Goal: Task Accomplishment & Management: Complete application form

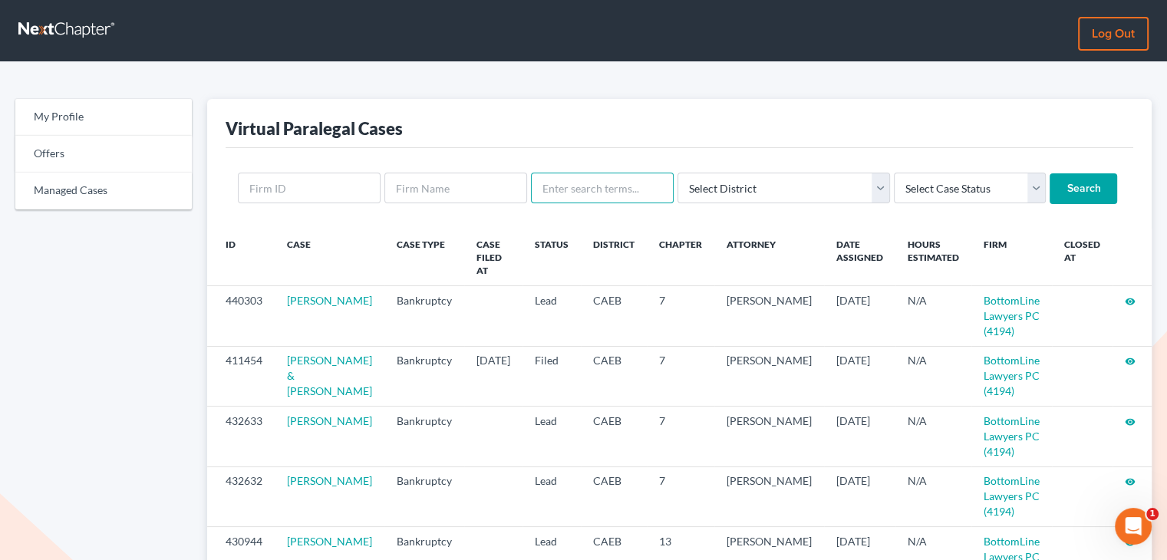
click at [595, 189] on input "text" at bounding box center [602, 188] width 143 height 31
type input "mclell"
click at [1049, 183] on input "Search" at bounding box center [1083, 188] width 68 height 31
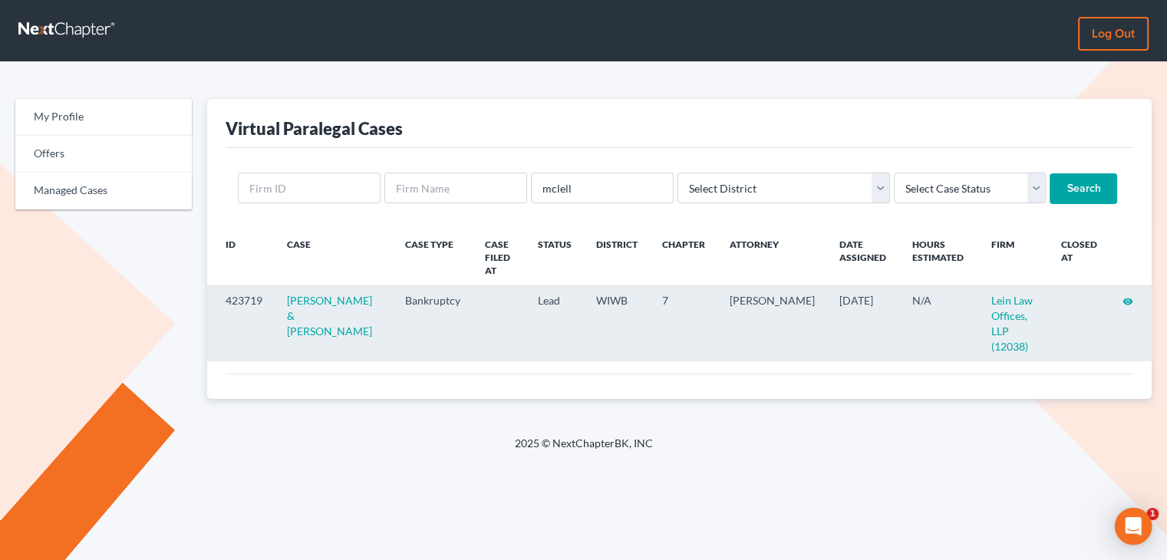
click at [1128, 303] on icon "visibility" at bounding box center [1127, 301] width 11 height 11
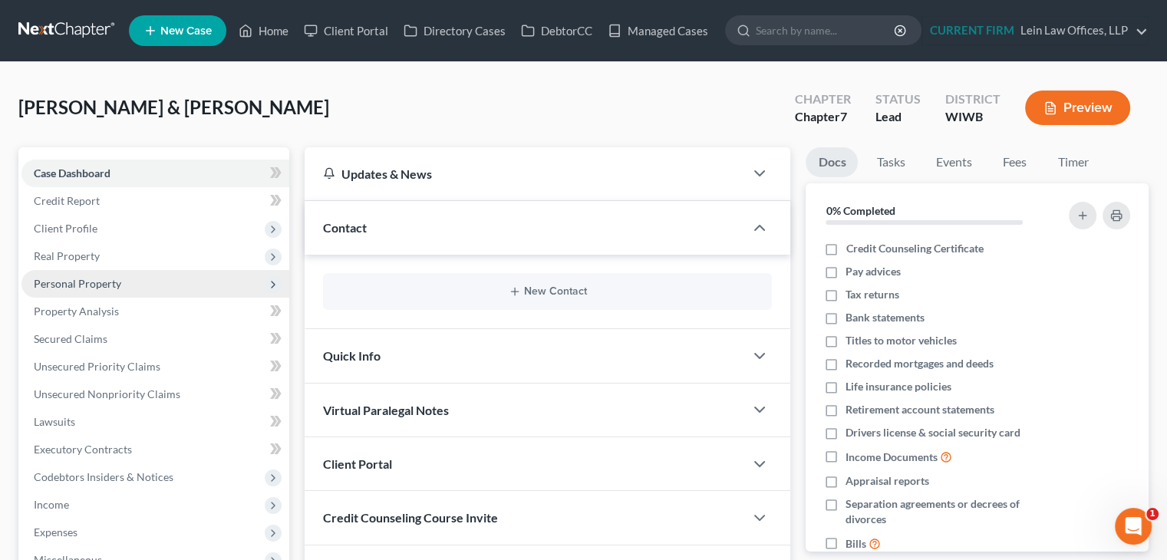
scroll to position [77, 0]
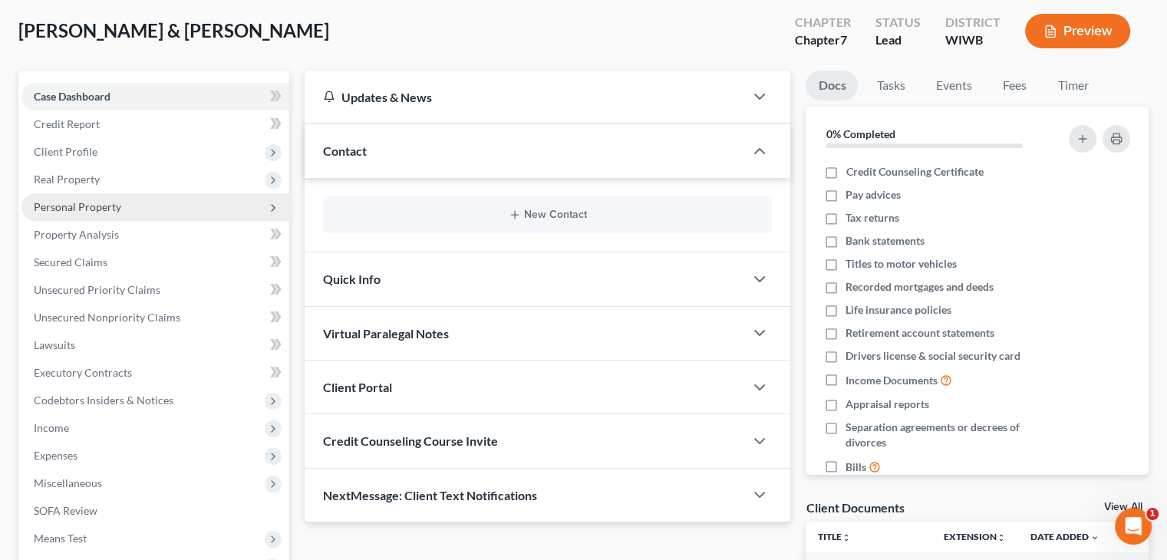
click at [107, 206] on span "Personal Property" at bounding box center [77, 206] width 87 height 13
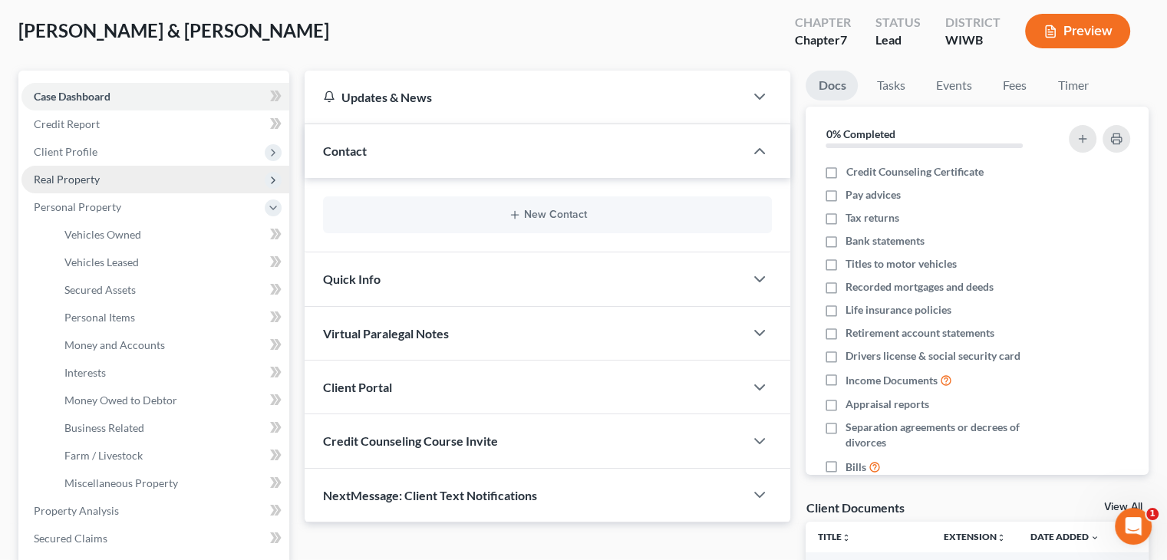
click at [91, 177] on span "Real Property" at bounding box center [67, 179] width 66 height 13
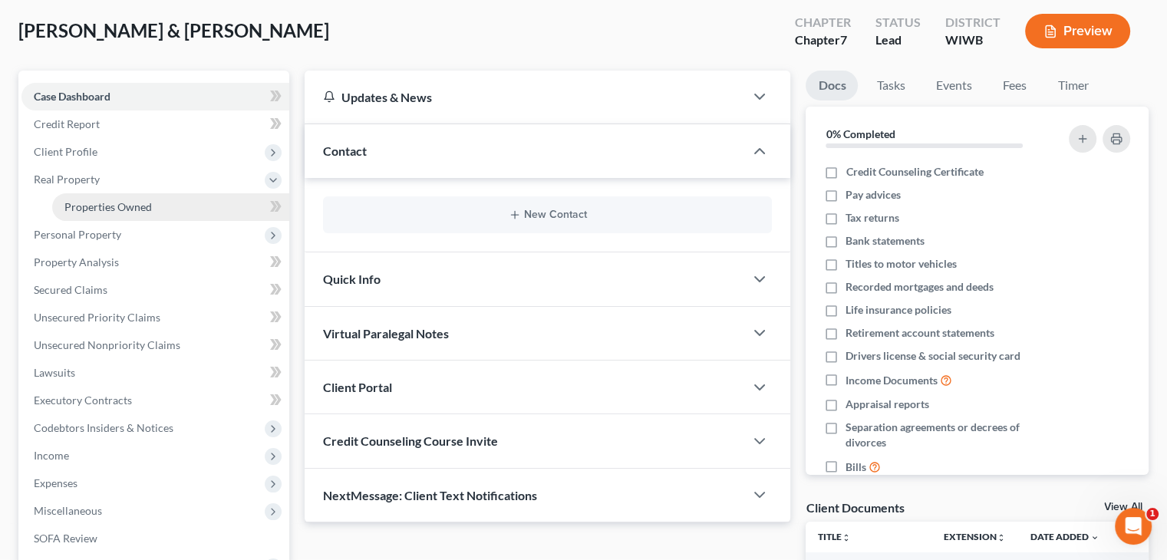
click at [84, 209] on span "Properties Owned" at bounding box center [107, 206] width 87 height 13
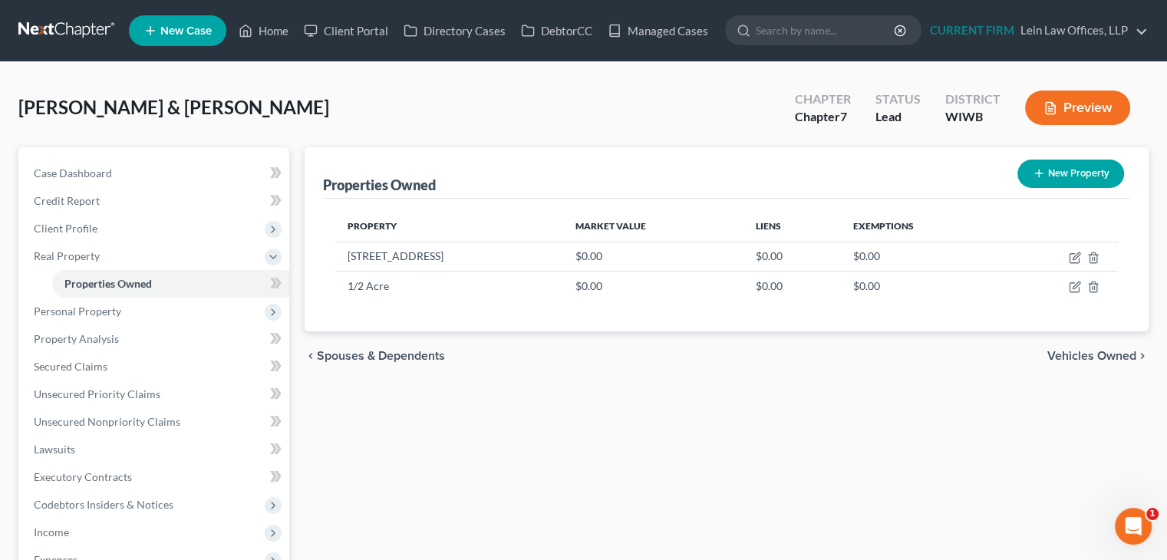
click at [528, 100] on div "McLellan, James & Michelle Upgraded Chapter Chapter 7 Status Lead District WIWB…" at bounding box center [583, 114] width 1130 height 67
click at [133, 205] on link "Credit Report" at bounding box center [155, 201] width 268 height 28
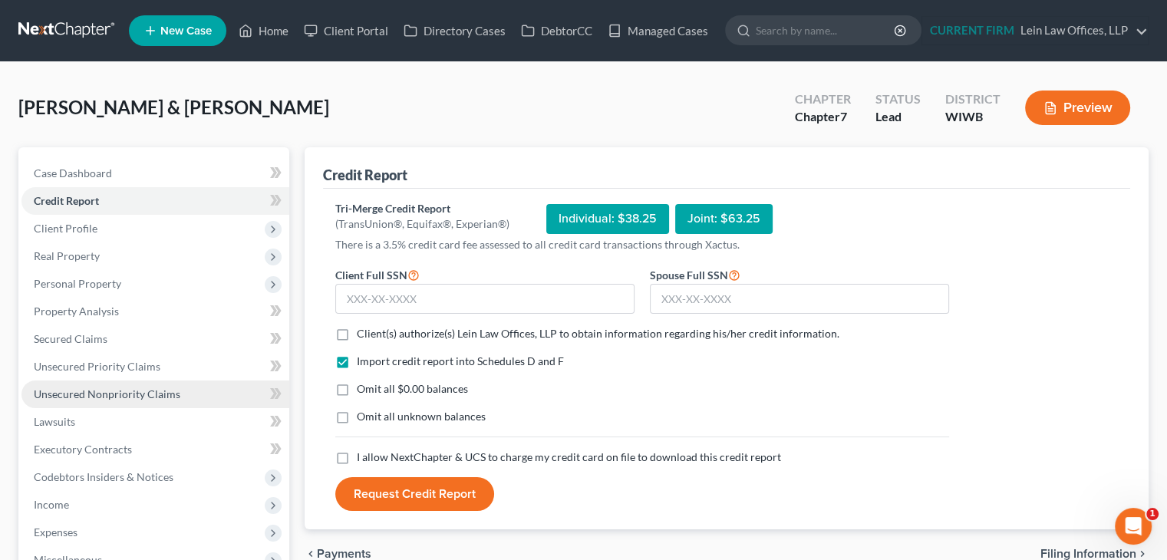
click at [122, 394] on span "Unsecured Nonpriority Claims" at bounding box center [107, 393] width 147 height 13
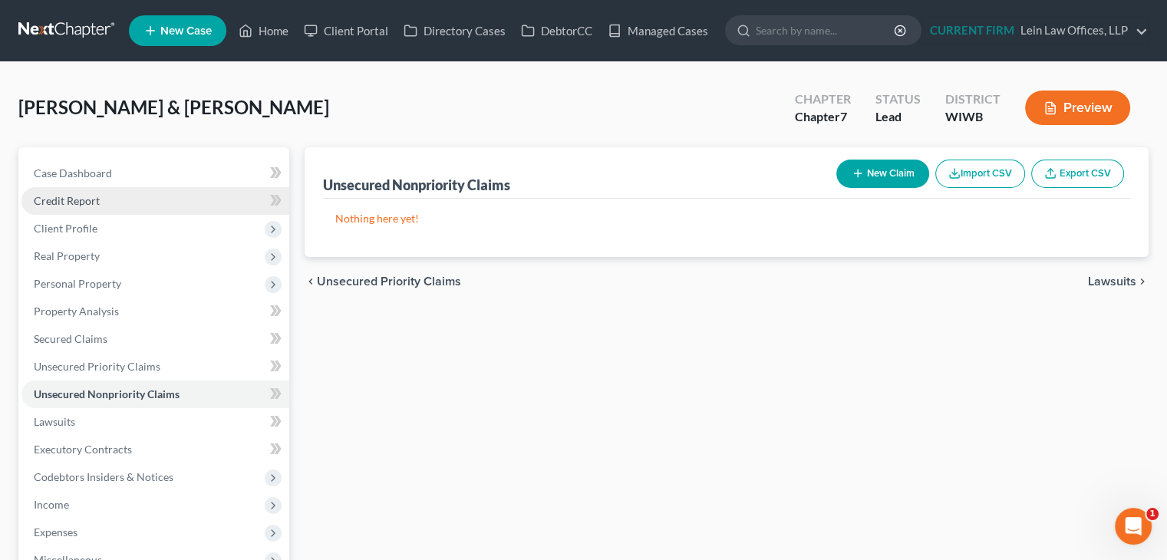
click at [158, 201] on link "Credit Report" at bounding box center [155, 201] width 268 height 28
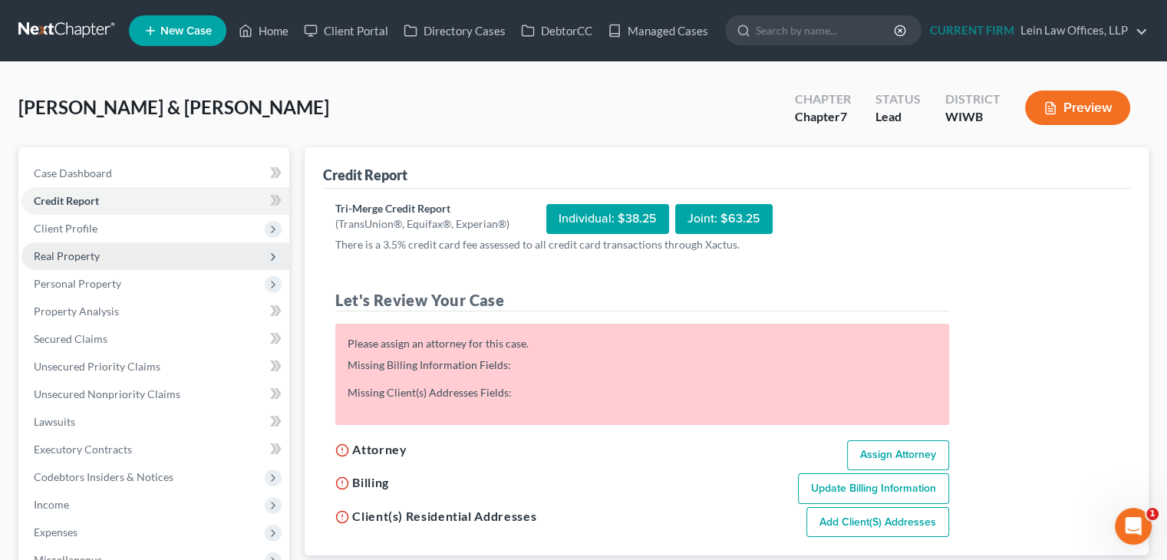
click at [130, 252] on span "Real Property" at bounding box center [155, 256] width 268 height 28
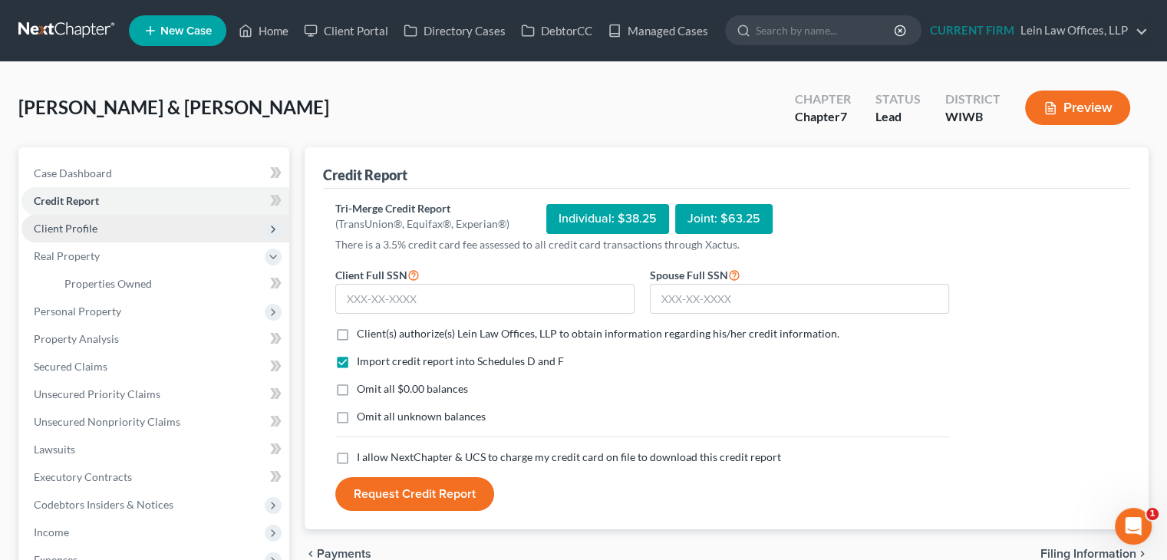
click at [78, 230] on span "Client Profile" at bounding box center [66, 228] width 64 height 13
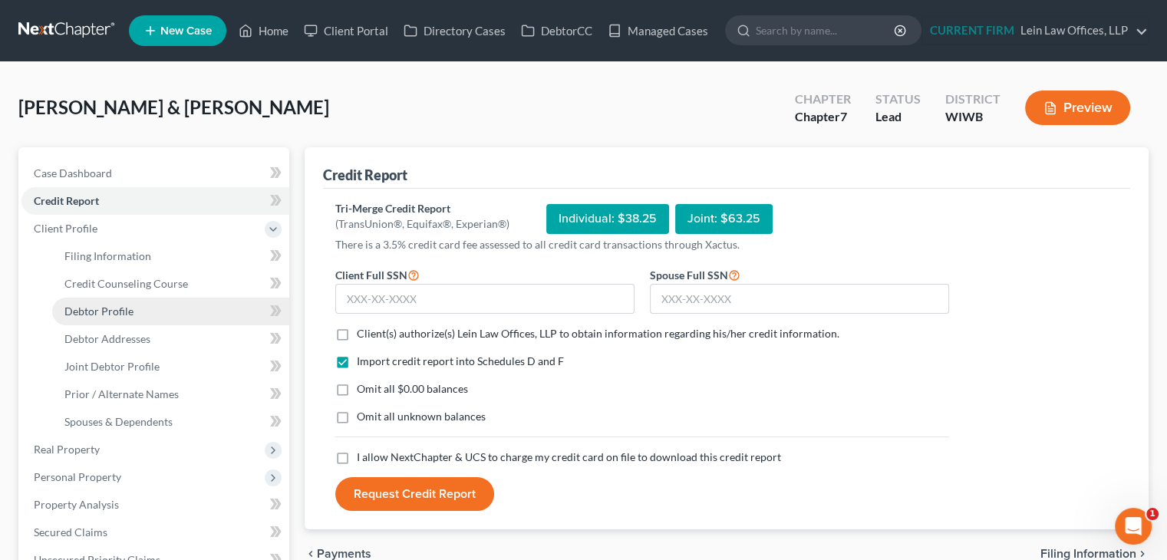
click at [121, 308] on span "Debtor Profile" at bounding box center [98, 311] width 69 height 13
select select "1"
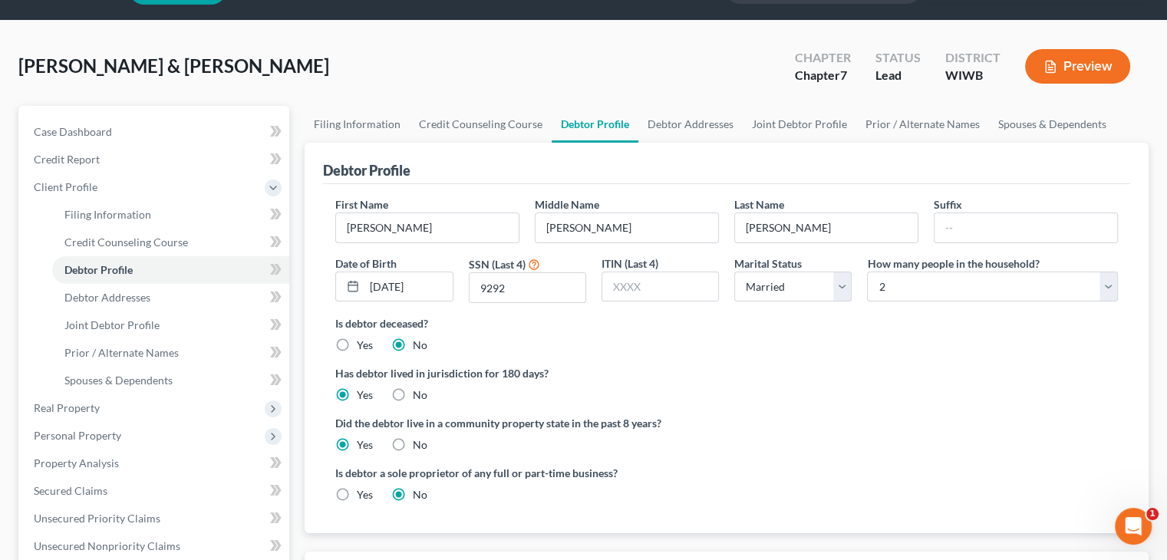
scroll to position [77, 0]
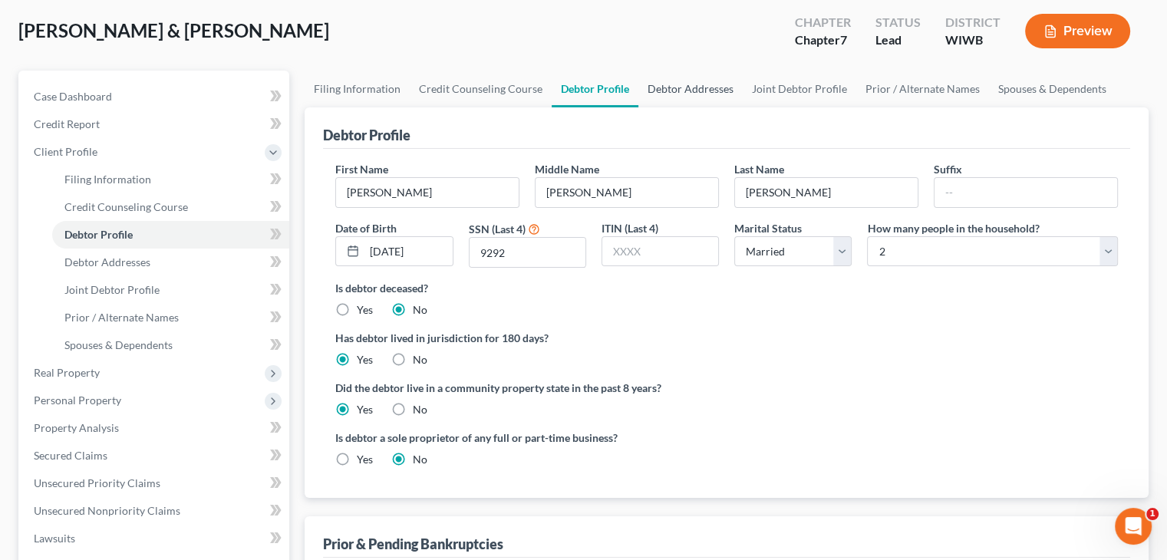
click at [687, 91] on link "Debtor Addresses" at bounding box center [690, 89] width 104 height 37
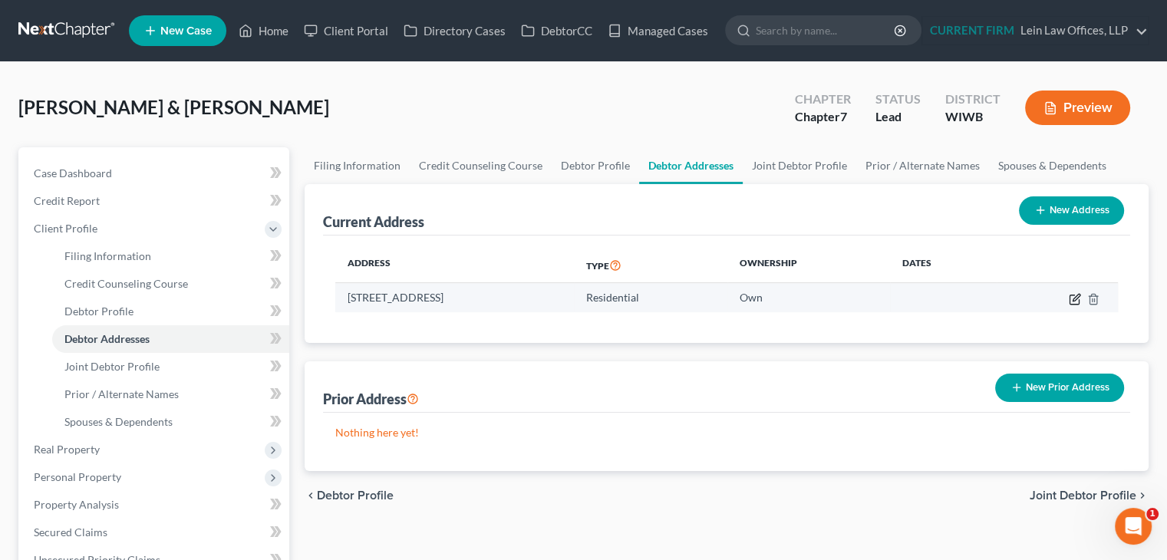
click at [1074, 298] on icon "button" at bounding box center [1075, 299] width 12 height 12
select select "52"
select select "43"
select select "0"
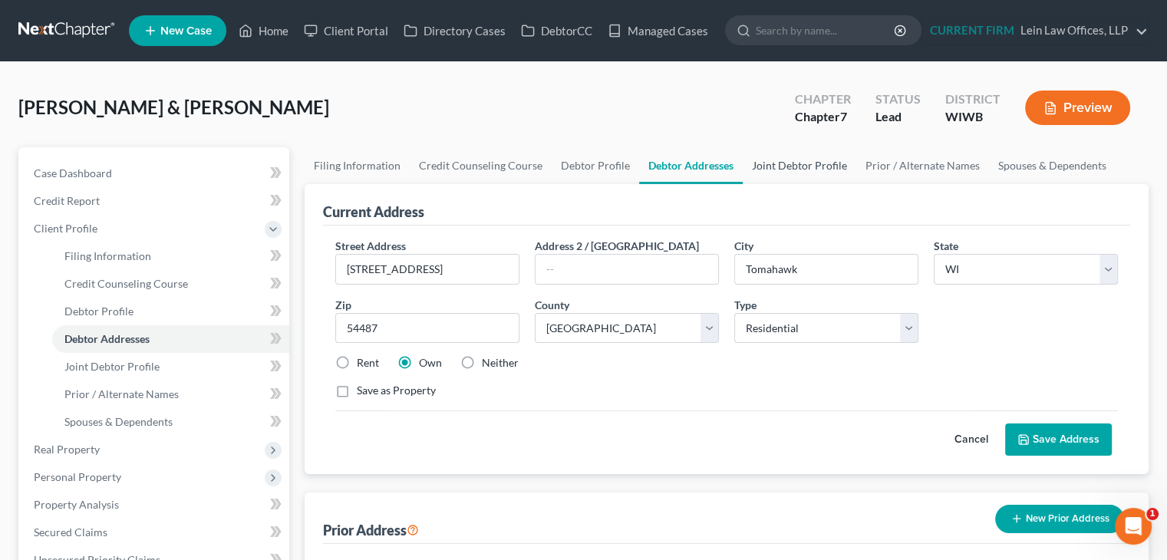
click at [796, 161] on link "Joint Debtor Profile" at bounding box center [800, 165] width 114 height 37
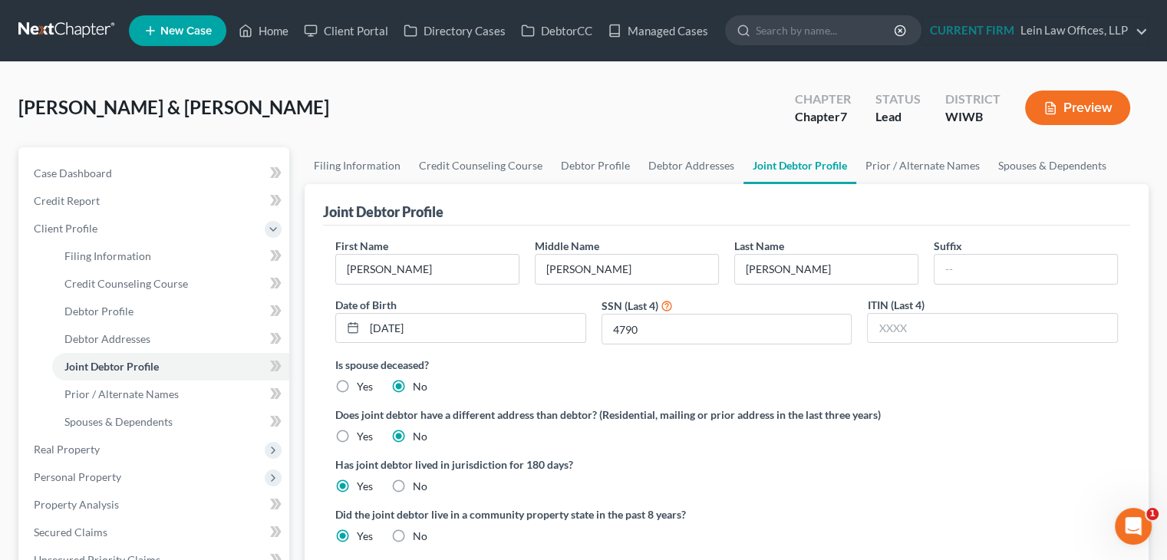
click at [694, 444] on ng-include "First Name Michelle Middle Name Ann Last Name McLellan Suffix Date of Birth 02/…" at bounding box center [726, 422] width 782 height 368
click at [1016, 163] on link "Spouses & Dependents" at bounding box center [1052, 165] width 127 height 37
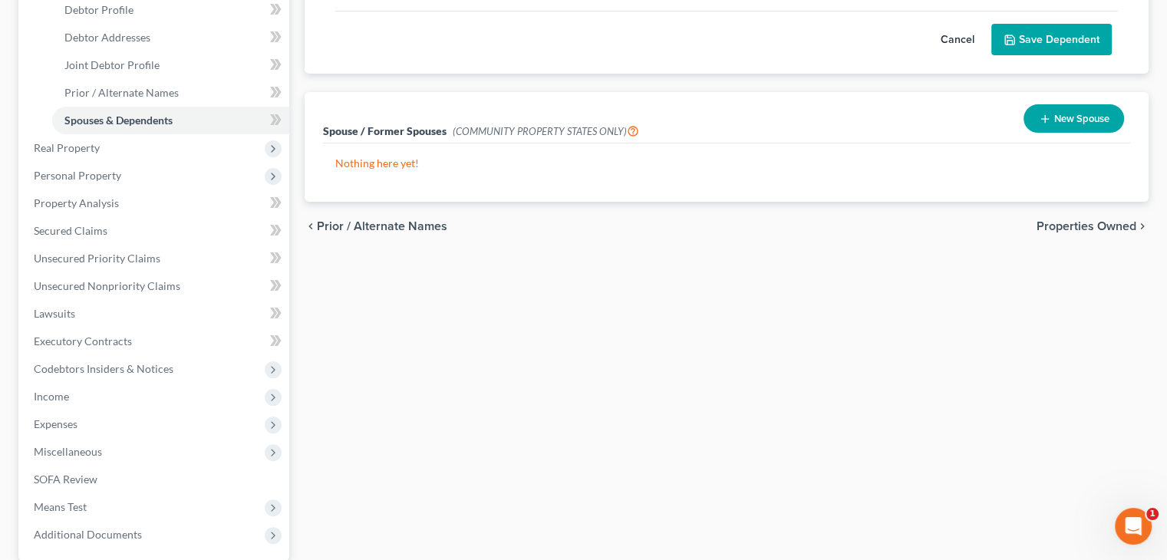
scroll to position [307, 0]
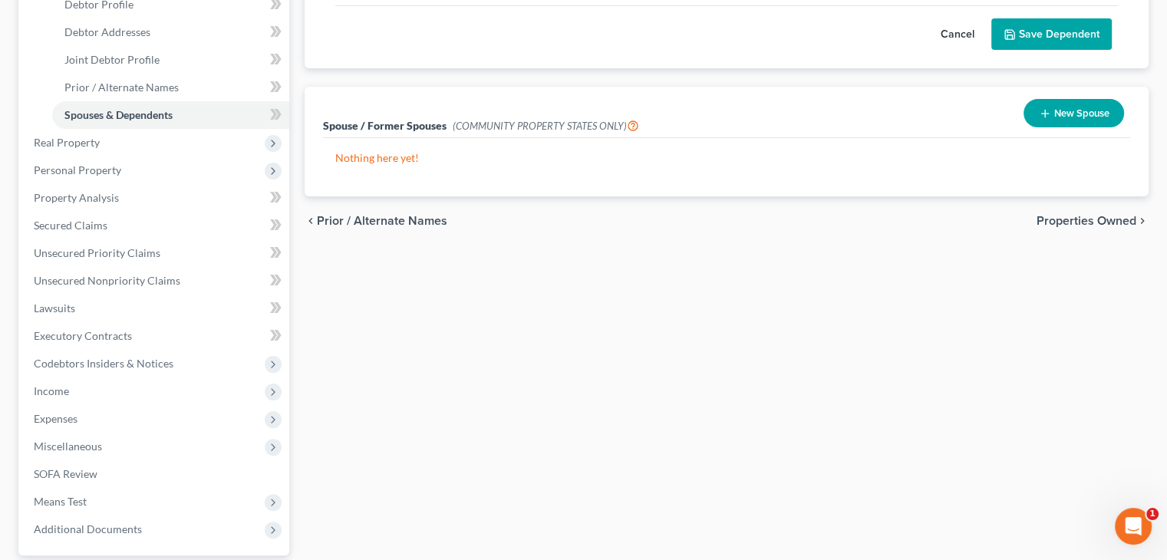
click at [1092, 225] on span "Properties Owned" at bounding box center [1086, 221] width 100 height 12
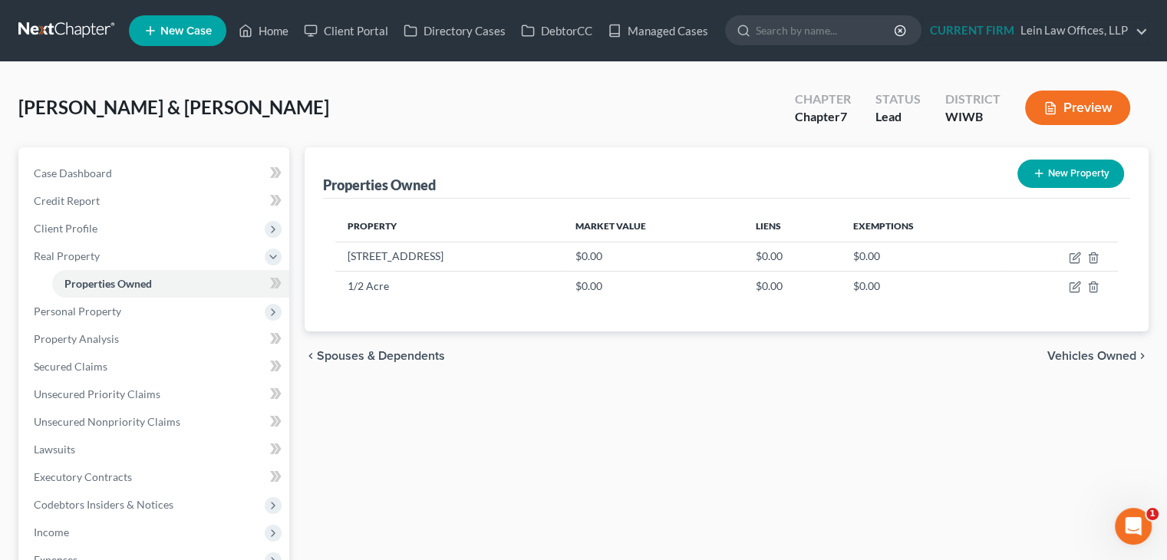
click at [1079, 351] on span "Vehicles Owned" at bounding box center [1091, 356] width 89 height 12
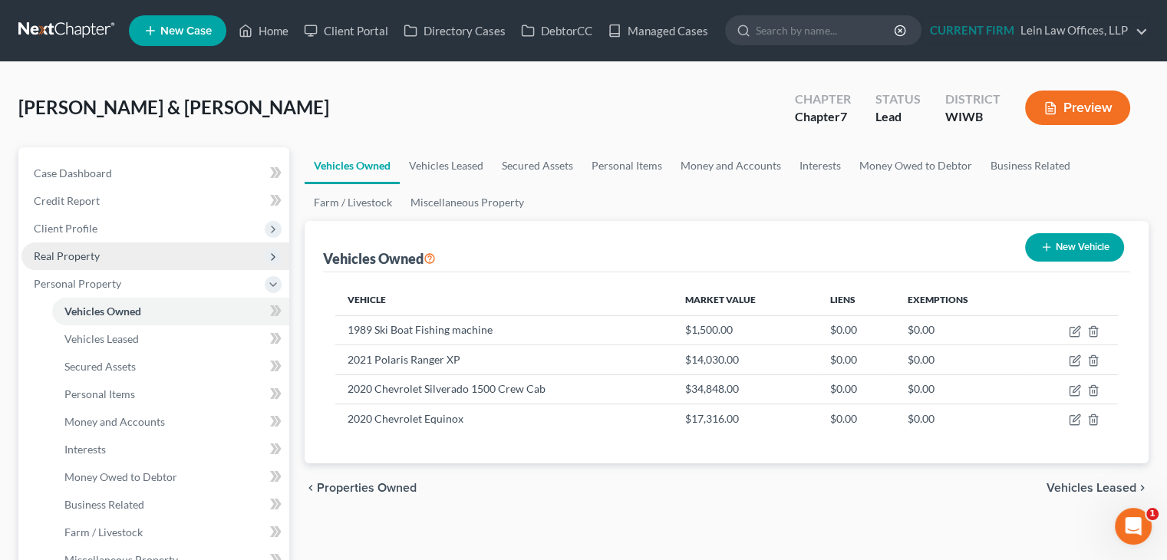
click at [91, 252] on span "Real Property" at bounding box center [67, 255] width 66 height 13
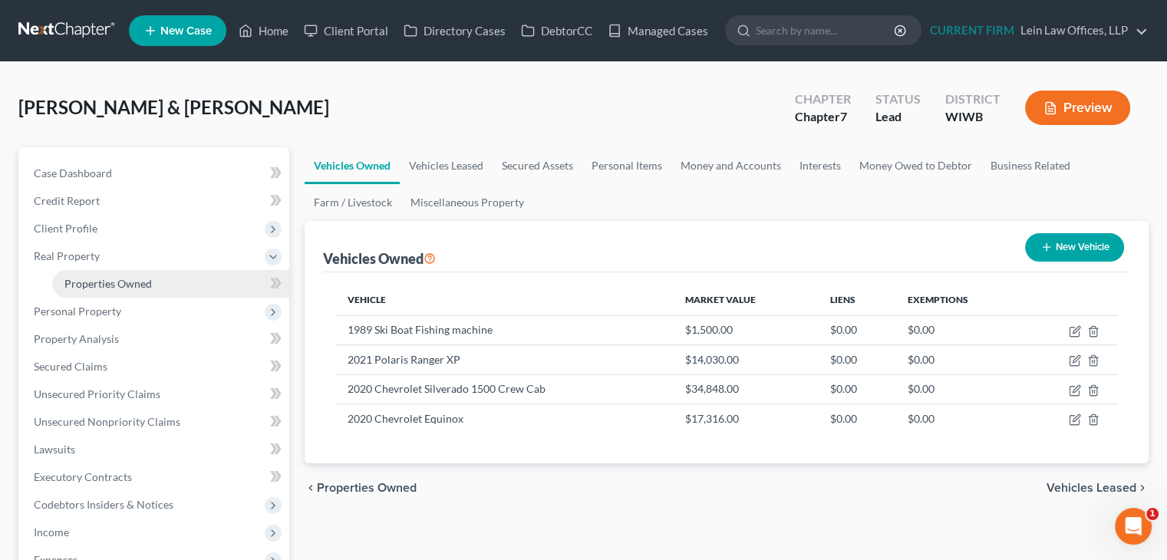
click at [127, 286] on span "Properties Owned" at bounding box center [107, 283] width 87 height 13
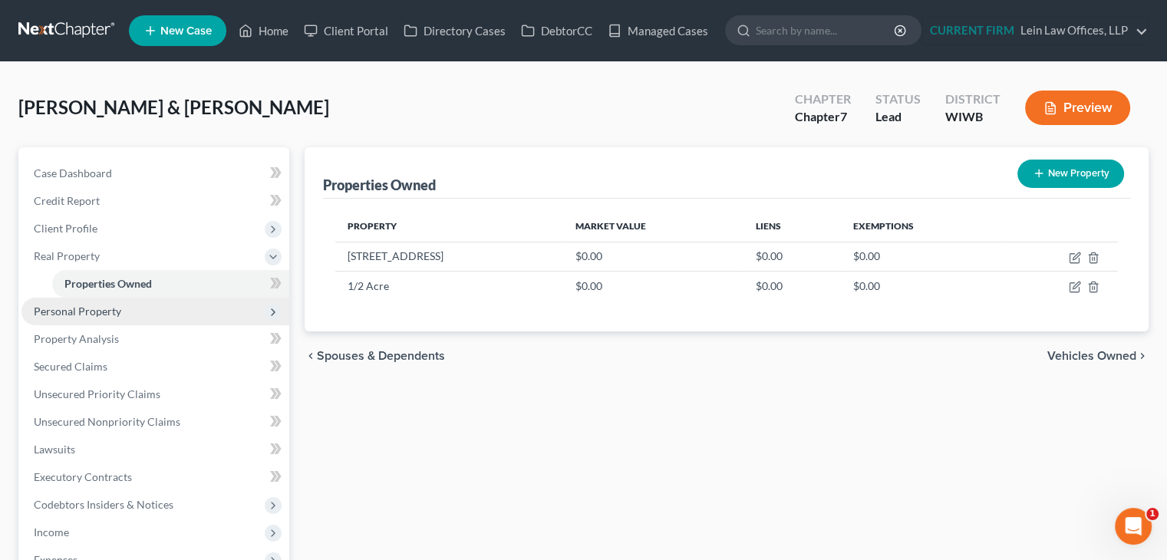
click at [110, 314] on span "Personal Property" at bounding box center [77, 311] width 87 height 13
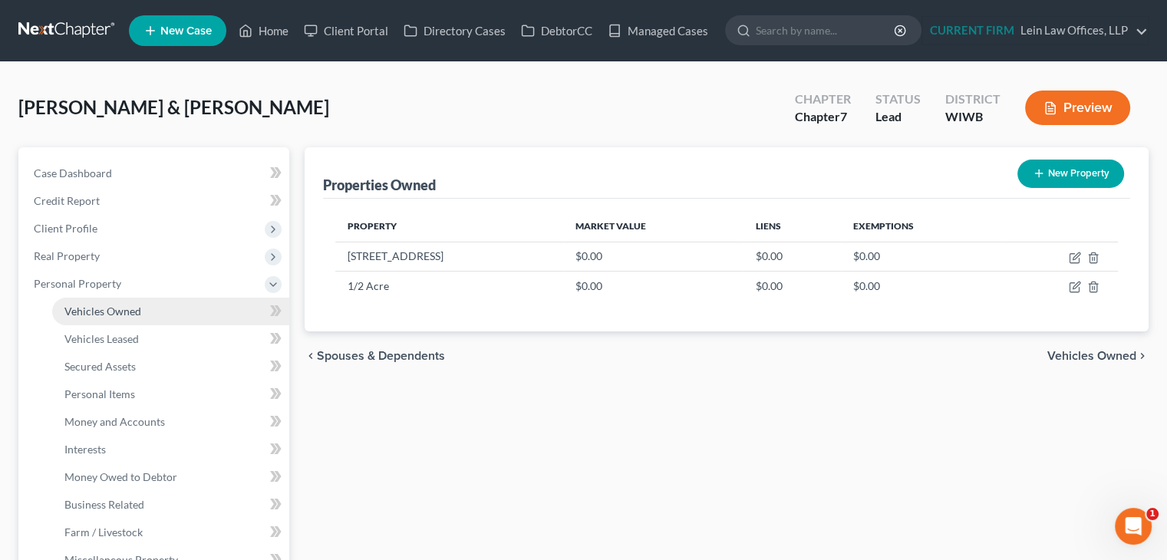
click at [117, 317] on span "Vehicles Owned" at bounding box center [102, 311] width 77 height 13
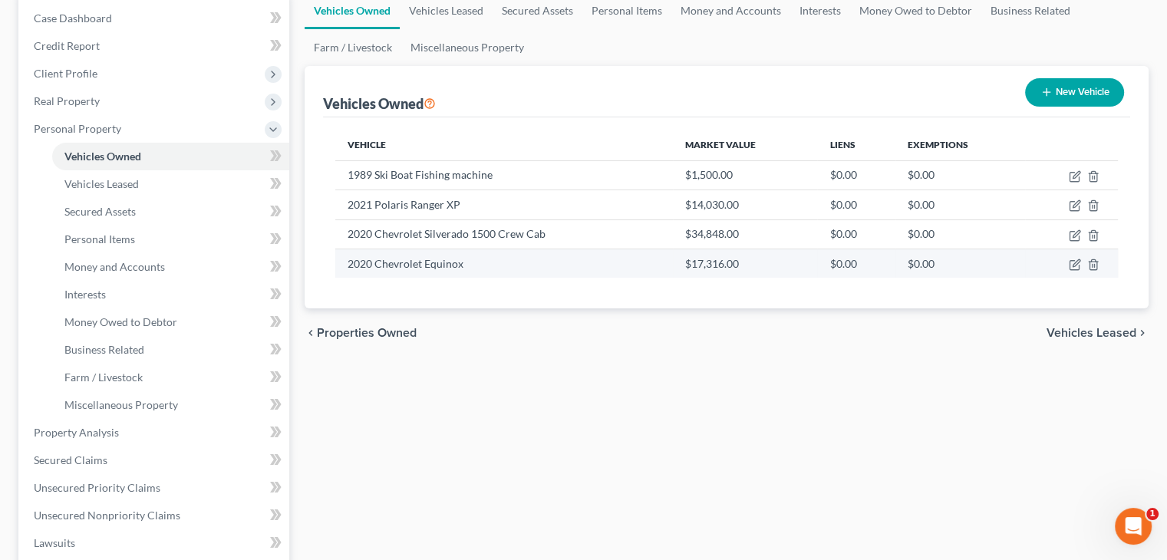
scroll to position [153, 0]
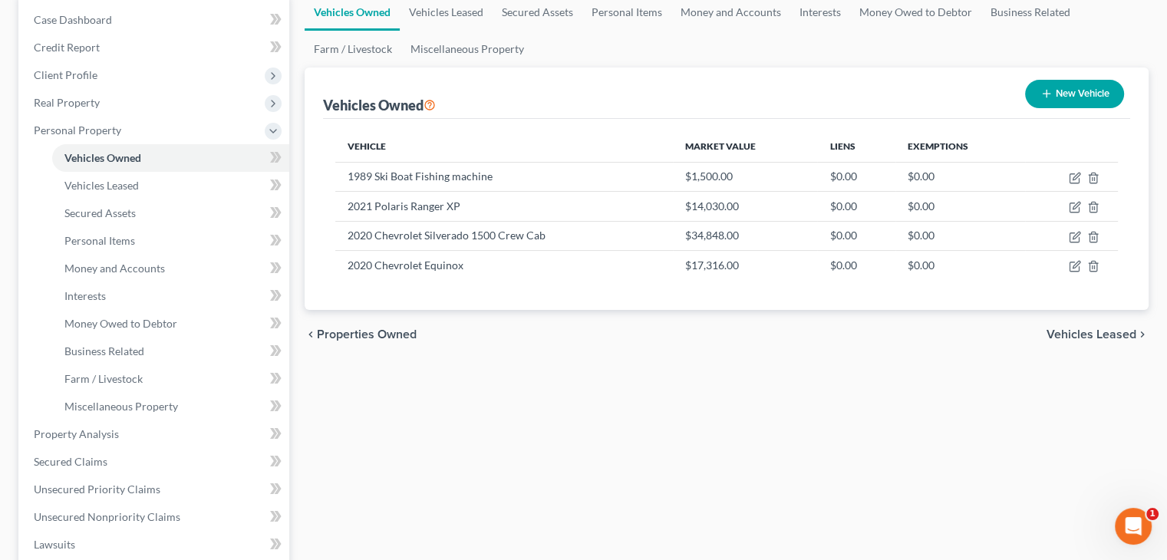
click at [1121, 331] on span "Vehicles Leased" at bounding box center [1091, 334] width 90 height 12
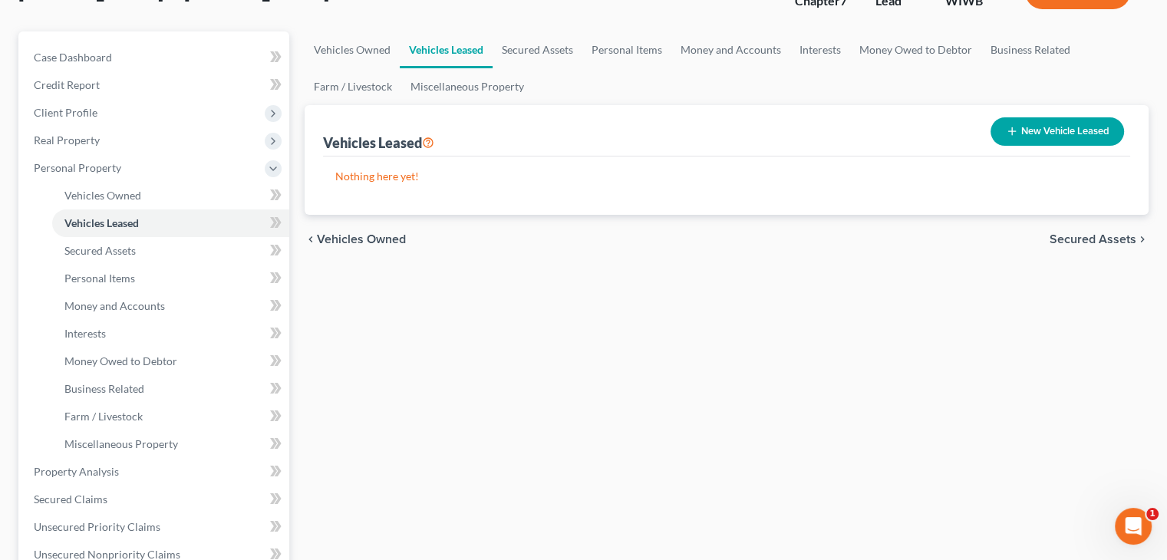
scroll to position [153, 0]
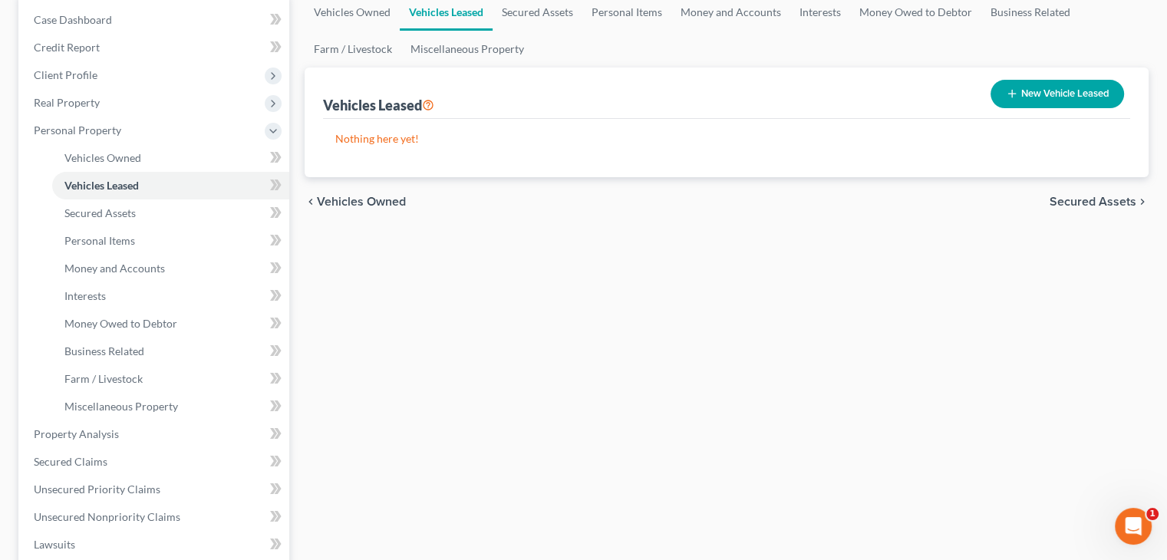
click at [1108, 198] on span "Secured Assets" at bounding box center [1092, 202] width 87 height 12
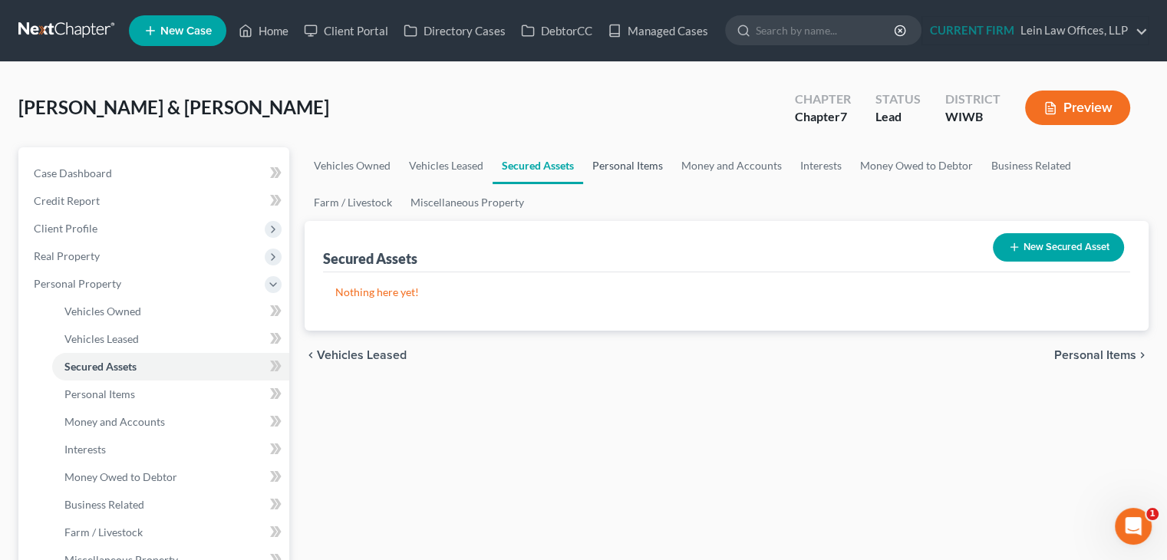
drag, startPoint x: 644, startPoint y: 166, endPoint x: 660, endPoint y: 160, distance: 18.0
click at [644, 166] on link "Personal Items" at bounding box center [627, 165] width 89 height 37
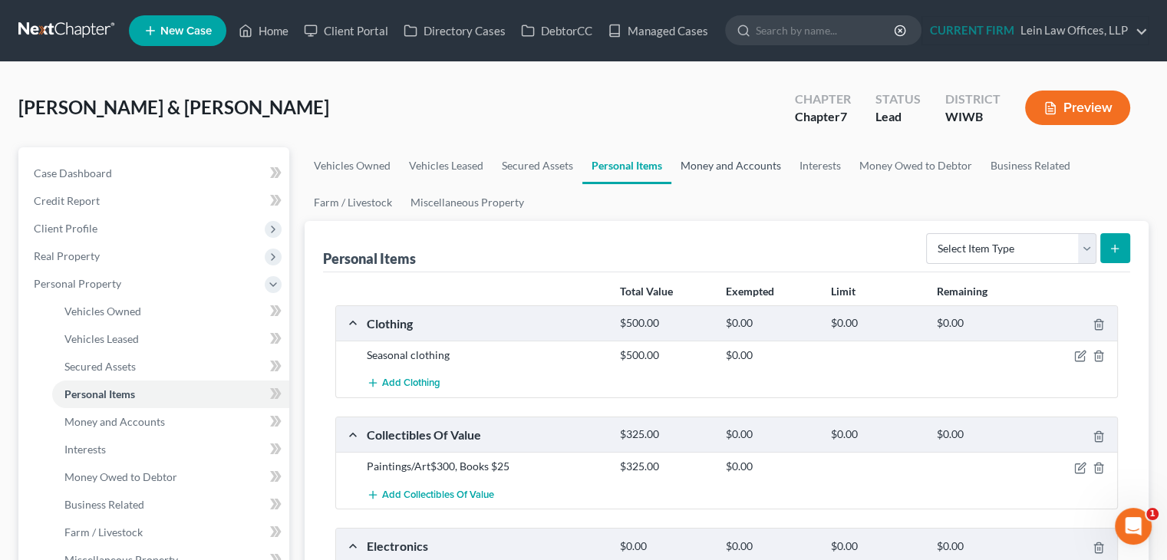
click at [748, 167] on link "Money and Accounts" at bounding box center [730, 165] width 119 height 37
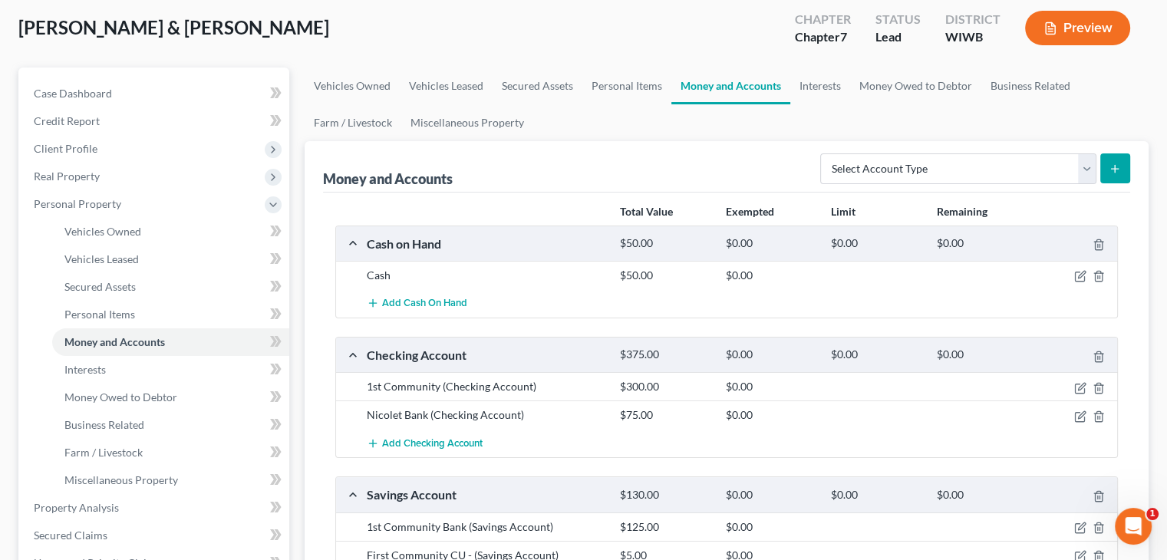
scroll to position [77, 0]
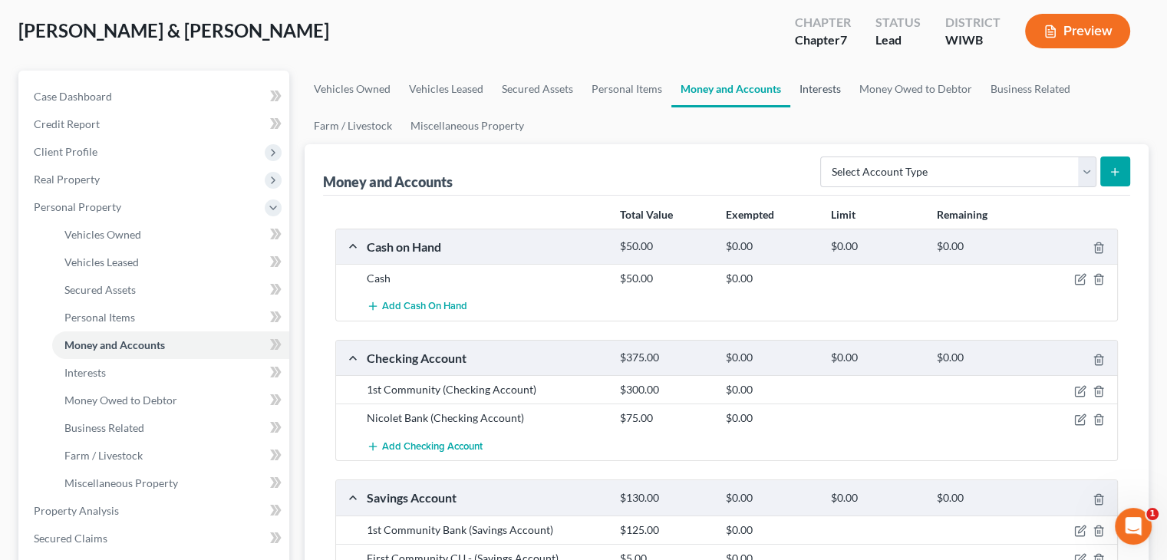
click at [819, 86] on link "Interests" at bounding box center [820, 89] width 60 height 37
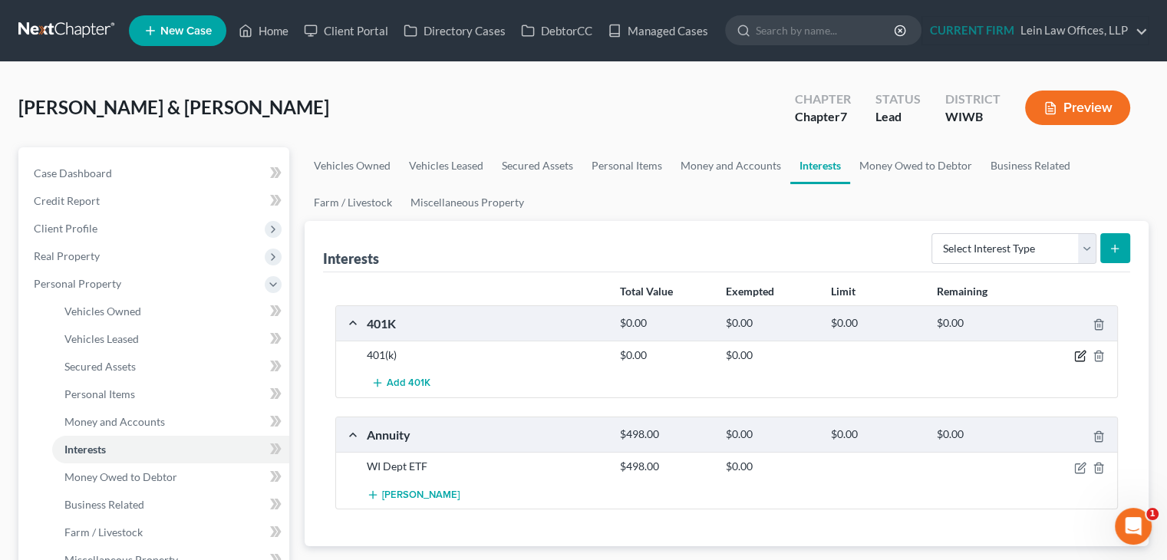
click at [1079, 357] on icon "button" at bounding box center [1080, 356] width 12 height 12
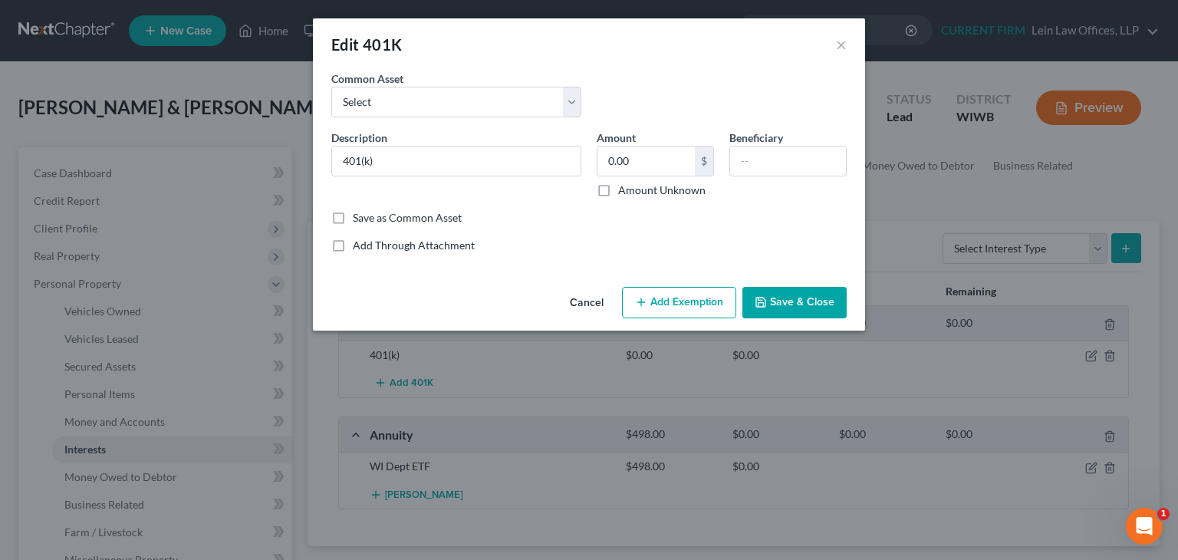
click at [583, 300] on button "Cancel" at bounding box center [587, 303] width 58 height 31
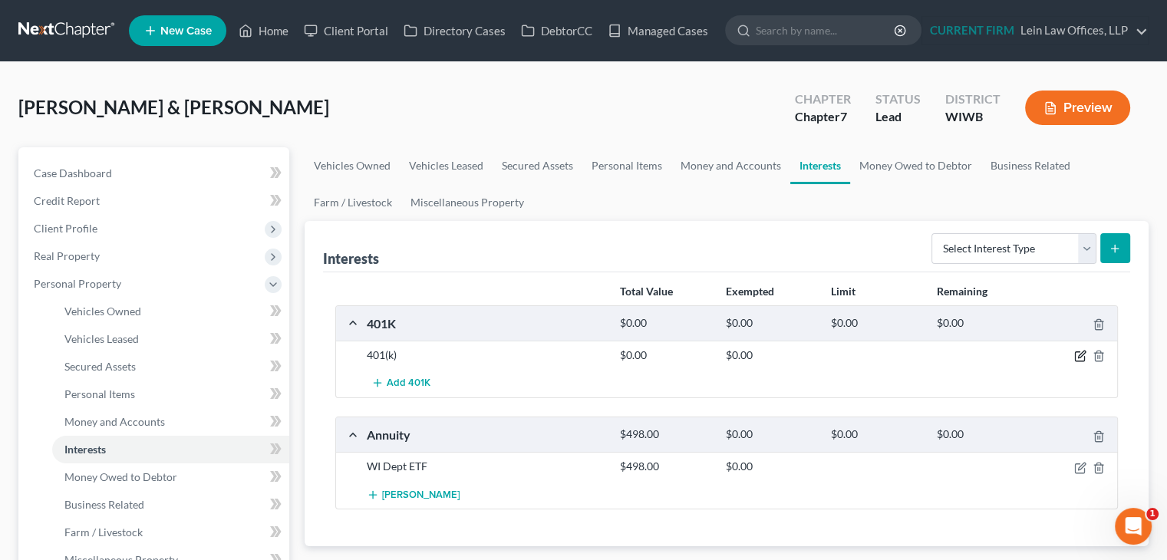
click at [1079, 357] on icon "button" at bounding box center [1081, 354] width 7 height 7
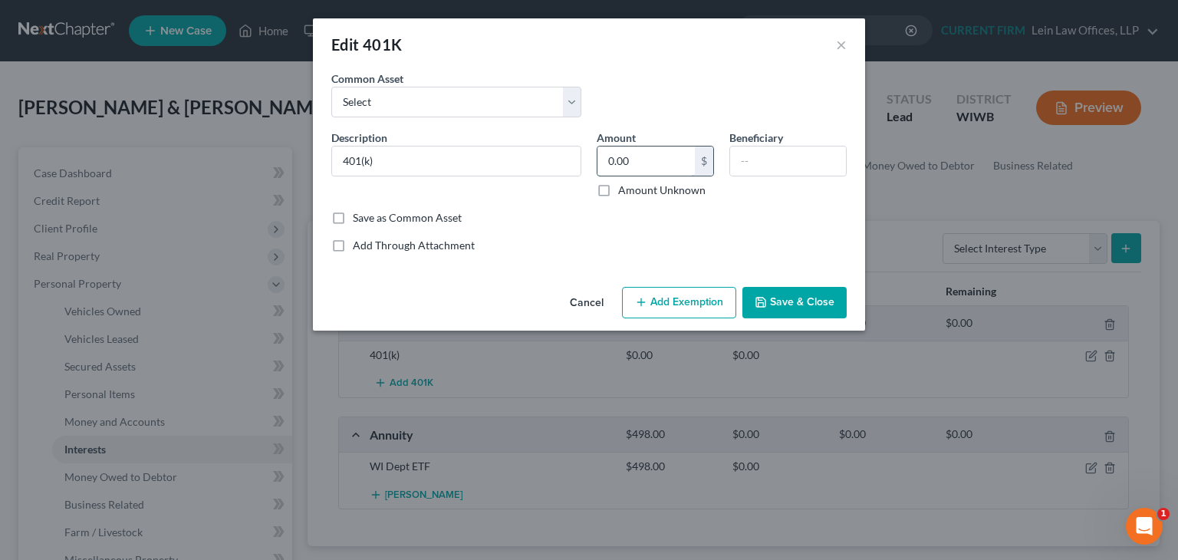
click at [672, 163] on input "0.00" at bounding box center [646, 161] width 97 height 29
click at [448, 160] on input "401(k)" at bounding box center [456, 161] width 249 height 29
type input "401(k)"
type input "1,800"
click at [444, 154] on input "401(k)" at bounding box center [456, 161] width 249 height 29
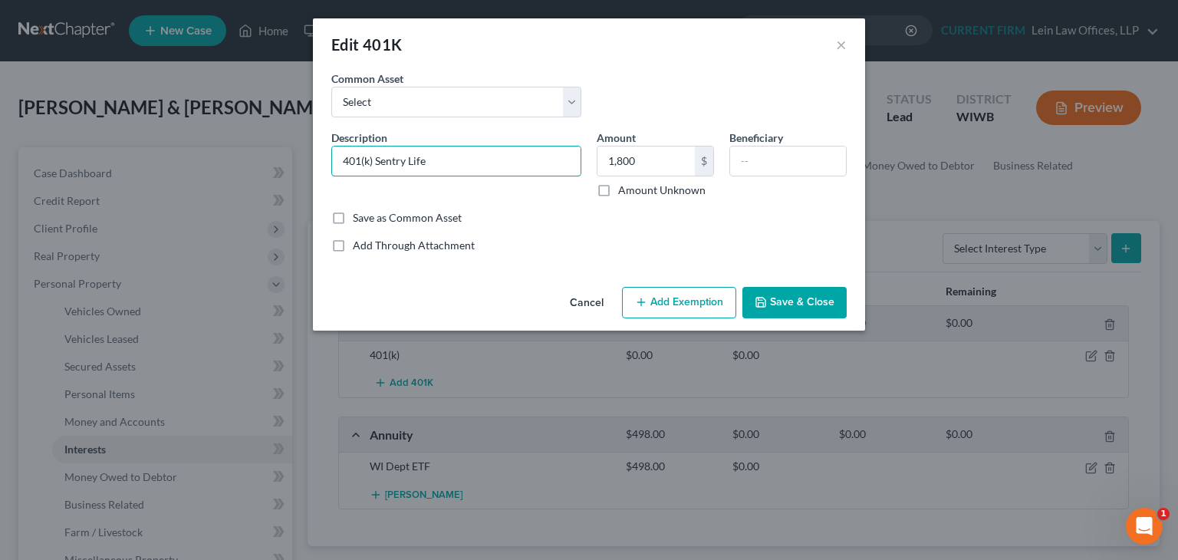
type input "401(k) Sentry Life"
click at [789, 300] on button "Save & Close" at bounding box center [795, 303] width 104 height 32
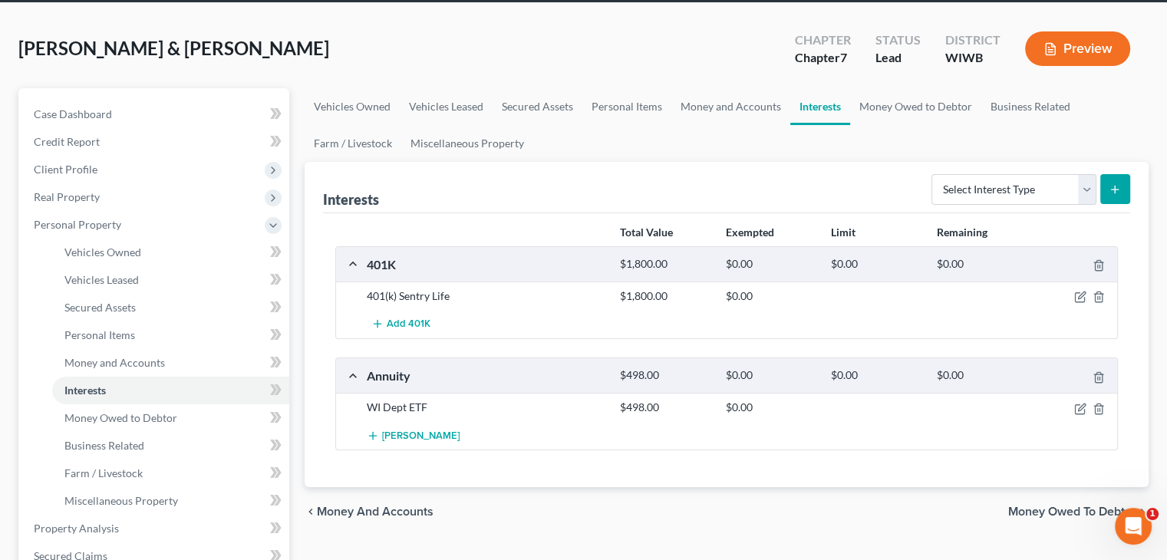
scroll to position [153, 0]
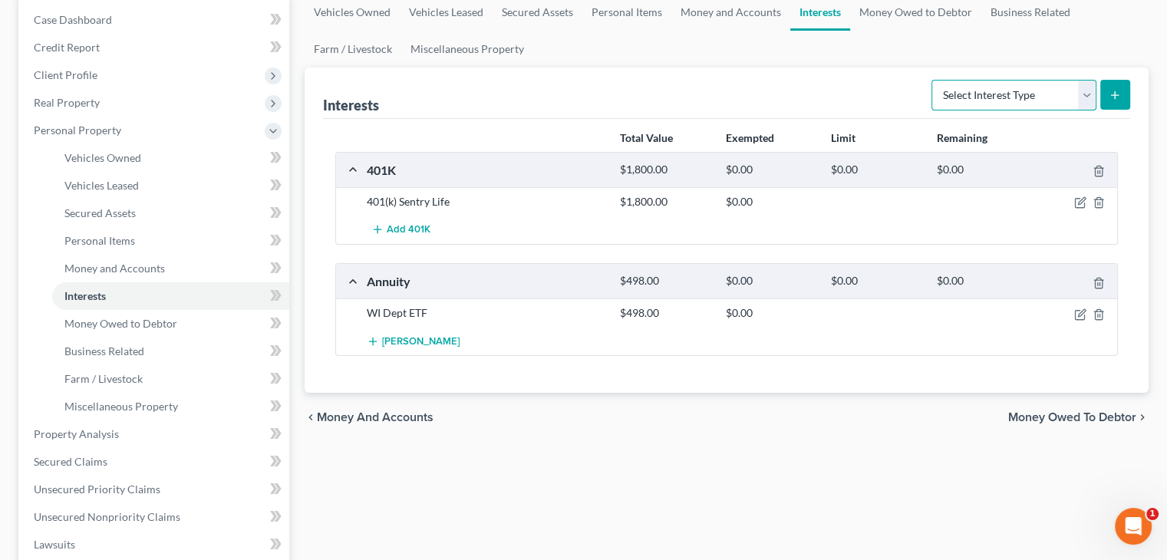
click at [1088, 97] on select "Select Interest Type 401K Annuity Bond Education IRA Government Bond Government…" at bounding box center [1013, 95] width 165 height 31
select select "whole_life_insurance"
click at [933, 80] on select "Select Interest Type 401K Annuity Bond Education IRA Government Bond Government…" at bounding box center [1013, 95] width 165 height 31
click at [1111, 96] on icon "submit" at bounding box center [1114, 95] width 12 height 12
click at [1115, 96] on line "submit" at bounding box center [1115, 94] width 0 height 7
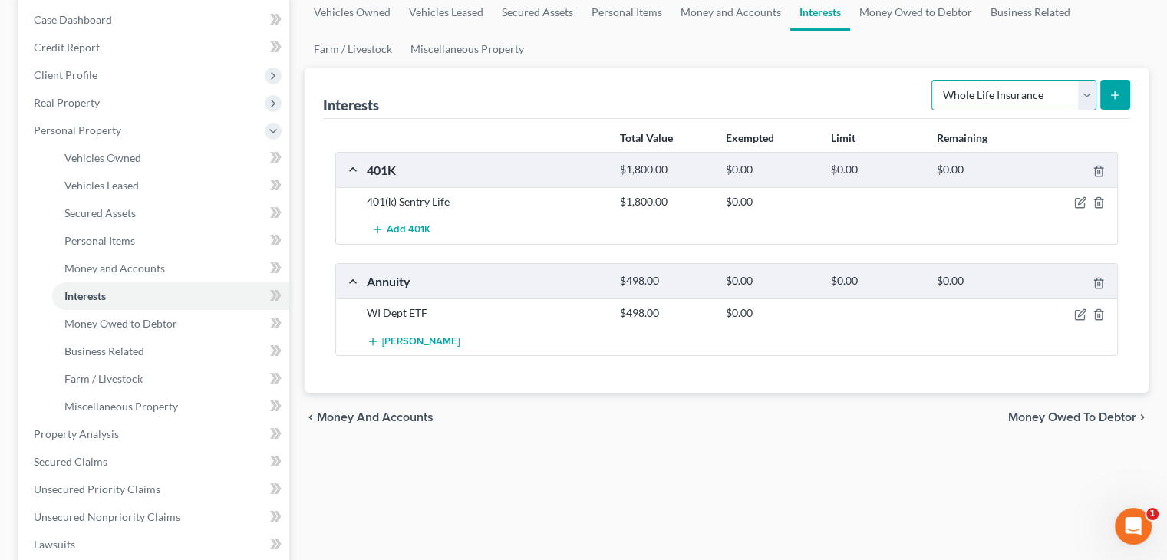
click at [1086, 98] on select "Select Interest Type 401K Annuity Bond Education IRA Government Bond Government…" at bounding box center [1013, 95] width 165 height 31
click at [933, 80] on select "Select Interest Type 401K Annuity Bond Education IRA Government Bond Government…" at bounding box center [1013, 95] width 165 height 31
click at [1109, 91] on icon "submit" at bounding box center [1114, 95] width 12 height 12
click at [356, 167] on div "401K $1,800.00 $0.00 $0.00 $0.00" at bounding box center [723, 170] width 775 height 35
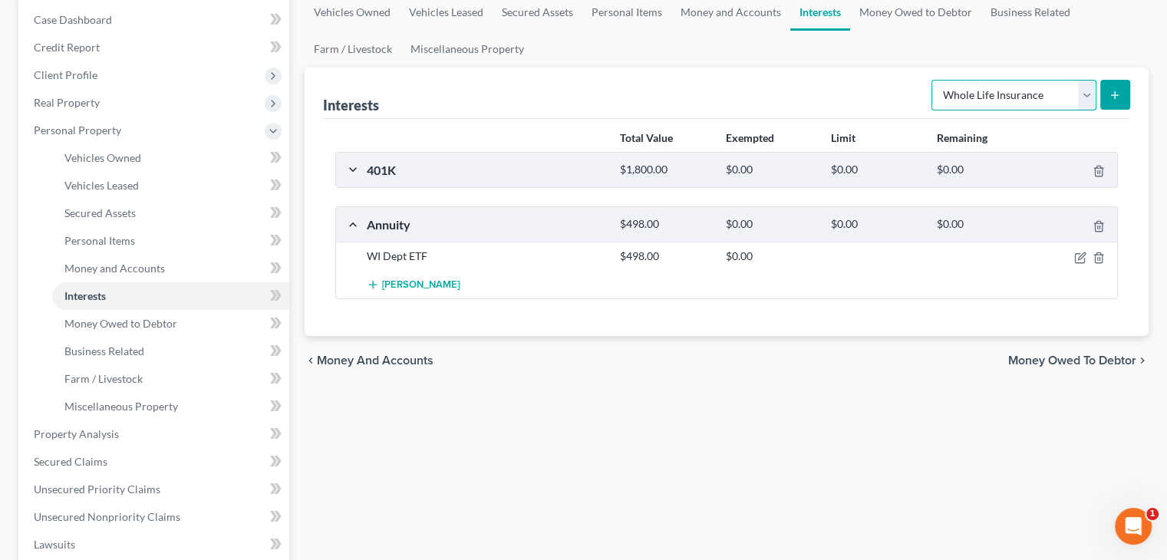
click at [1007, 93] on select "Select Interest Type 401K Annuity Bond Education IRA Government Bond Government…" at bounding box center [1013, 95] width 165 height 31
drag, startPoint x: 789, startPoint y: 323, endPoint x: 828, endPoint y: 324, distance: 39.1
click at [789, 323] on div "Total Value Exempted Limit Remaining 401K $1,800.00 $0.00 $0.00 $0.00 401(k) Se…" at bounding box center [726, 228] width 807 height 218
click at [1052, 354] on span "Money Owed to Debtor" at bounding box center [1072, 360] width 128 height 12
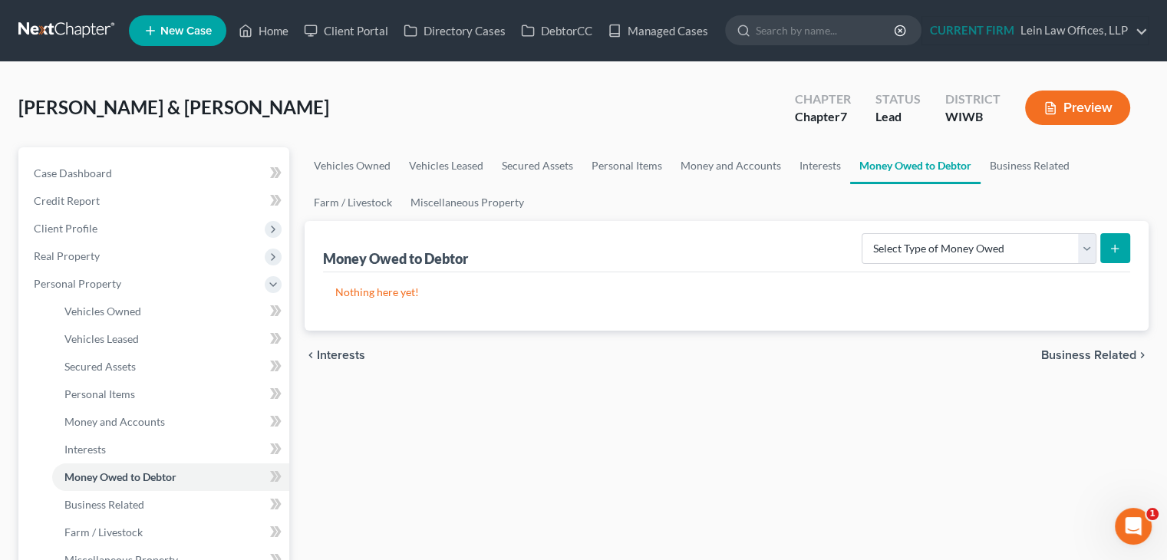
click at [346, 356] on span "Interests" at bounding box center [341, 355] width 48 height 12
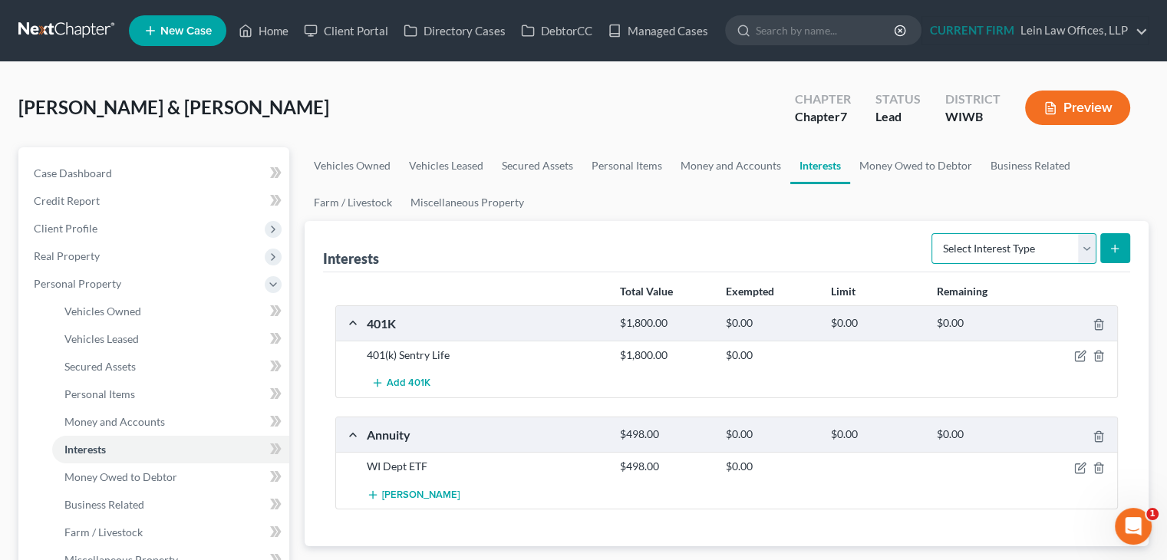
click at [1092, 242] on select "Select Interest Type 401K Annuity Bond Education IRA Government Bond Government…" at bounding box center [1013, 248] width 165 height 31
select select "whole_life_insurance"
click at [933, 233] on select "Select Interest Type 401K Annuity Bond Education IRA Government Bond Government…" at bounding box center [1013, 248] width 165 height 31
click at [1117, 246] on icon "submit" at bounding box center [1114, 248] width 12 height 12
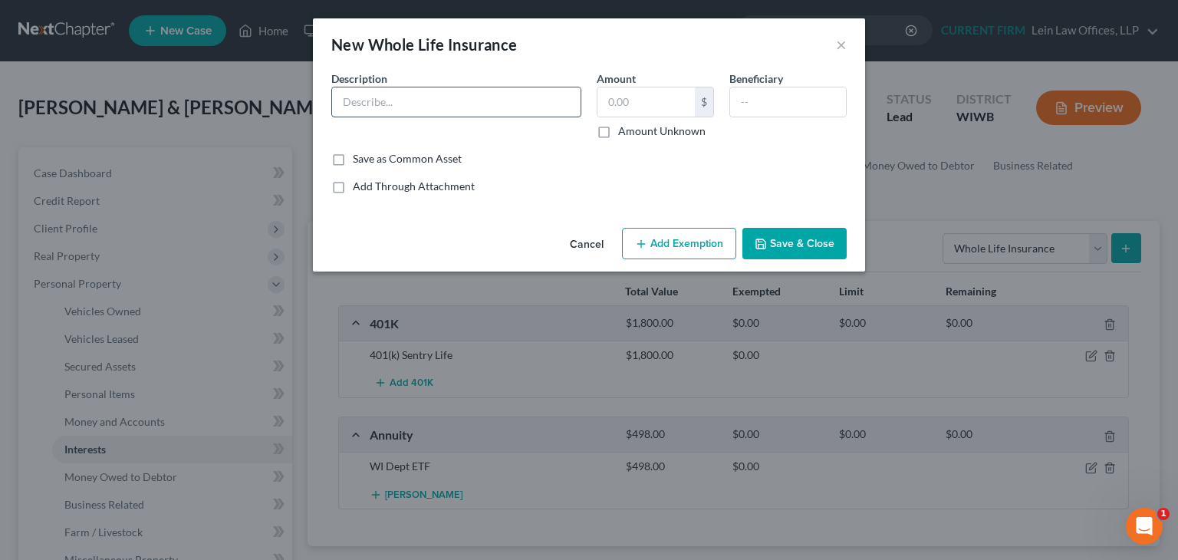
click at [499, 96] on input "text" at bounding box center [456, 101] width 249 height 29
type input "Life insurance with cash value"
click at [638, 114] on input "text" at bounding box center [646, 101] width 97 height 29
type input "1,800"
click at [792, 248] on button "Save & Close" at bounding box center [795, 244] width 104 height 32
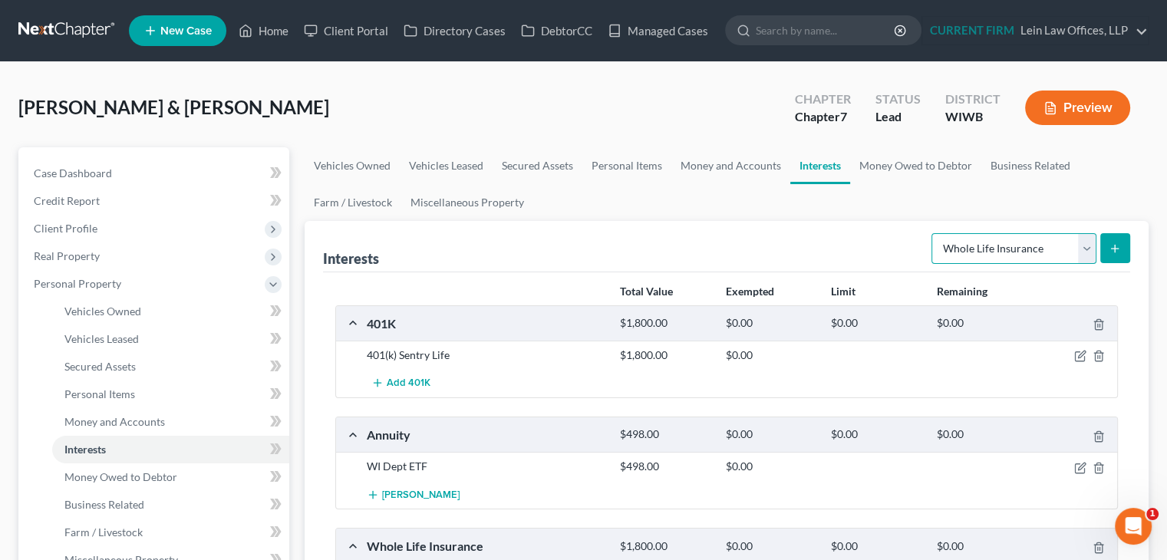
click at [1088, 251] on select "Select Interest Type 401K Annuity Bond Education IRA Government Bond Government…" at bounding box center [1013, 248] width 165 height 31
select select "other_retirement_plan"
click at [933, 233] on select "Select Interest Type 401K Annuity Bond Education IRA Government Bond Government…" at bounding box center [1013, 248] width 165 height 31
click at [1114, 248] on icon "submit" at bounding box center [1114, 248] width 12 height 12
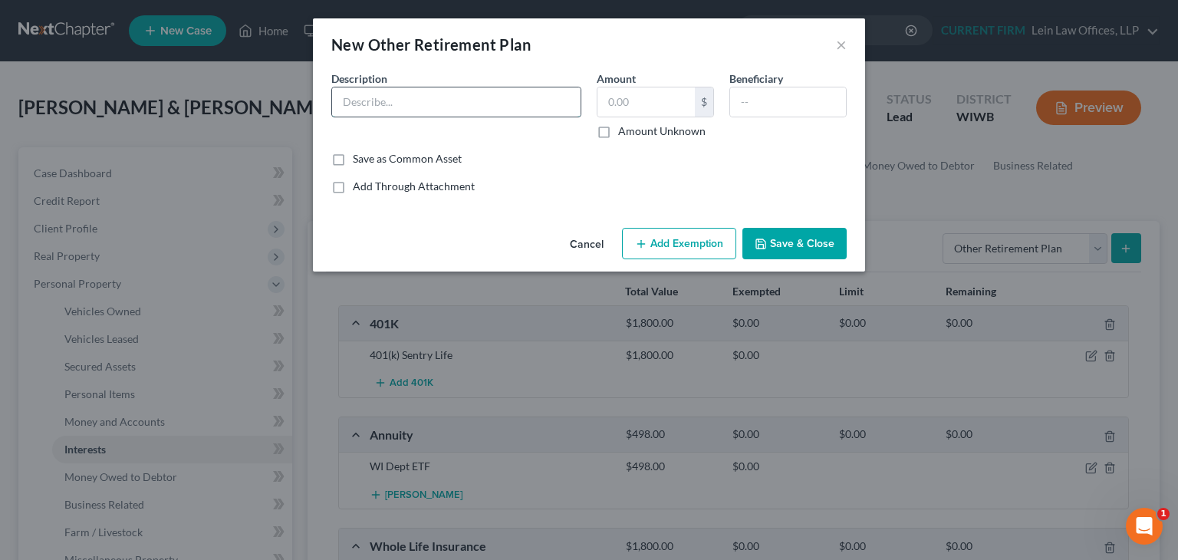
click at [482, 102] on input "text" at bounding box center [456, 101] width 249 height 29
type input "Janis Fund"
click at [797, 245] on button "Save & Close" at bounding box center [795, 244] width 104 height 32
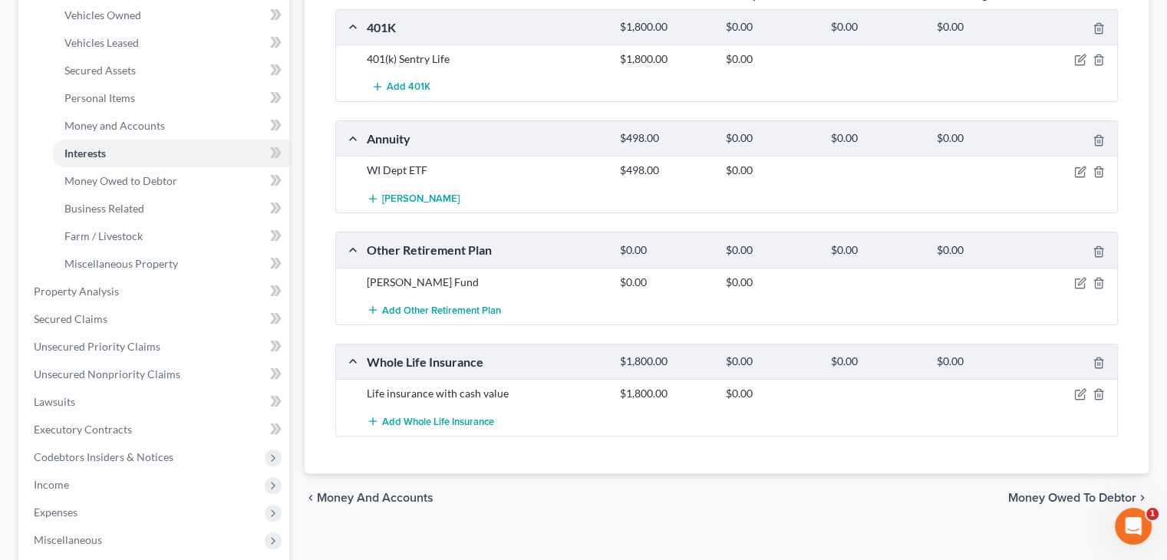
scroll to position [307, 0]
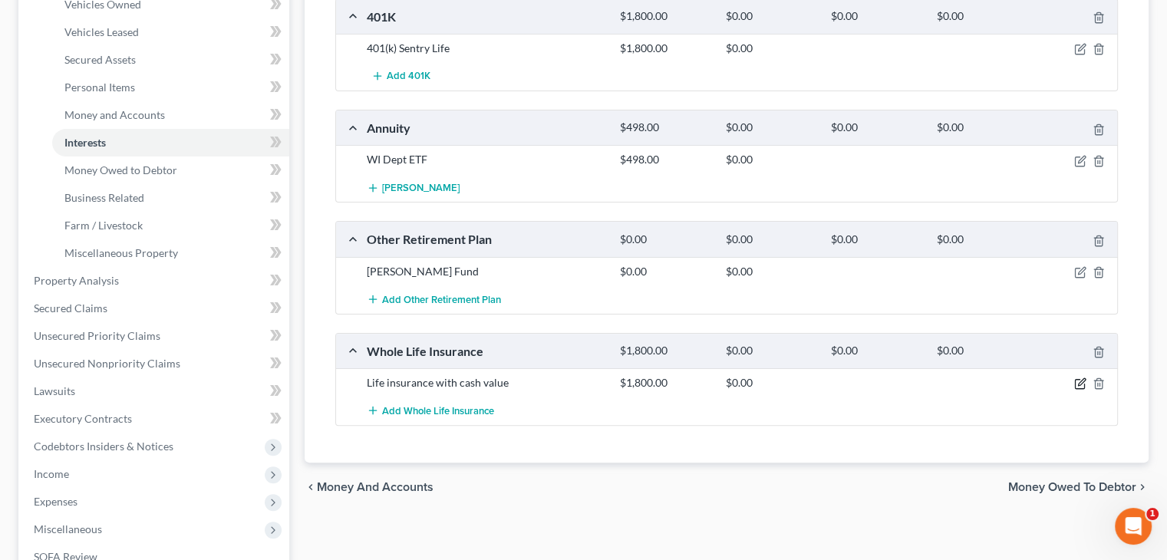
click at [1075, 378] on icon "button" at bounding box center [1080, 383] width 12 height 12
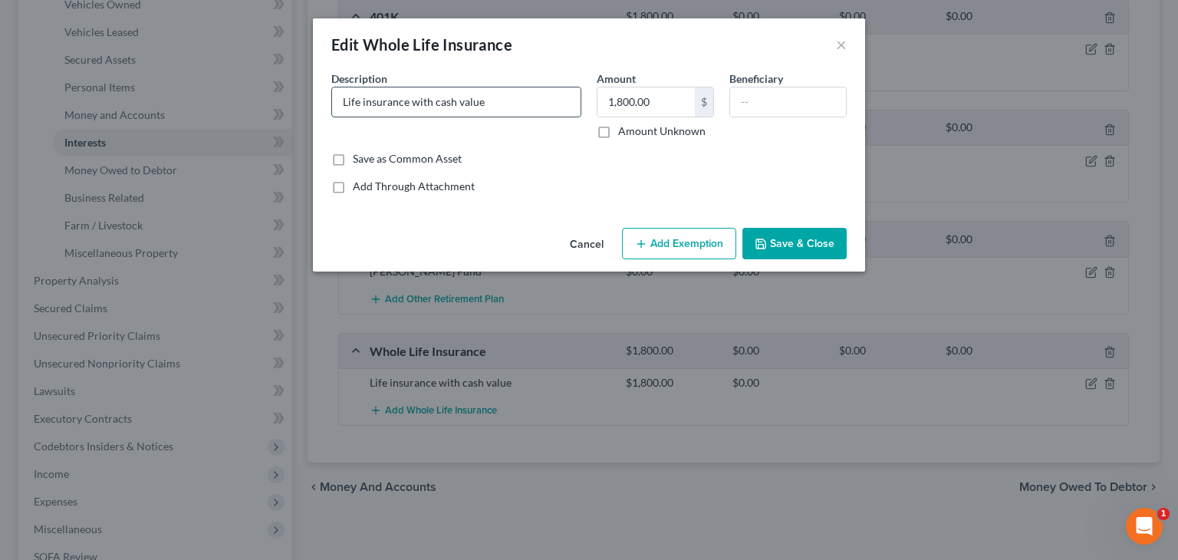
click at [502, 105] on input "Life insurance with cash value" at bounding box center [456, 101] width 249 height 29
type input "Life insurance with cash value (Sentry)"
click at [800, 242] on button "Save & Close" at bounding box center [795, 244] width 104 height 32
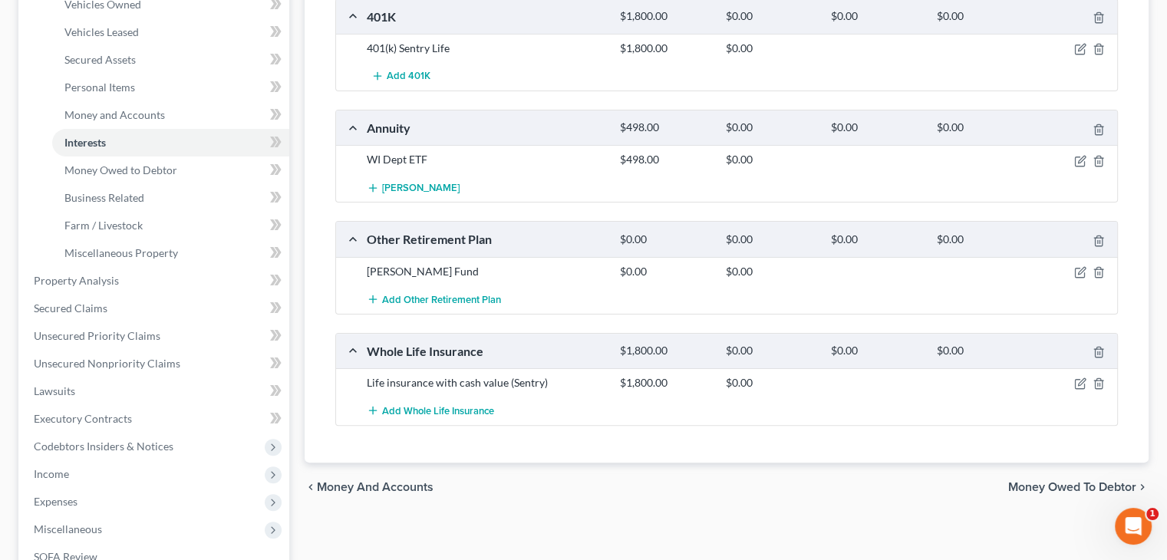
click at [1059, 486] on span "Money Owed to Debtor" at bounding box center [1072, 487] width 128 height 12
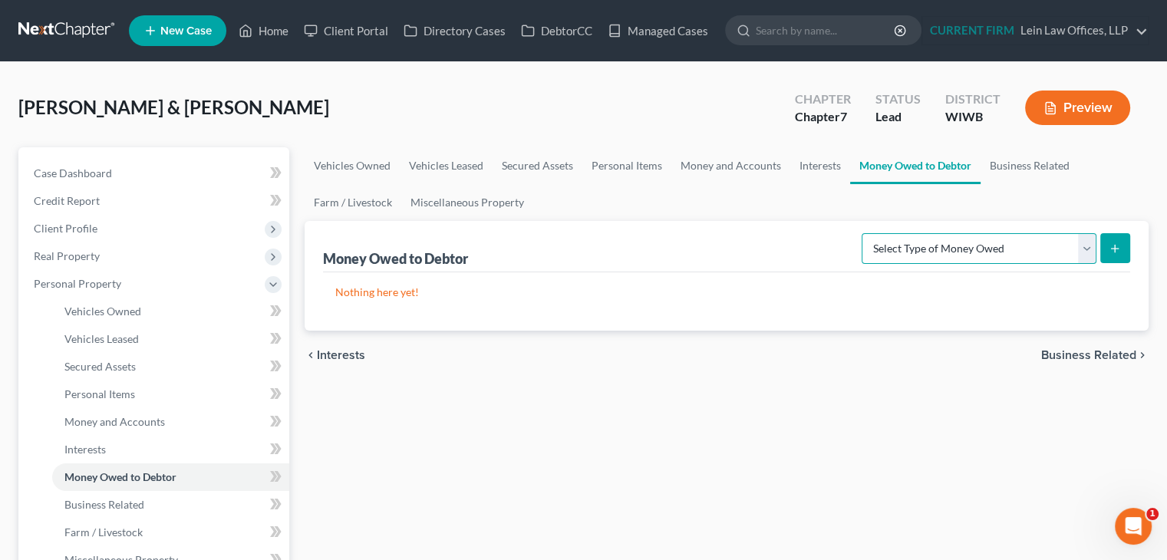
click at [1083, 252] on select "Select Type of Money Owed Accounts Receivable Alimony Child Support Claims Agai…" at bounding box center [978, 248] width 235 height 31
click at [739, 235] on div "Money Owed to Debtor Select Type of Money Owed Accounts Receivable Alimony Chil…" at bounding box center [726, 246] width 807 height 51
click at [1008, 159] on link "Business Related" at bounding box center [1029, 165] width 98 height 37
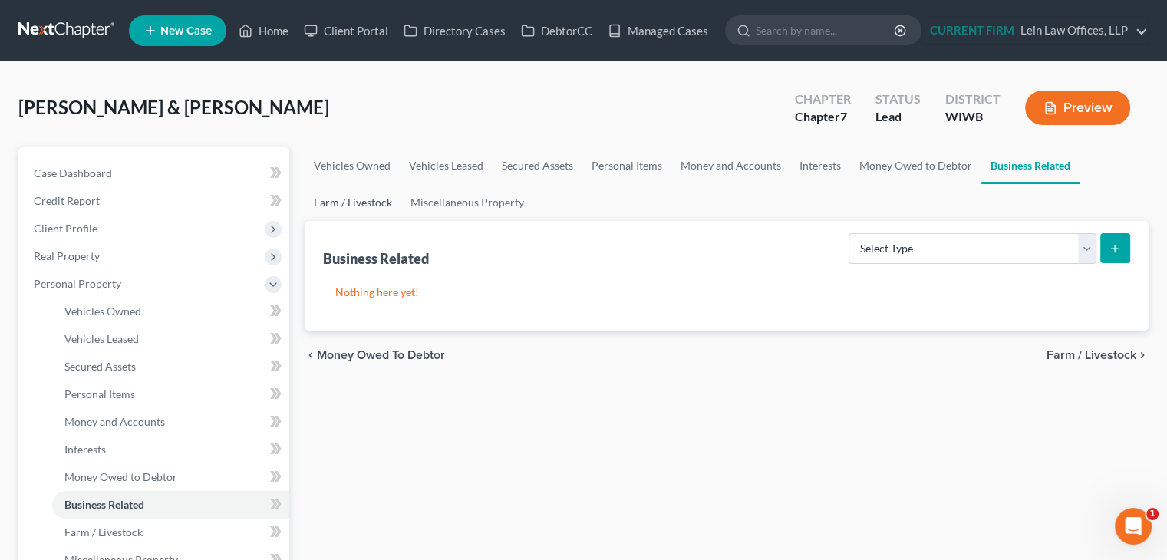
click at [358, 202] on link "Farm / Livestock" at bounding box center [353, 202] width 97 height 37
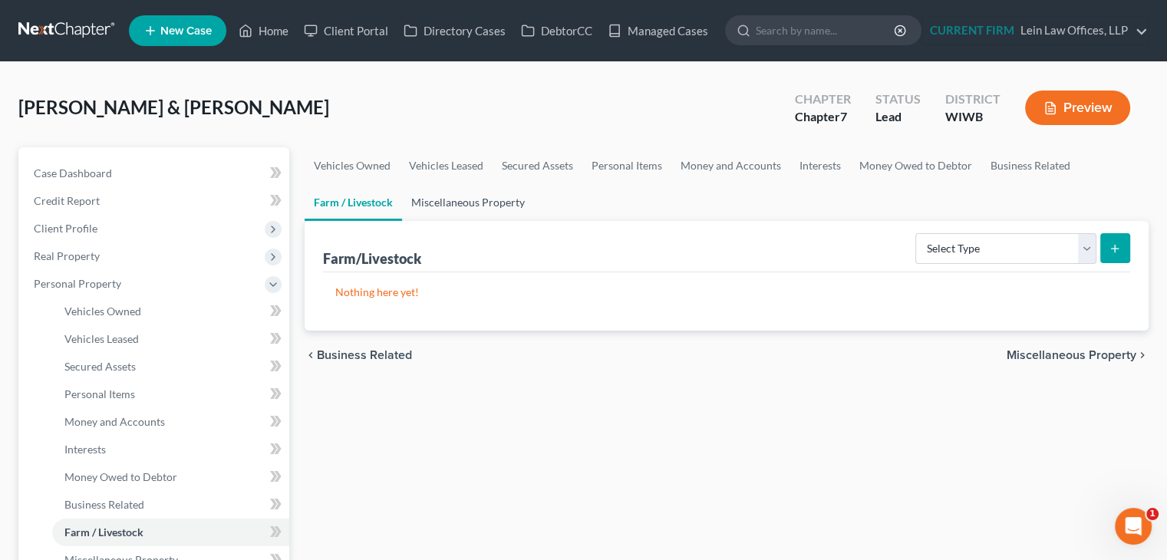
click at [431, 200] on link "Miscellaneous Property" at bounding box center [468, 202] width 132 height 37
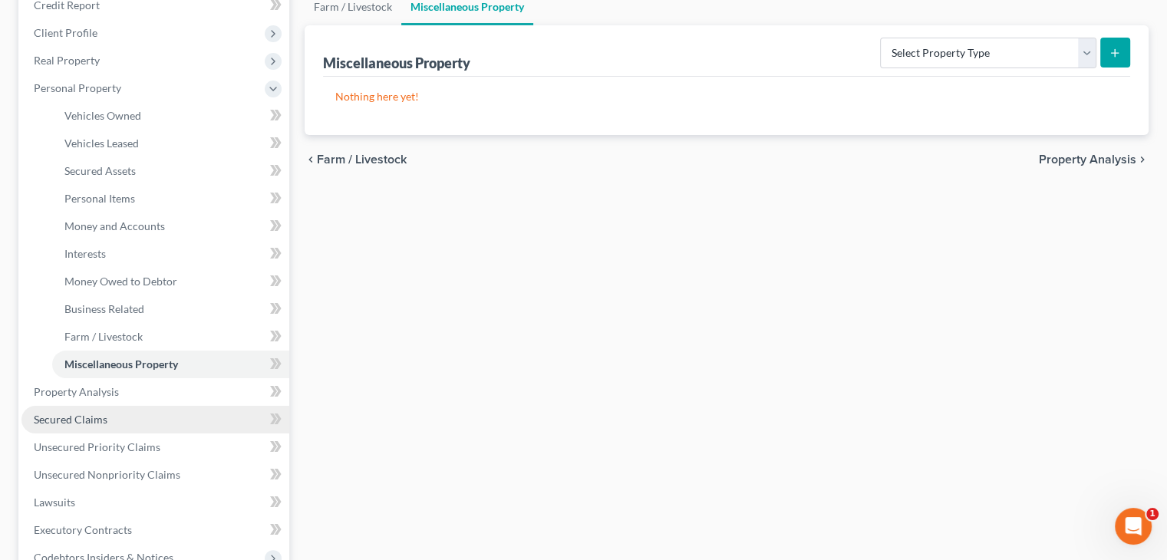
scroll to position [230, 0]
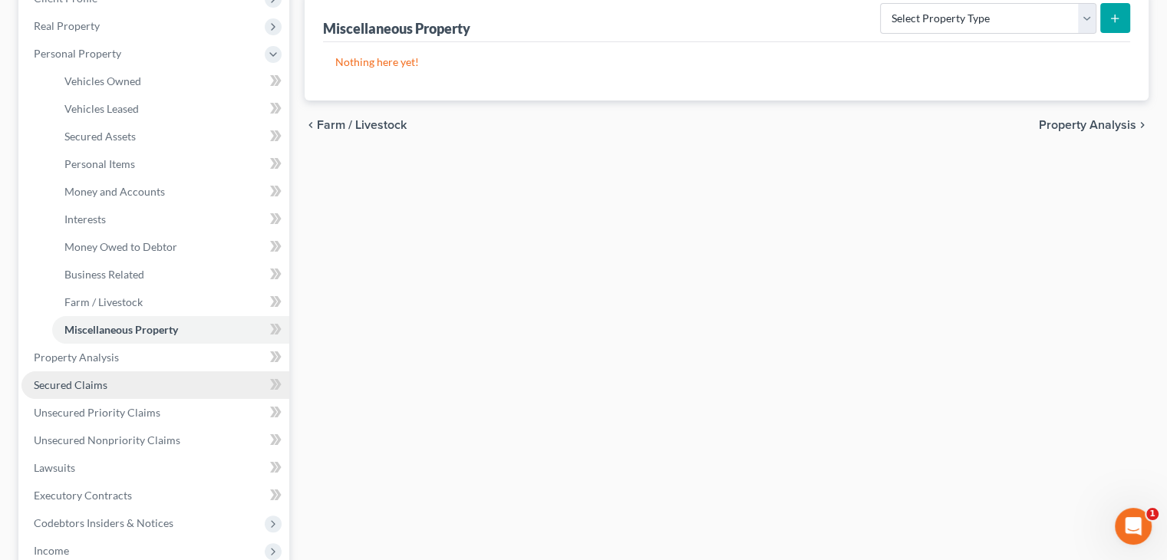
click at [117, 384] on link "Secured Claims" at bounding box center [155, 385] width 268 height 28
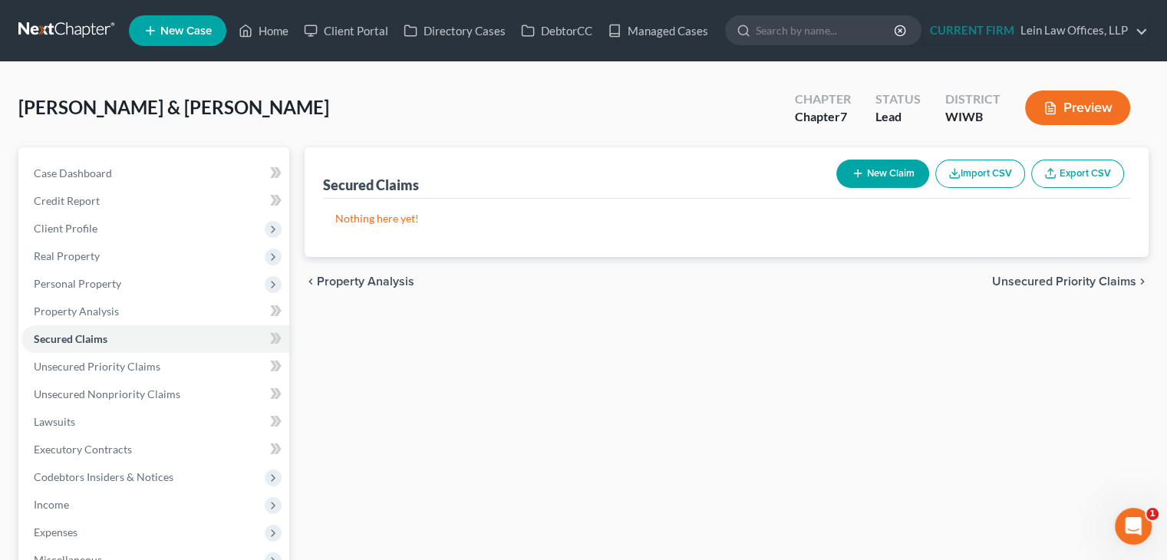
click at [891, 179] on button "New Claim" at bounding box center [882, 174] width 93 height 28
select select "0"
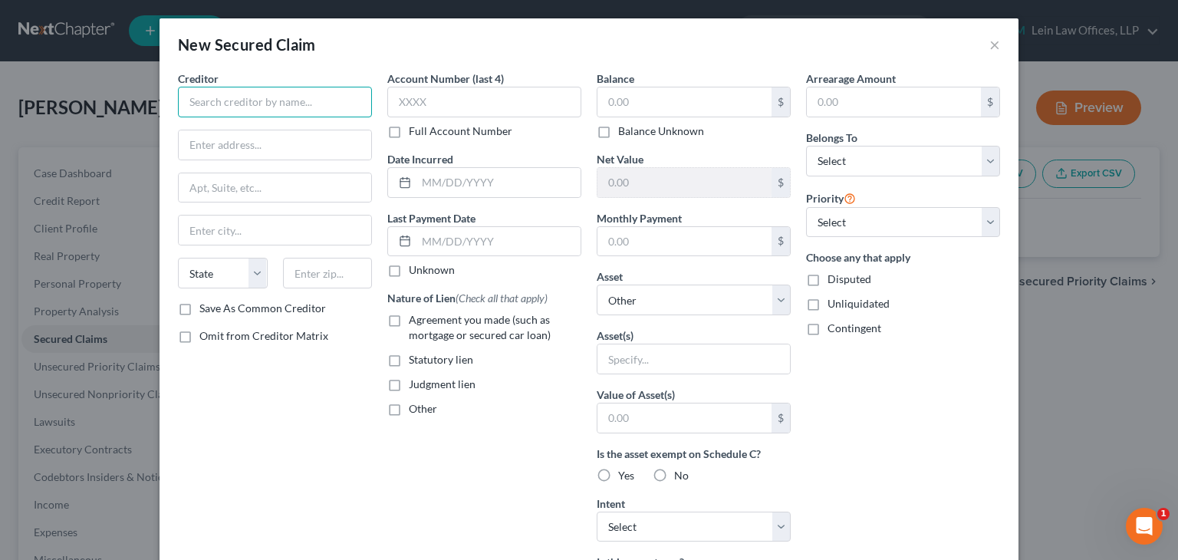
click at [285, 102] on input "text" at bounding box center [275, 102] width 194 height 31
type input "Onieda County"
click at [700, 100] on input "text" at bounding box center [685, 101] width 174 height 29
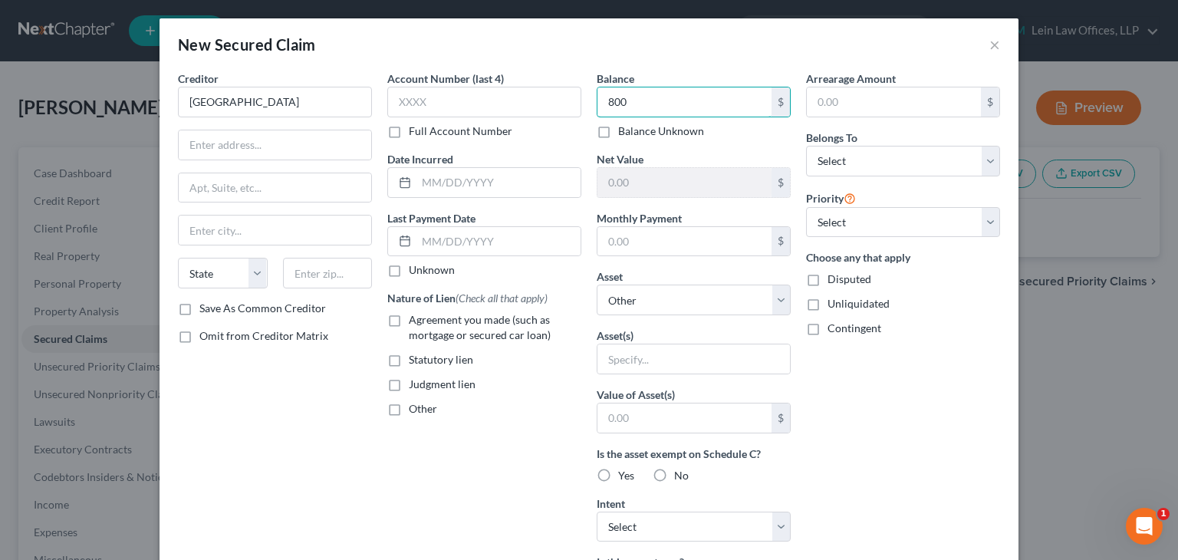
type input "800"
click at [881, 413] on div "Arrearage Amount $ Belongs To * Select Debtor 1 Only Debtor 2 Only Debtor 1 And…" at bounding box center [903, 413] width 209 height 684
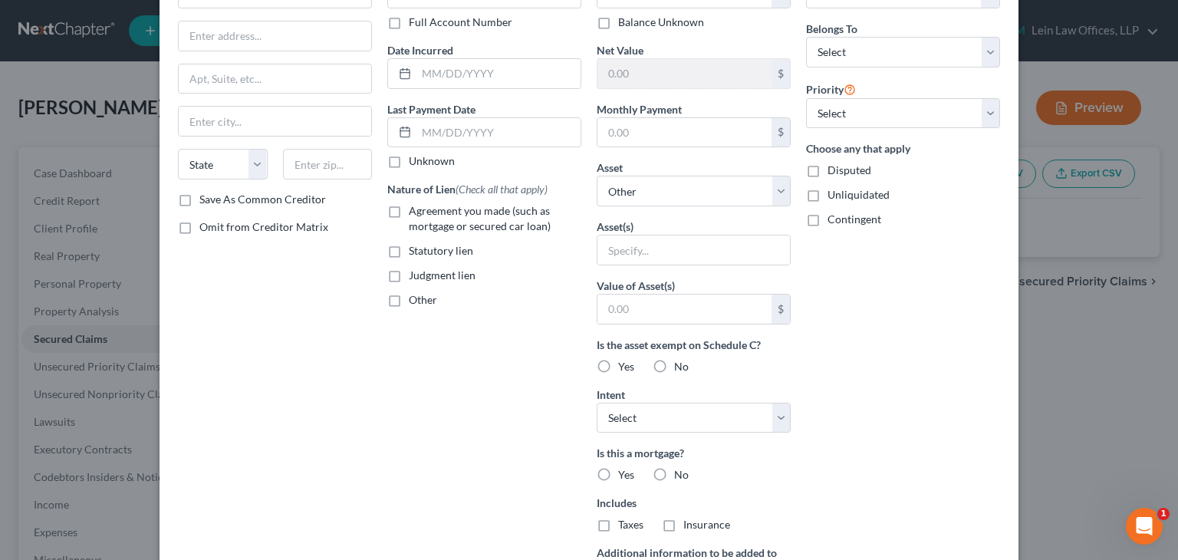
scroll to position [289, 0]
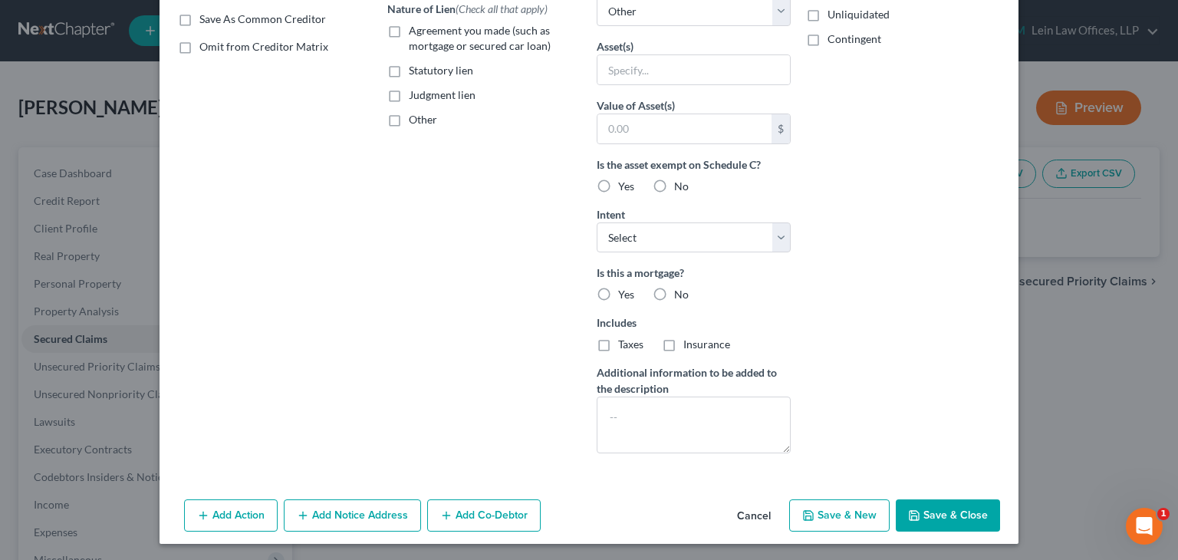
click at [941, 515] on button "Save & Close" at bounding box center [948, 515] width 104 height 32
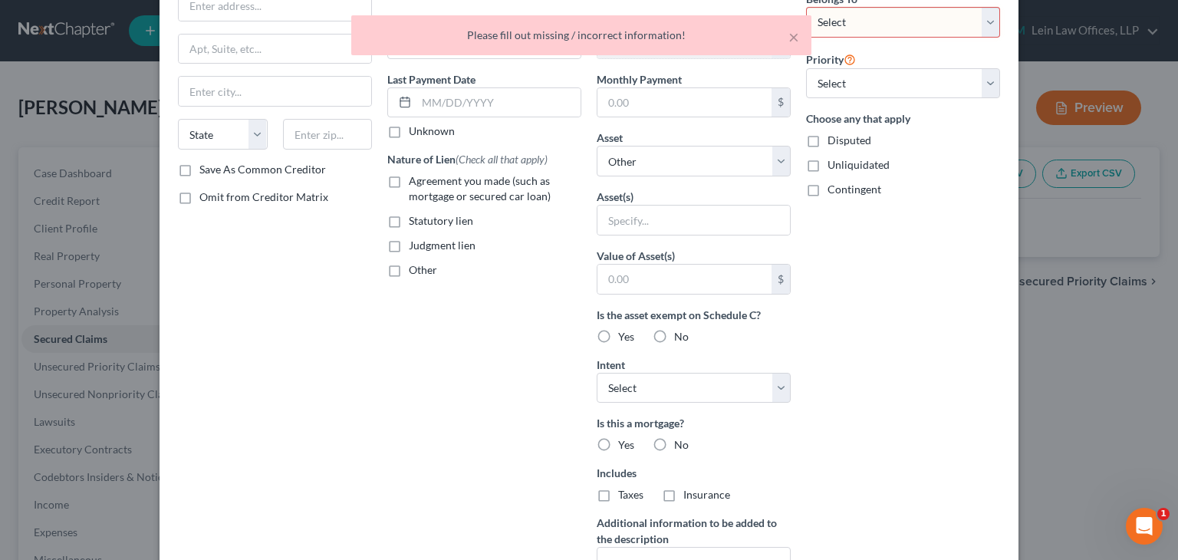
scroll to position [136, 0]
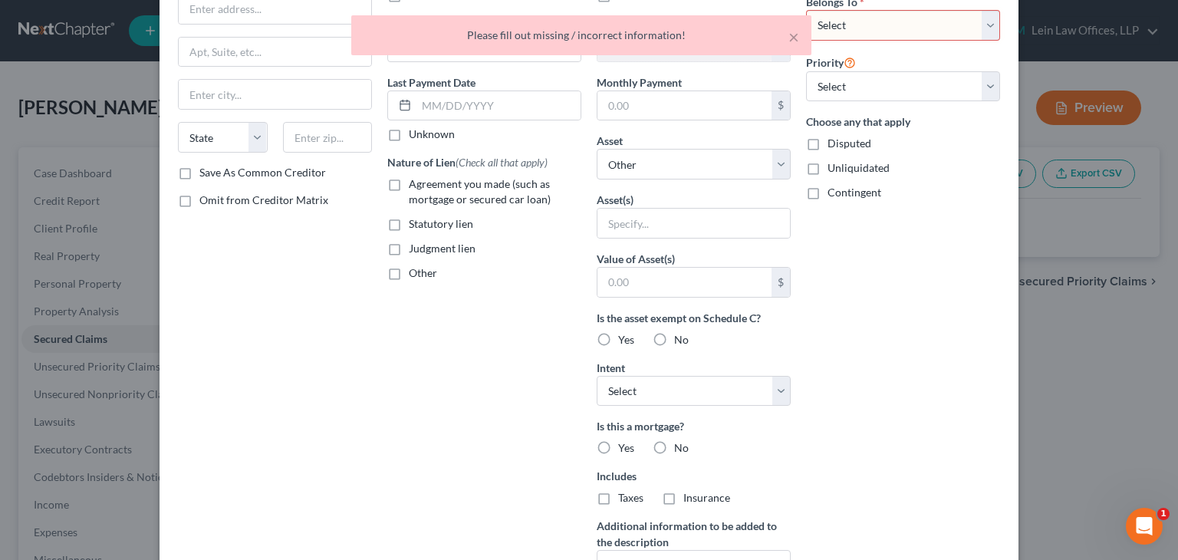
click at [894, 29] on div "× Please fill out missing / incorrect information!" at bounding box center [581, 39] width 1178 height 48
click at [886, 23] on div "× Please fill out missing / incorrect information!" at bounding box center [581, 39] width 1178 height 48
click at [795, 39] on button "×" at bounding box center [794, 37] width 11 height 18
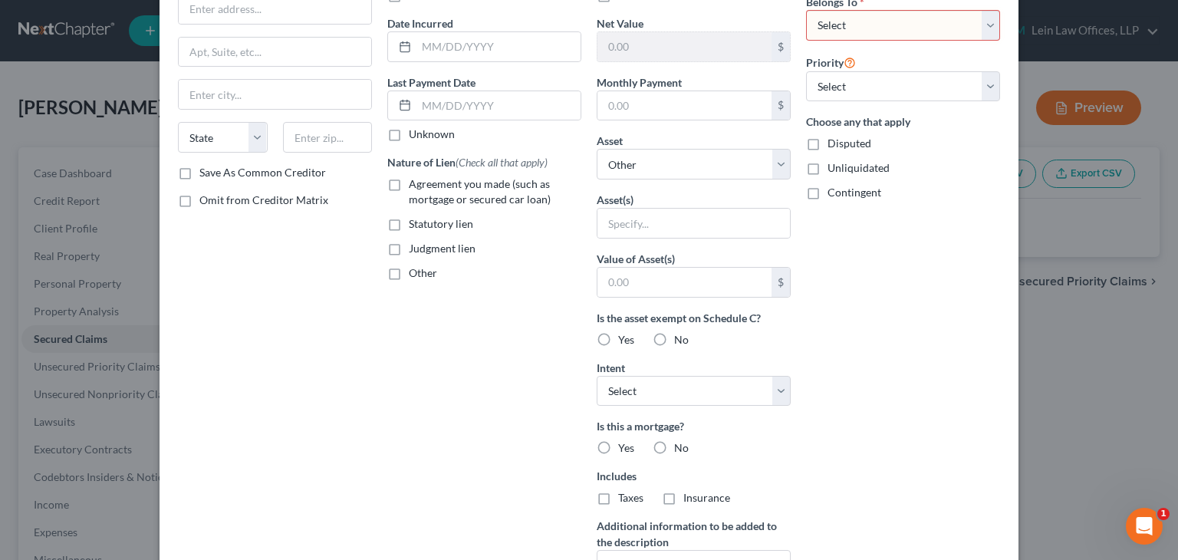
click at [983, 18] on select "Select Debtor 1 Only Debtor 2 Only Debtor 1 And Debtor 2 Only At Least One Of T…" at bounding box center [903, 25] width 194 height 31
select select "2"
click at [806, 10] on select "Select Debtor 1 Only Debtor 2 Only Debtor 1 And Debtor 2 Only At Least One Of T…" at bounding box center [903, 25] width 194 height 31
click at [874, 252] on div "Arrearage Amount $ Belongs To * Select Debtor 1 Only Debtor 2 Only Debtor 1 And…" at bounding box center [903, 277] width 209 height 684
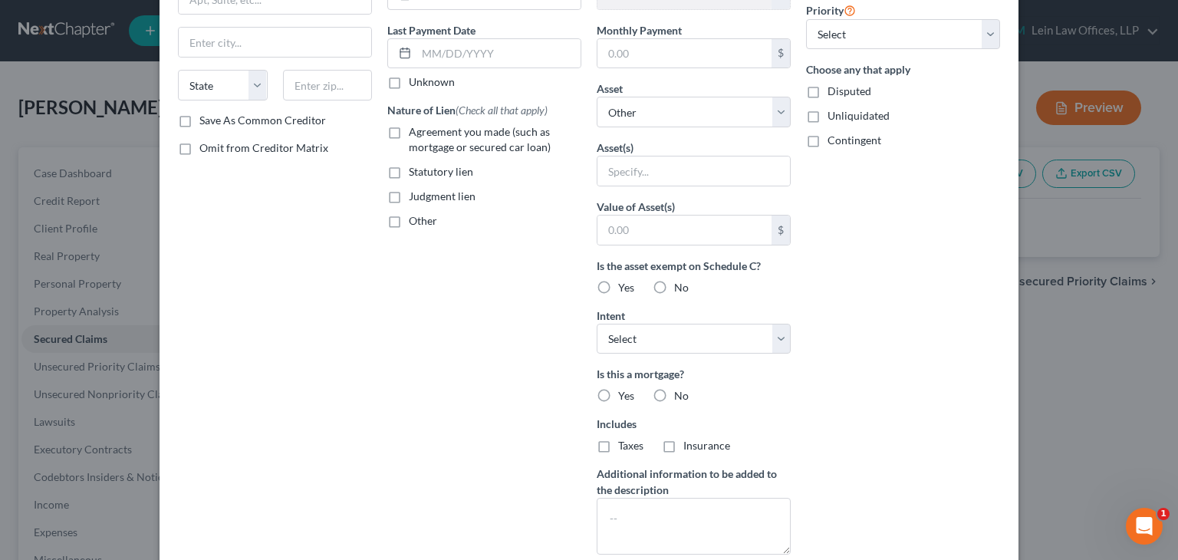
scroll to position [289, 0]
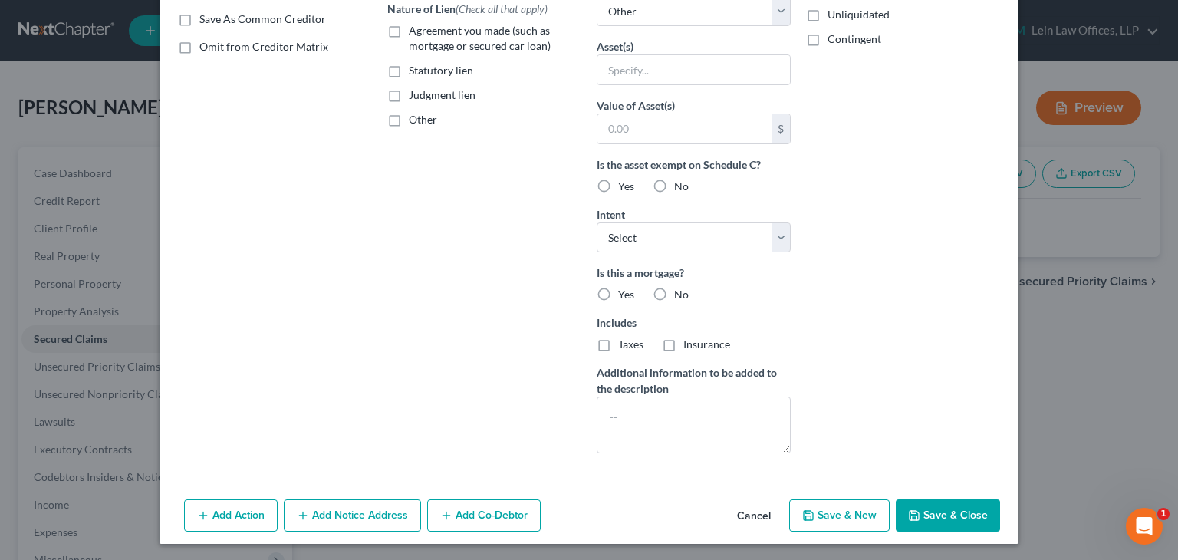
click at [948, 505] on button "Save & Close" at bounding box center [948, 515] width 104 height 32
select select
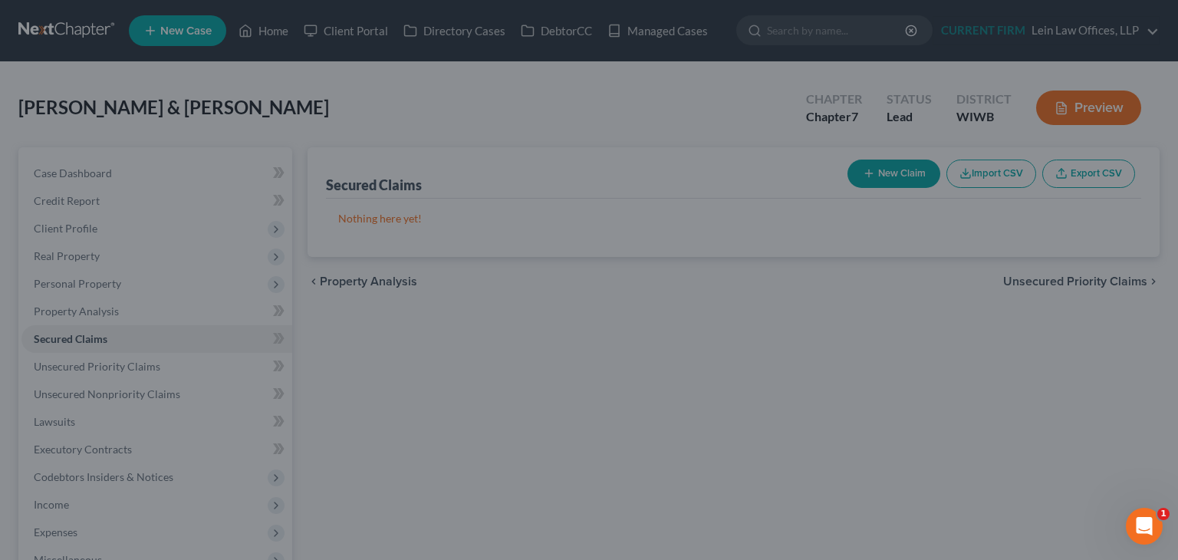
type input "800.00"
type input "0"
type input "0.00"
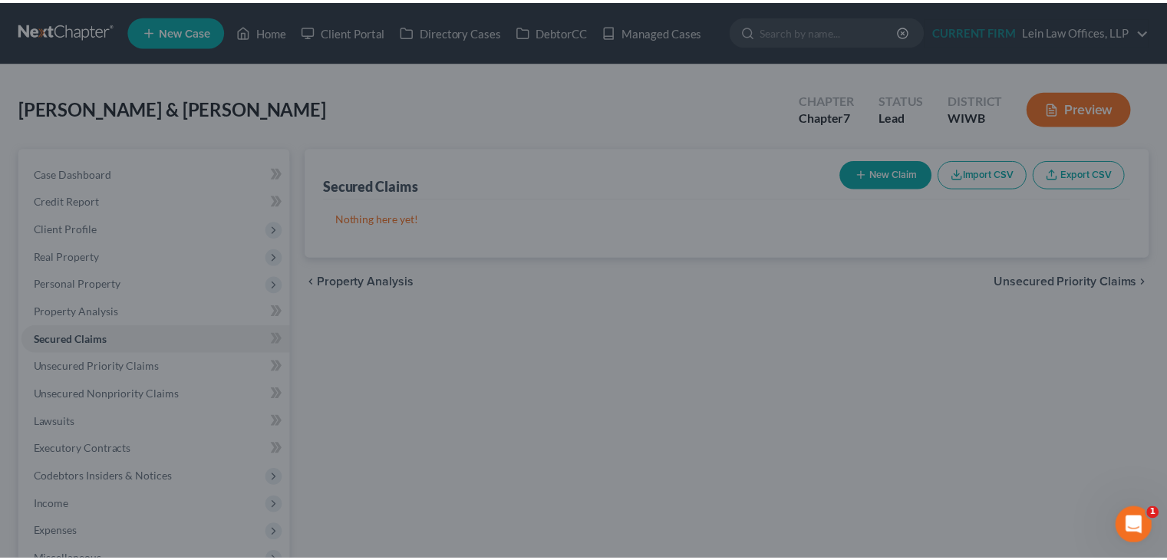
scroll to position [123, 0]
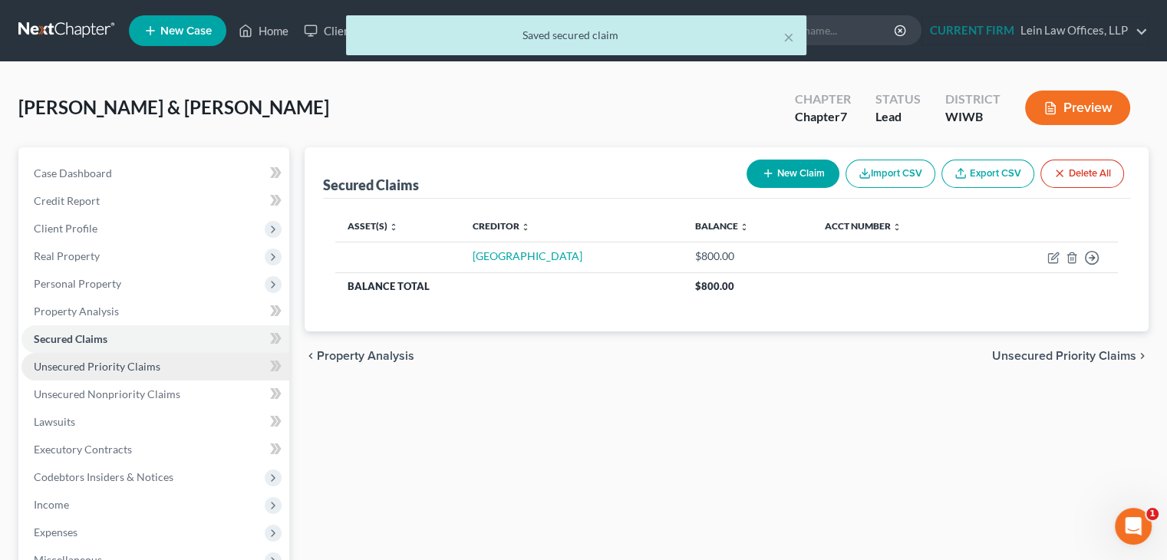
click at [146, 367] on span "Unsecured Priority Claims" at bounding box center [97, 366] width 127 height 13
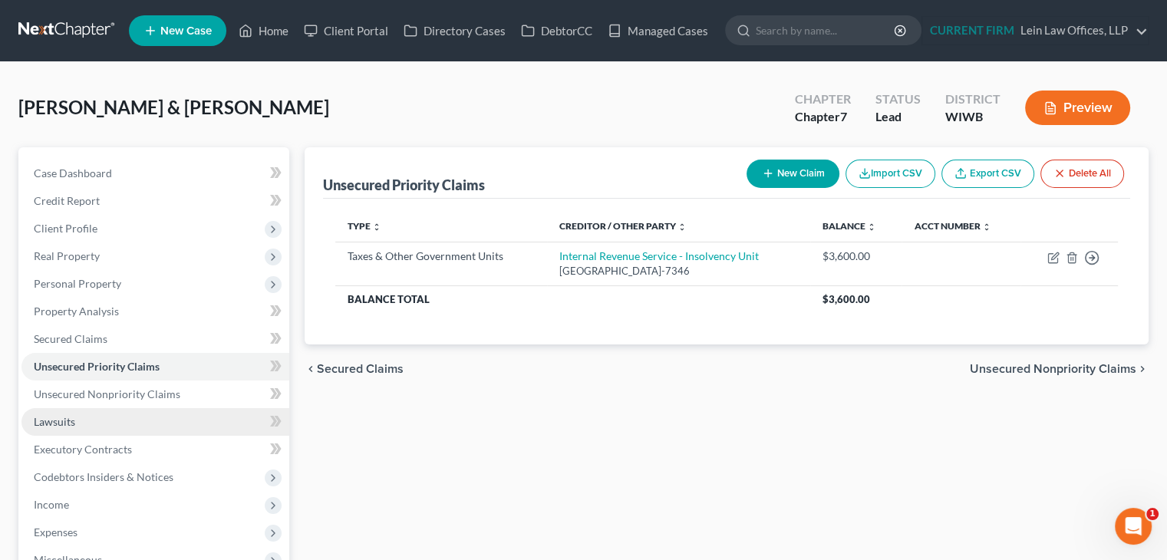
click at [64, 420] on span "Lawsuits" at bounding box center [54, 421] width 41 height 13
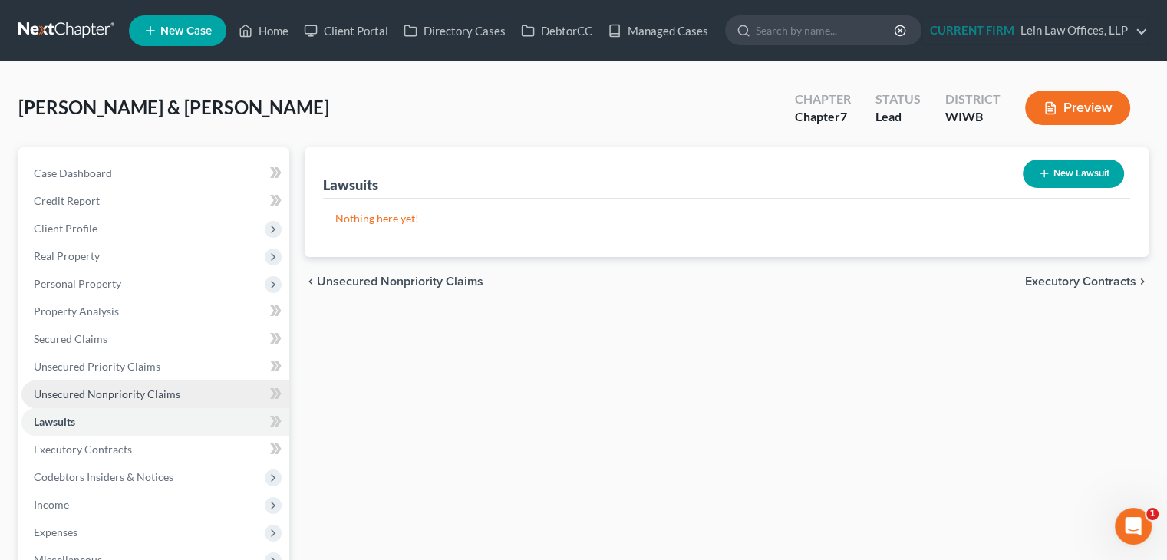
click at [141, 387] on span "Unsecured Nonpriority Claims" at bounding box center [107, 393] width 147 height 13
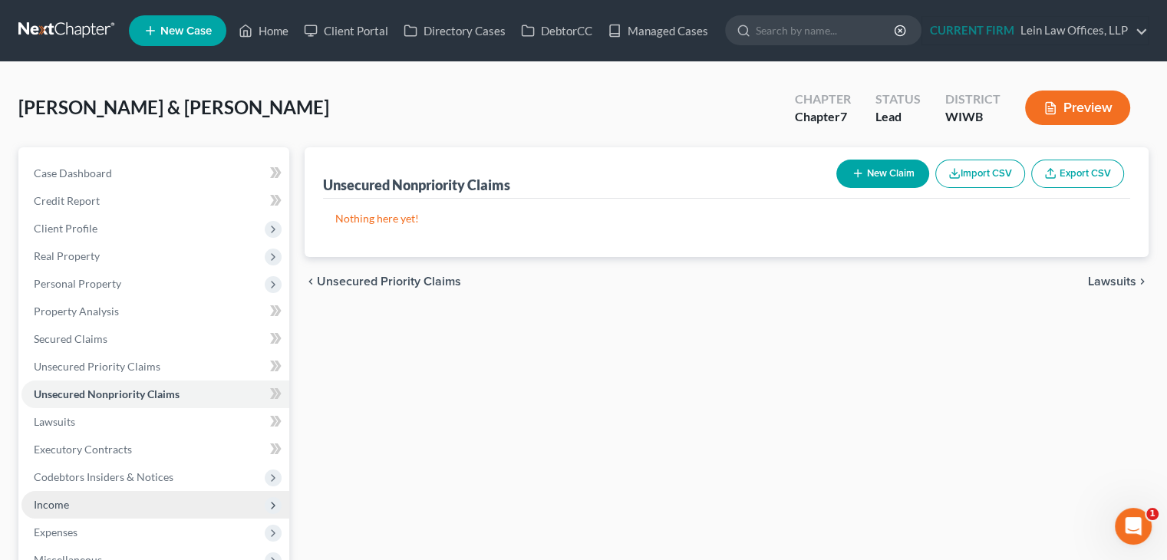
click at [131, 497] on span "Income" at bounding box center [155, 505] width 268 height 28
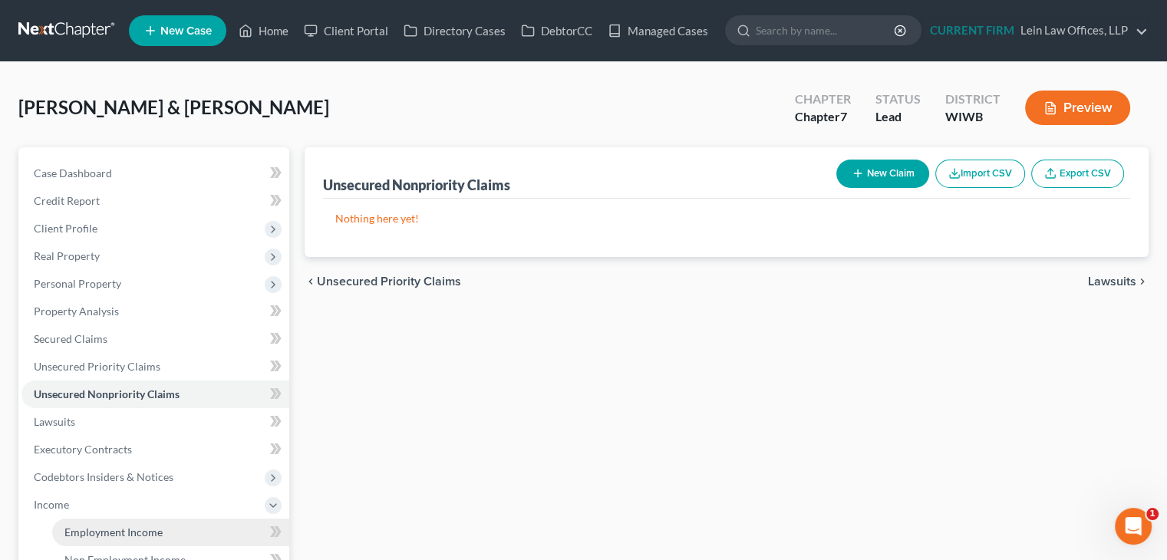
click at [110, 528] on span "Employment Income" at bounding box center [113, 531] width 98 height 13
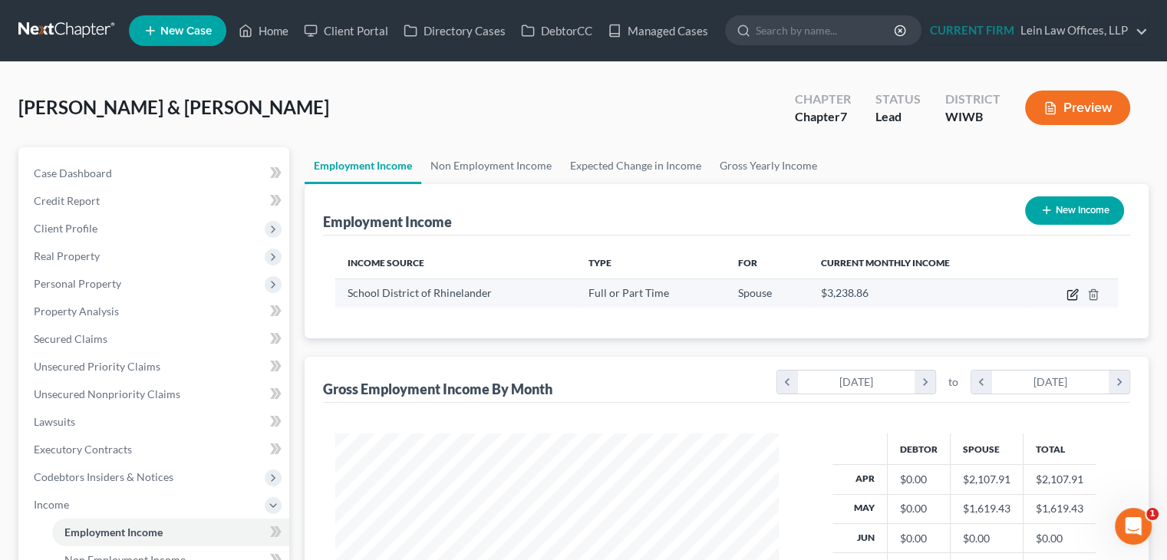
click at [1074, 294] on icon "button" at bounding box center [1073, 292] width 7 height 7
select select "0"
select select "52"
select select "1"
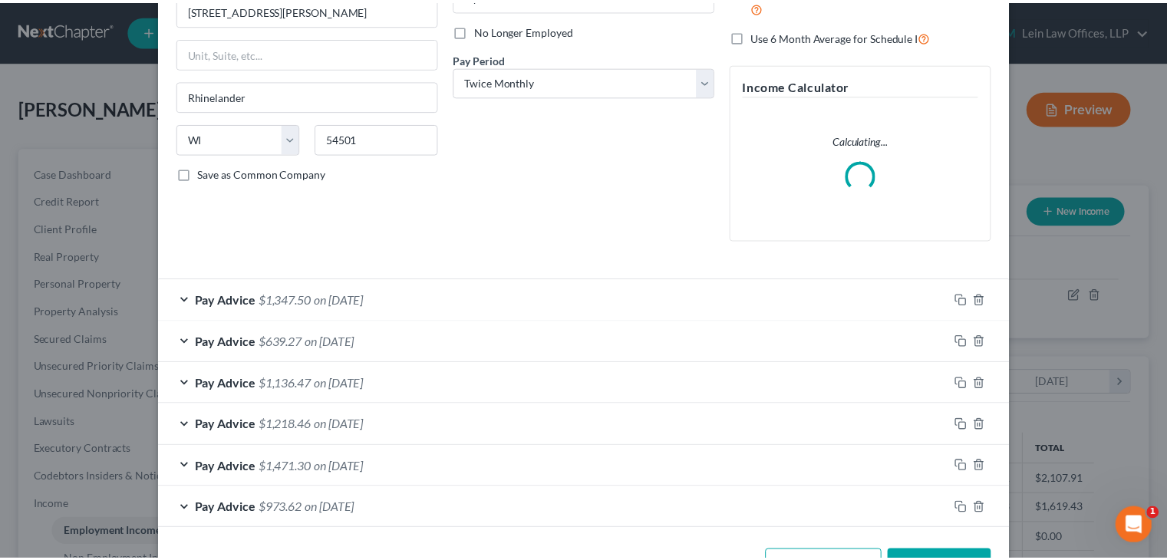
scroll to position [245, 0]
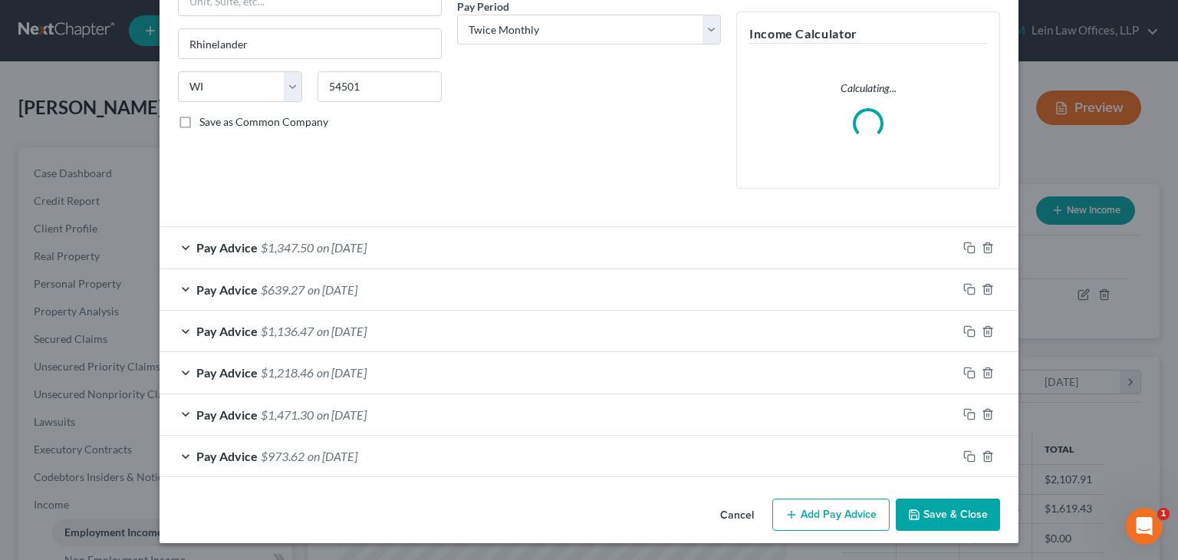
click at [729, 506] on button "Cancel" at bounding box center [737, 515] width 58 height 31
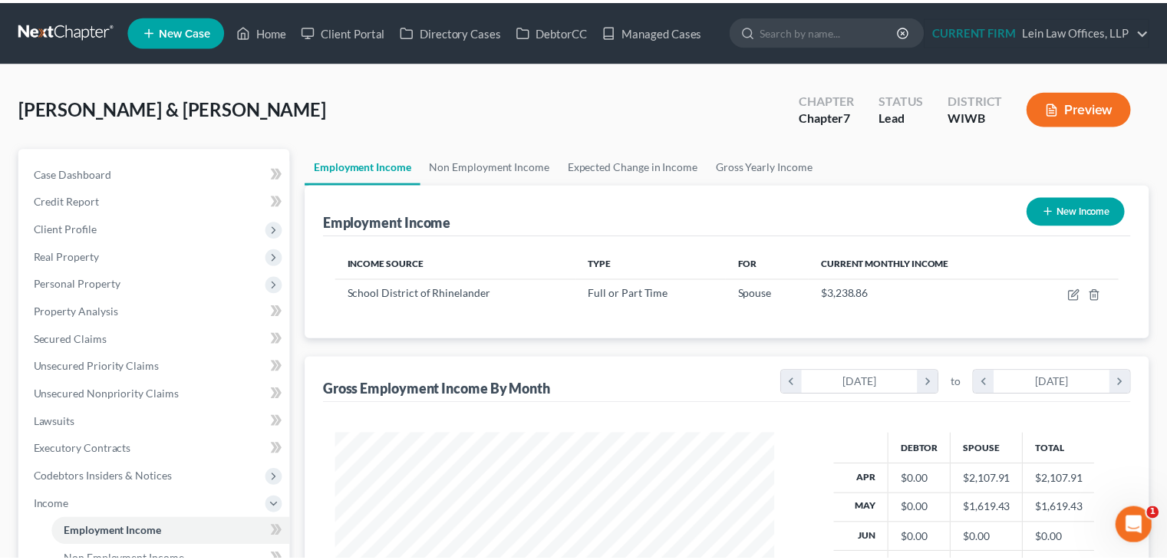
scroll to position [766809, 766608]
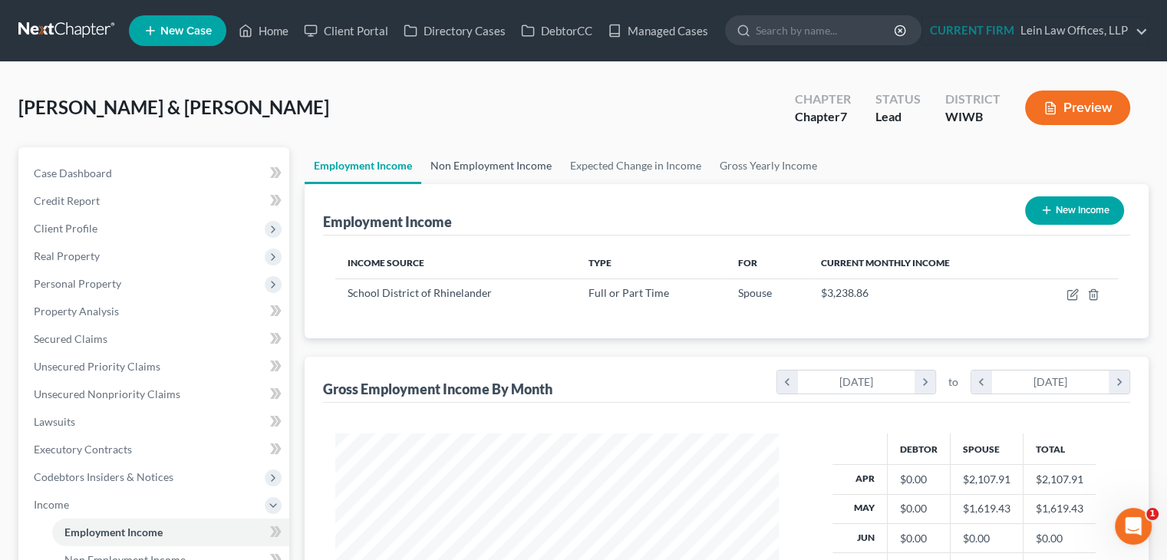
click at [503, 166] on link "Non Employment Income" at bounding box center [491, 165] width 140 height 37
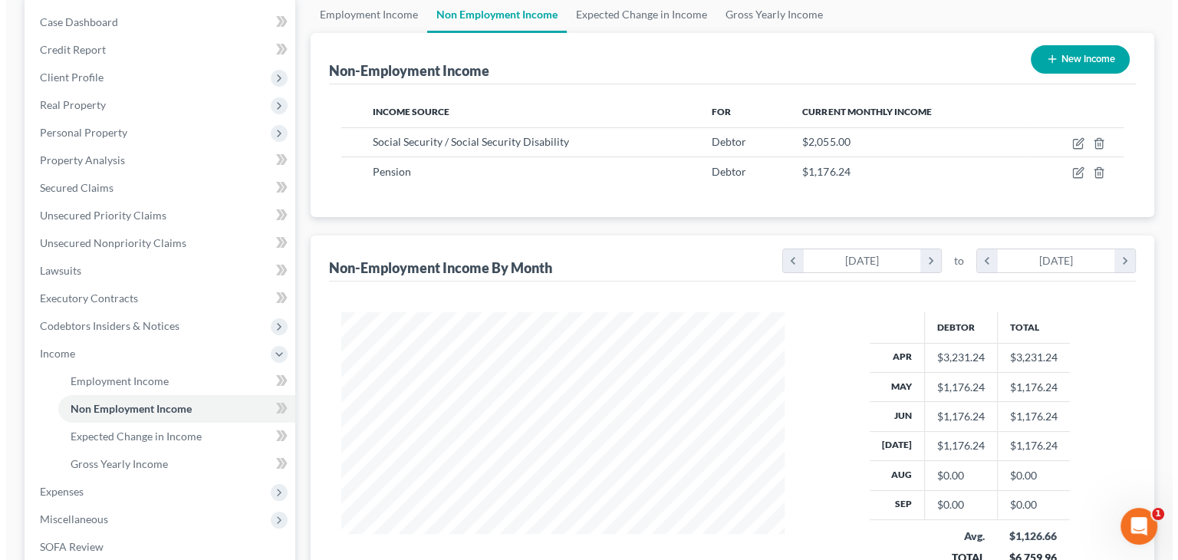
scroll to position [153, 0]
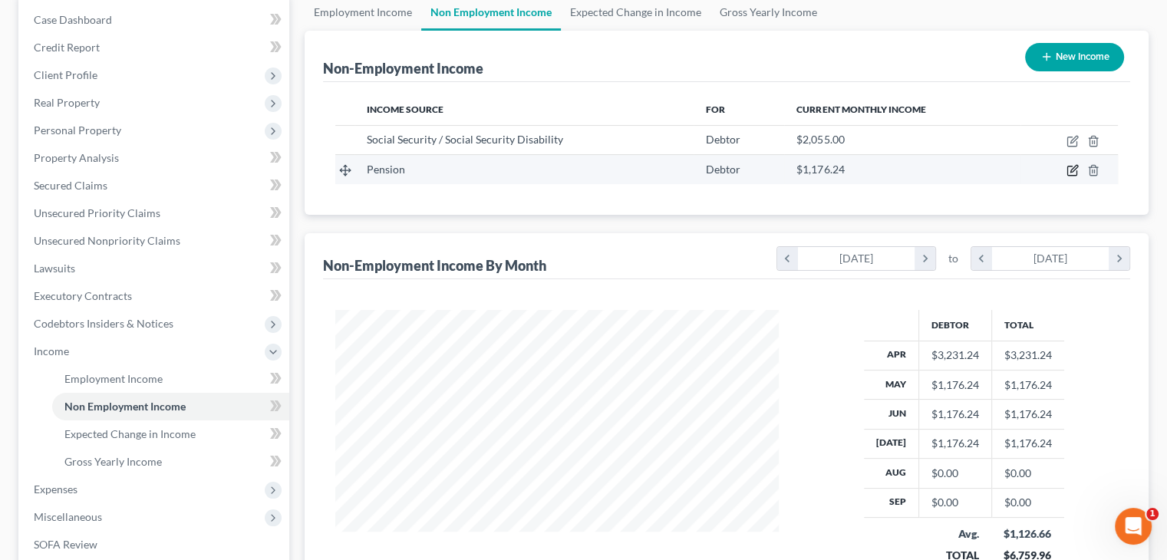
click at [1069, 169] on icon "button" at bounding box center [1072, 170] width 12 height 12
select select "2"
select select "0"
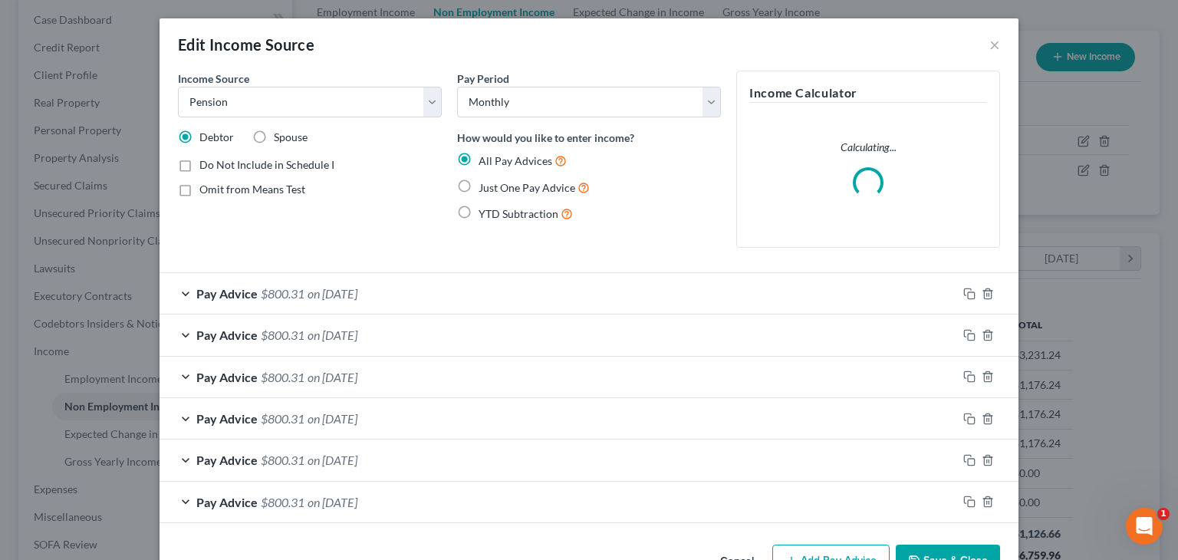
scroll to position [273, 479]
click at [347, 286] on span "on 07/01/2025" at bounding box center [333, 293] width 50 height 15
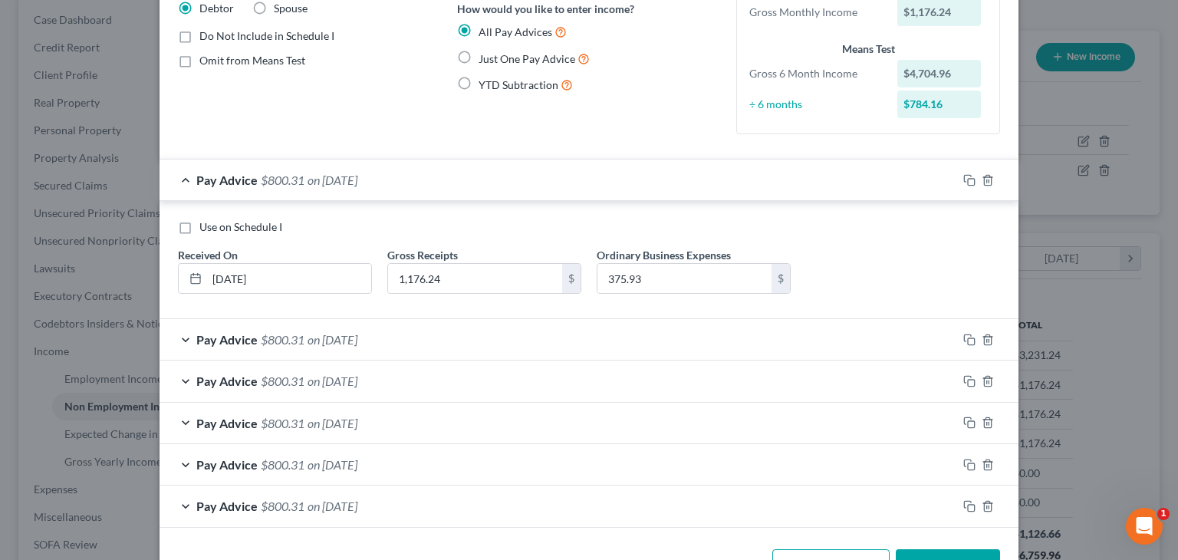
scroll to position [178, 0]
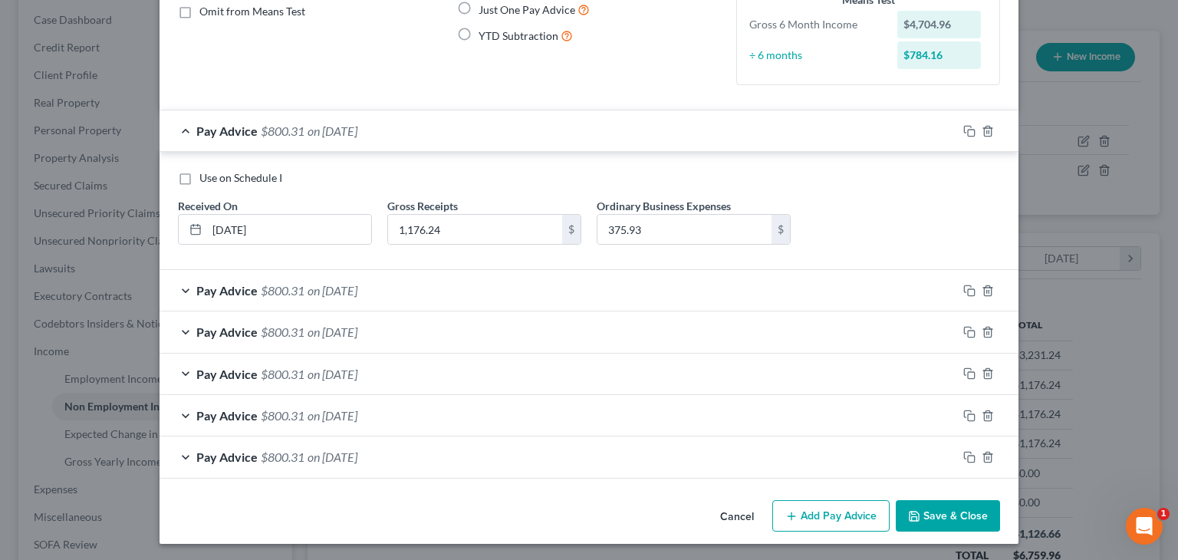
click at [647, 170] on div "Use on Schedule I" at bounding box center [589, 177] width 822 height 15
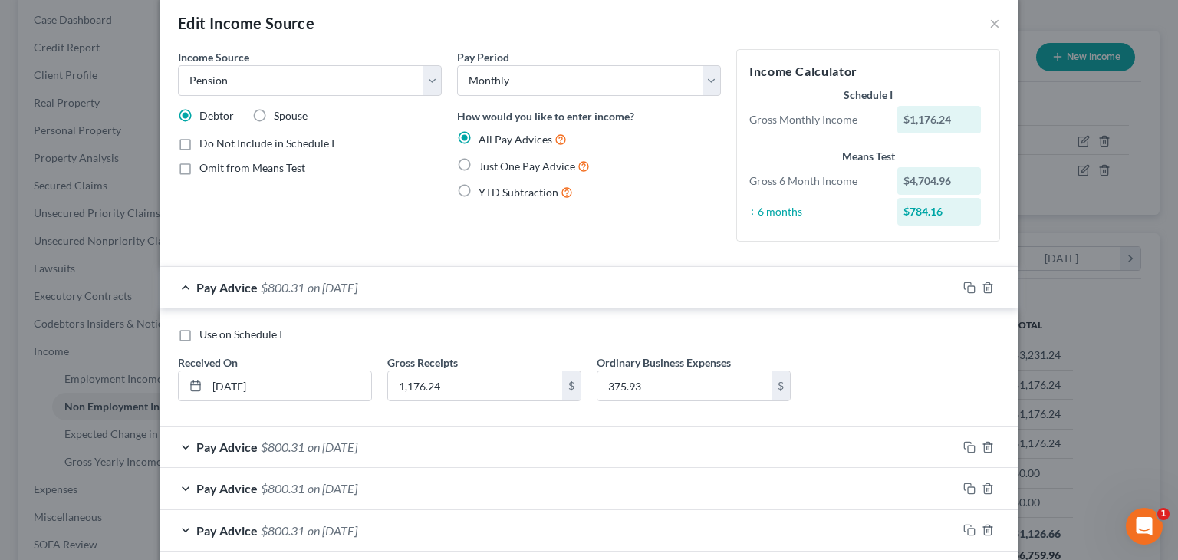
scroll to position [0, 0]
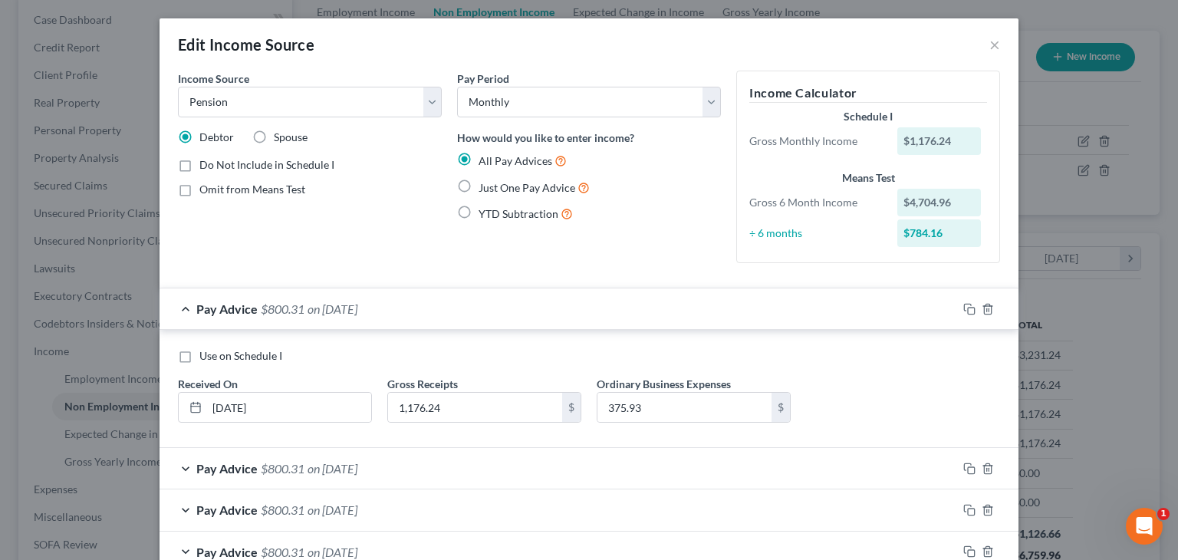
click at [183, 308] on div "Pay Advice $800.31 on 07/01/2025" at bounding box center [559, 308] width 798 height 41
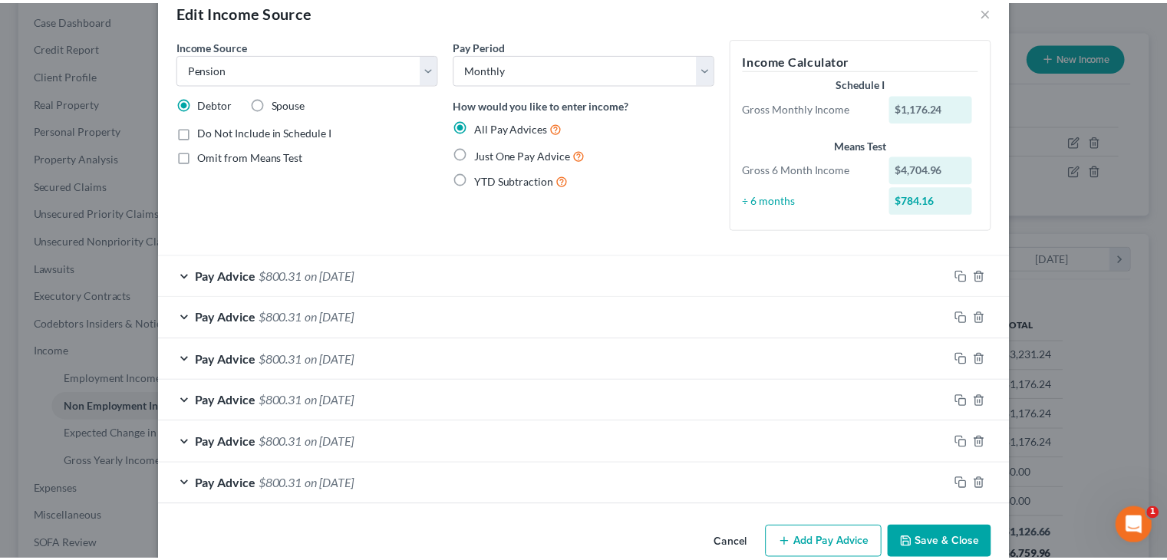
scroll to position [61, 0]
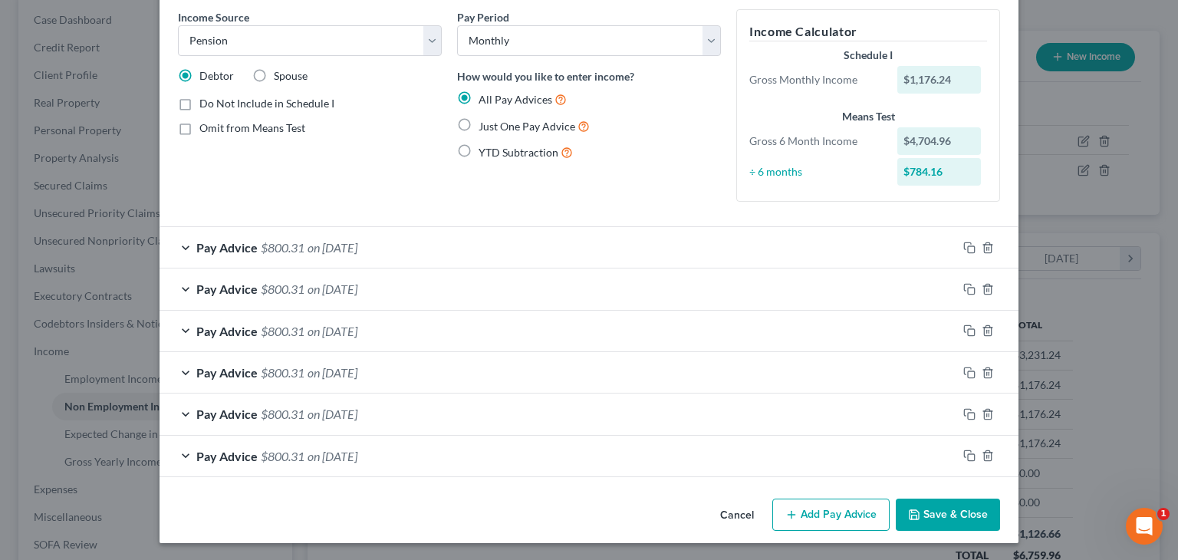
click at [927, 517] on button "Save & Close" at bounding box center [948, 515] width 104 height 32
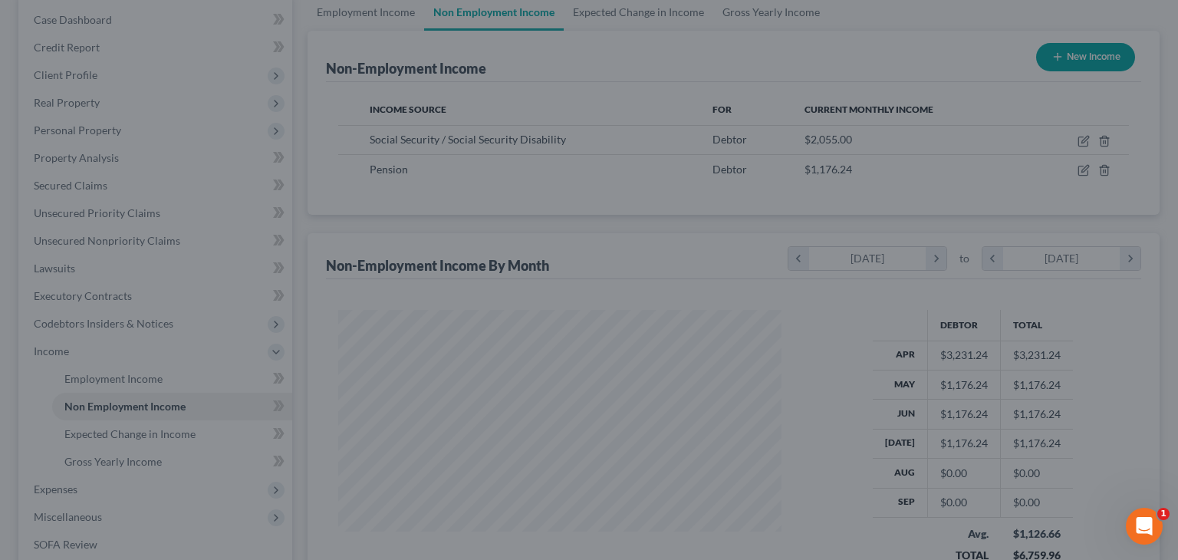
scroll to position [766809, 766608]
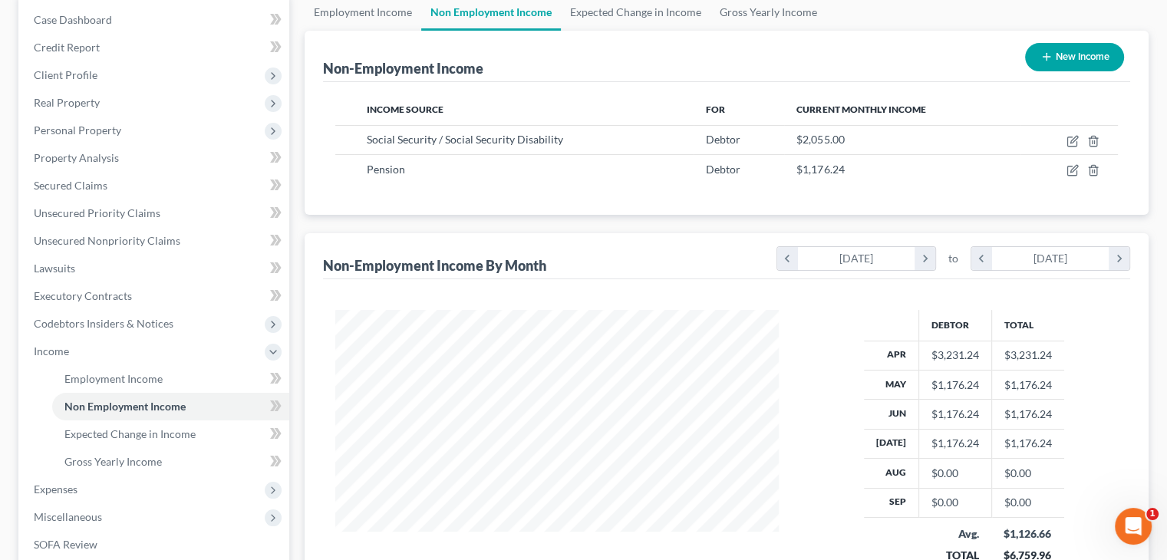
click at [1056, 54] on button "New Income" at bounding box center [1074, 57] width 99 height 28
select select "0"
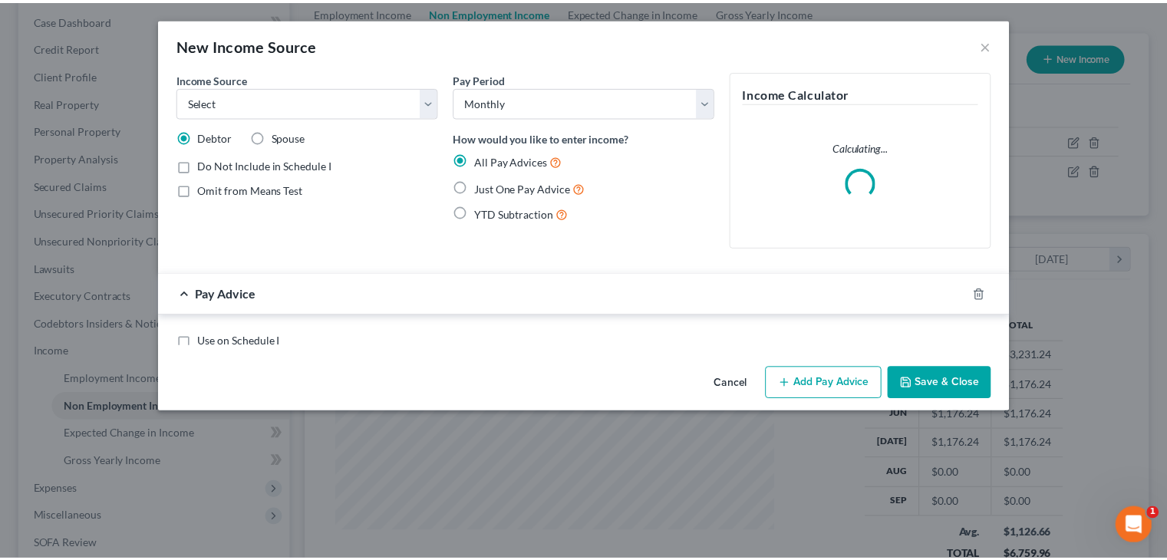
scroll to position [273, 479]
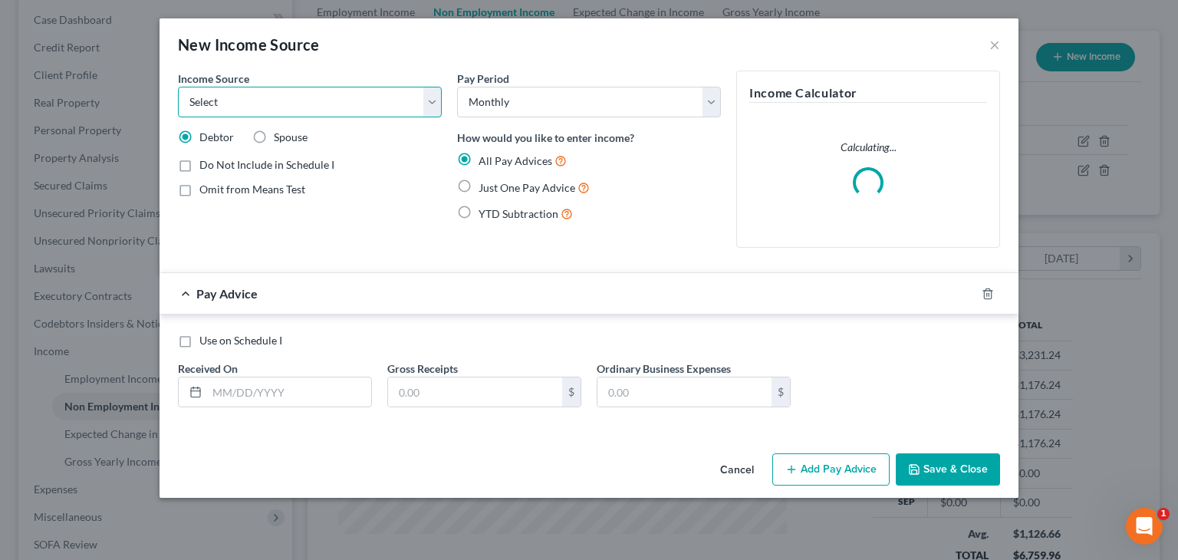
click at [374, 107] on select "Select Unemployment Disability (from employer) Pension Retirement Social Securi…" at bounding box center [310, 102] width 264 height 31
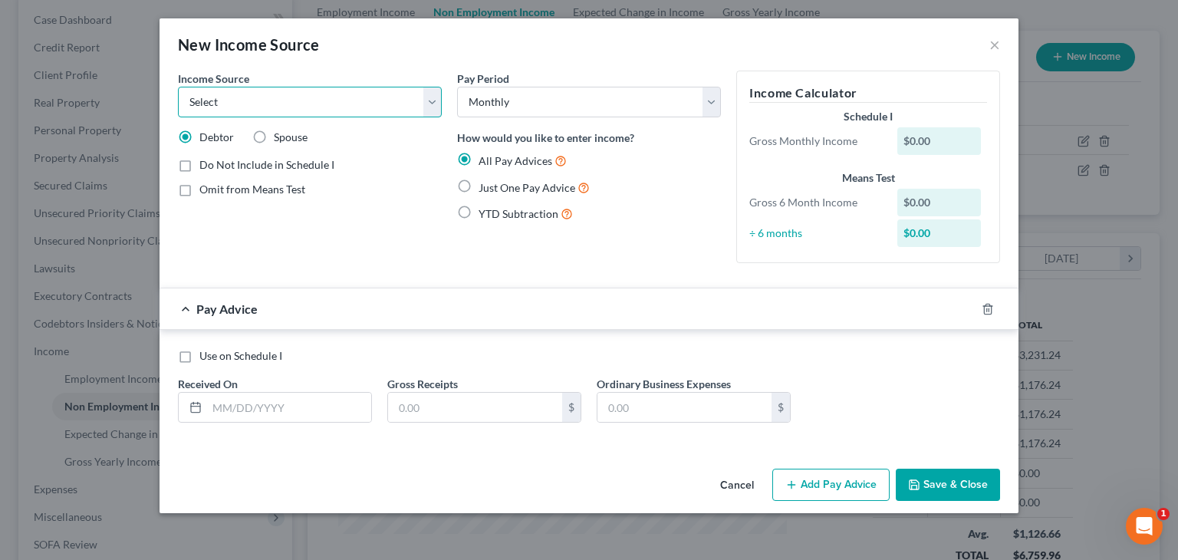
select select "2"
click at [178, 87] on select "Select Unemployment Disability (from employer) Pension Retirement Social Securi…" at bounding box center [310, 102] width 264 height 31
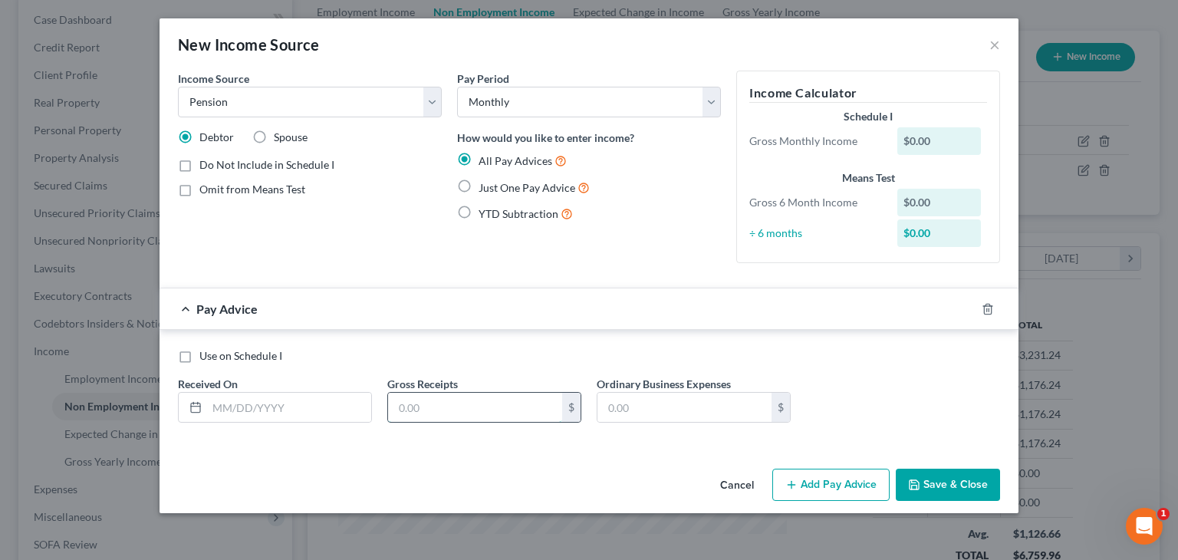
click at [499, 403] on input "text" at bounding box center [475, 407] width 174 height 29
type input "400"
click at [334, 406] on input "text" at bounding box center [289, 407] width 164 height 29
type input "06/30/2025"
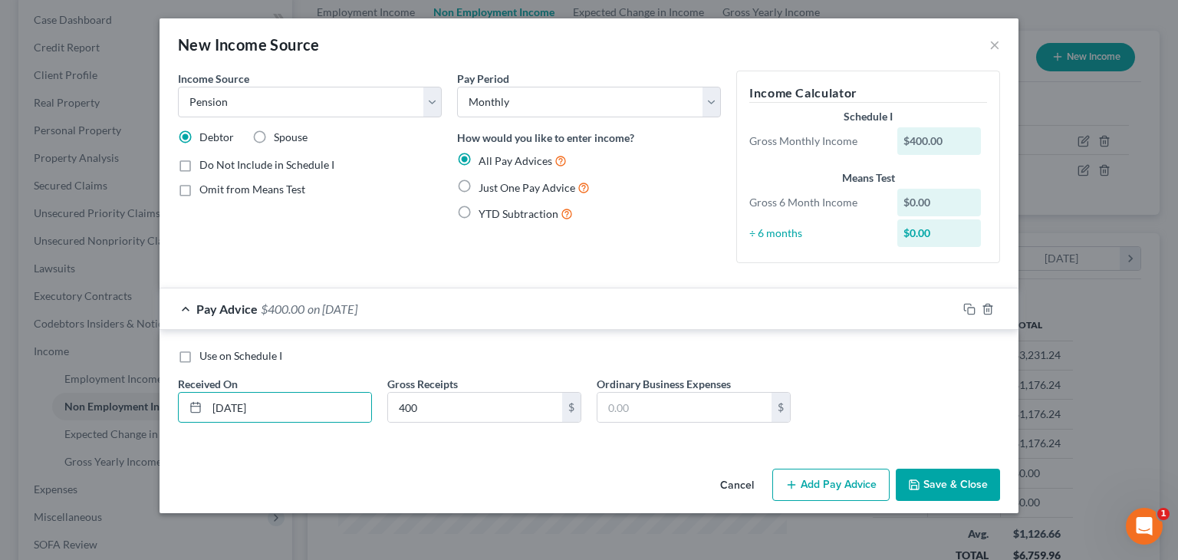
click at [950, 474] on button "Save & Close" at bounding box center [948, 485] width 104 height 32
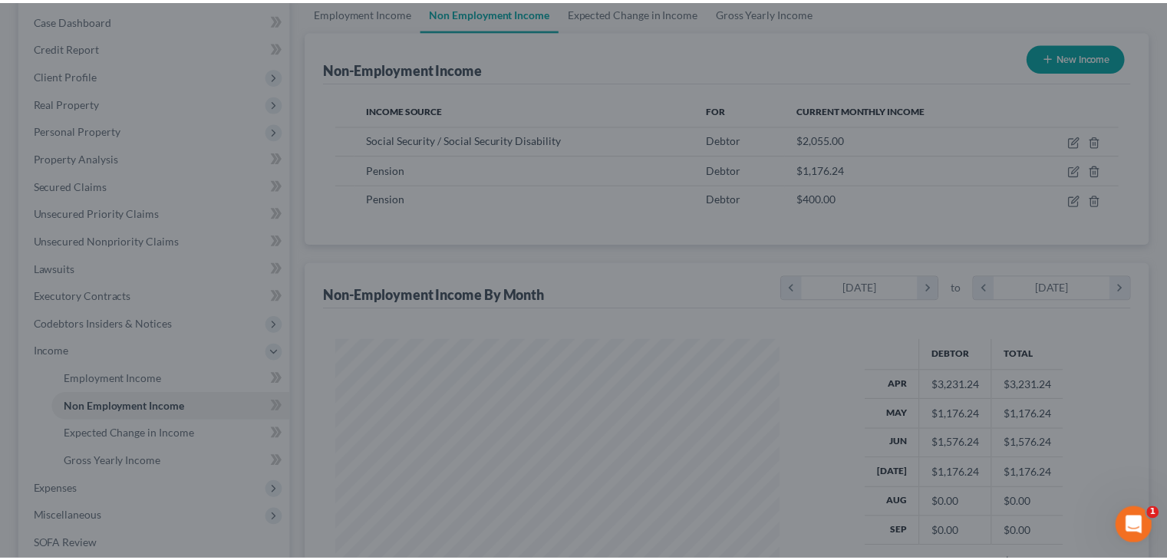
scroll to position [766809, 766608]
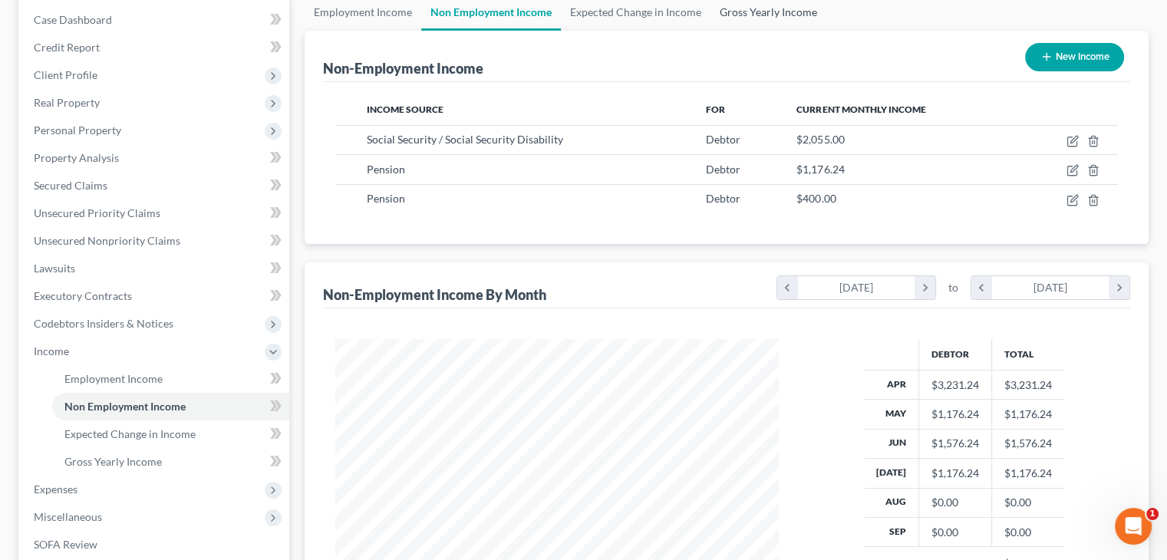
click at [787, 11] on link "Gross Yearly Income" at bounding box center [768, 12] width 116 height 37
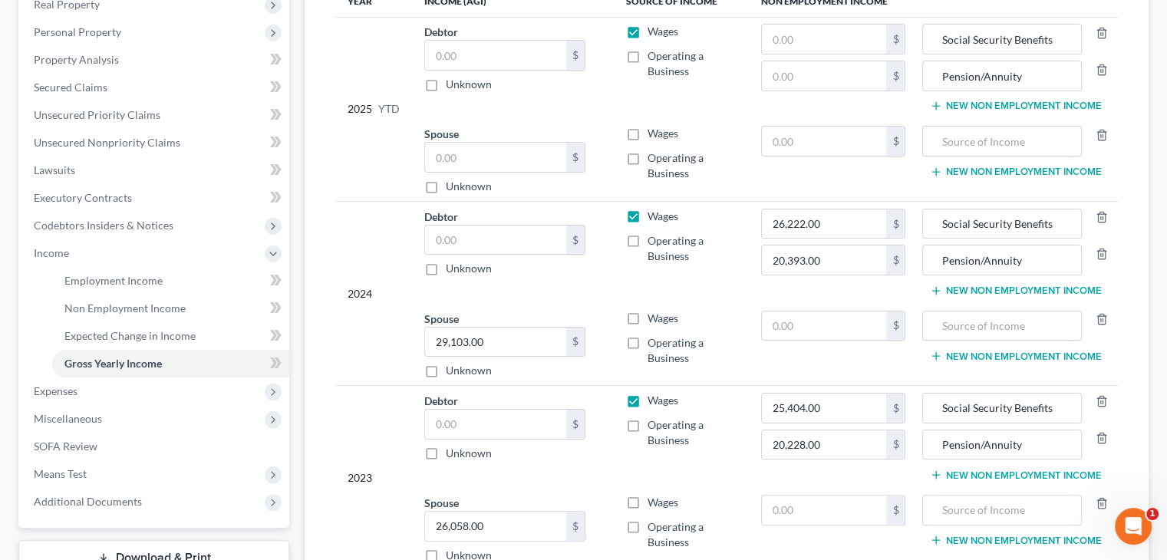
scroll to position [396, 0]
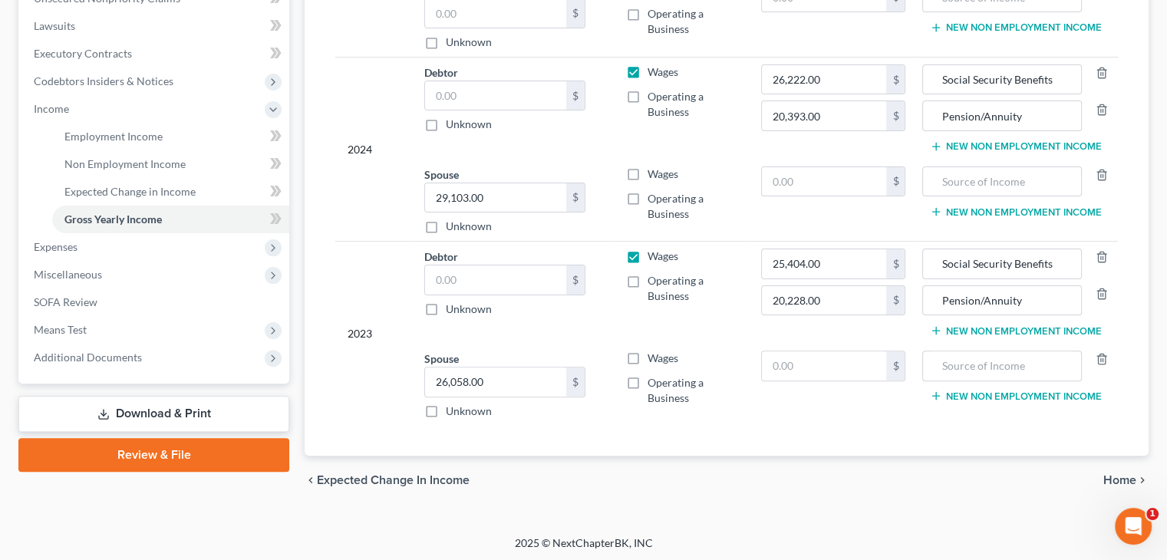
click at [1109, 476] on span "Home" at bounding box center [1119, 480] width 33 height 12
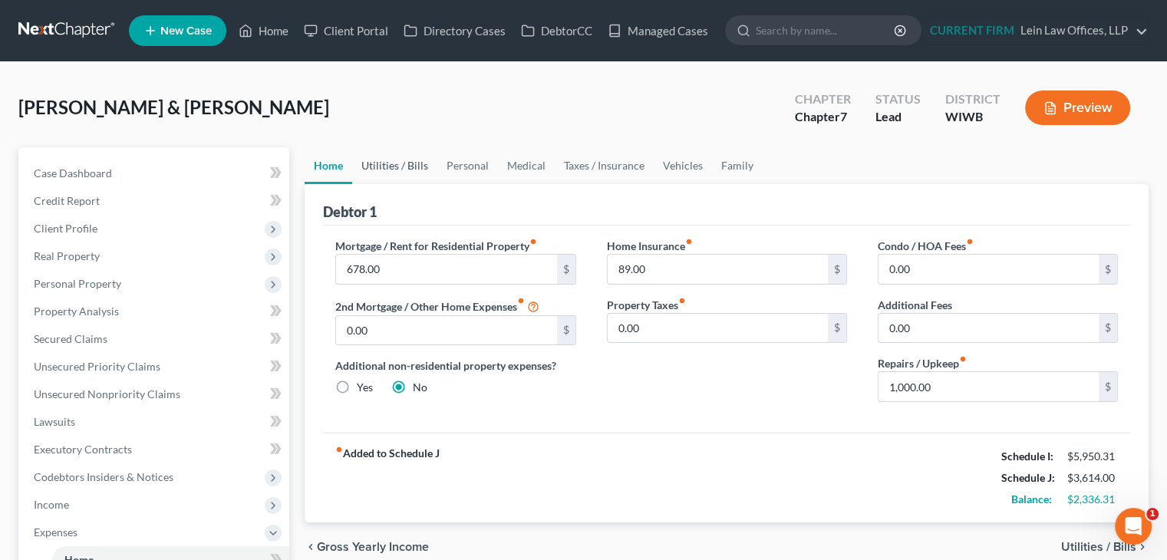
click at [407, 170] on link "Utilities / Bills" at bounding box center [394, 165] width 85 height 37
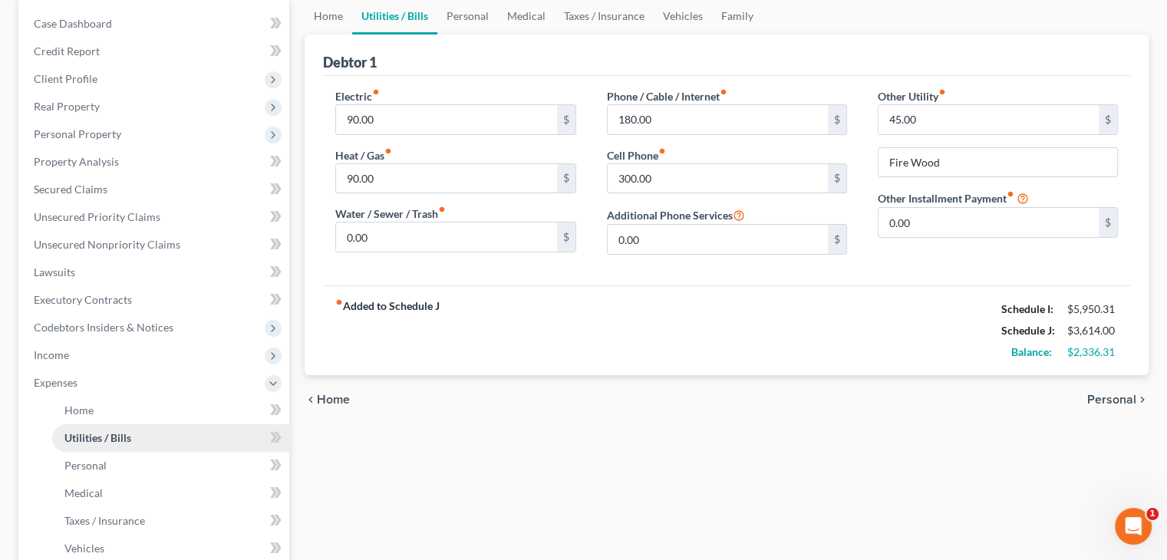
scroll to position [153, 0]
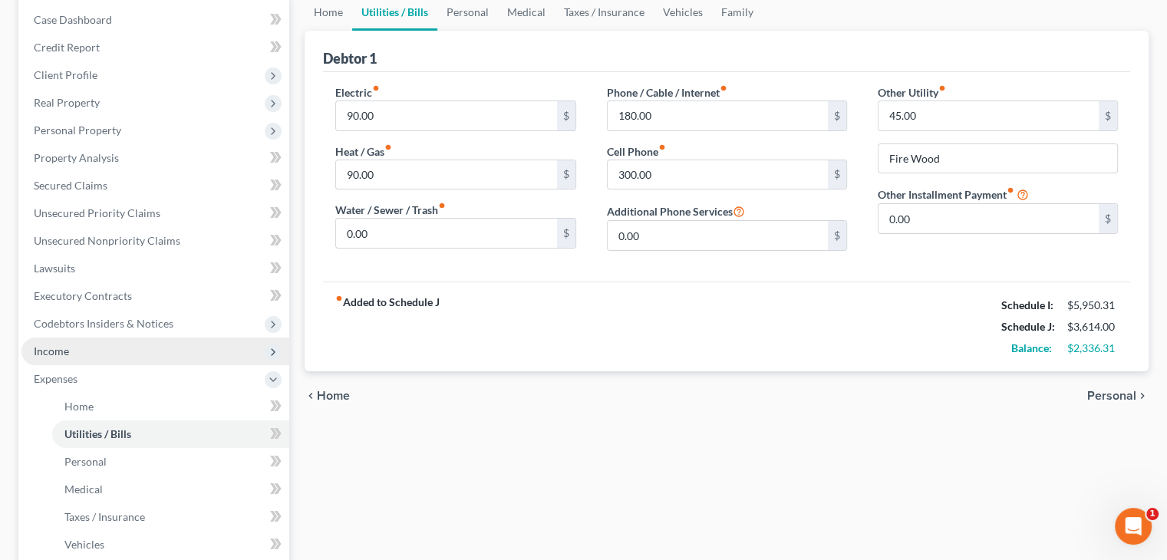
click at [56, 351] on span "Income" at bounding box center [51, 350] width 35 height 13
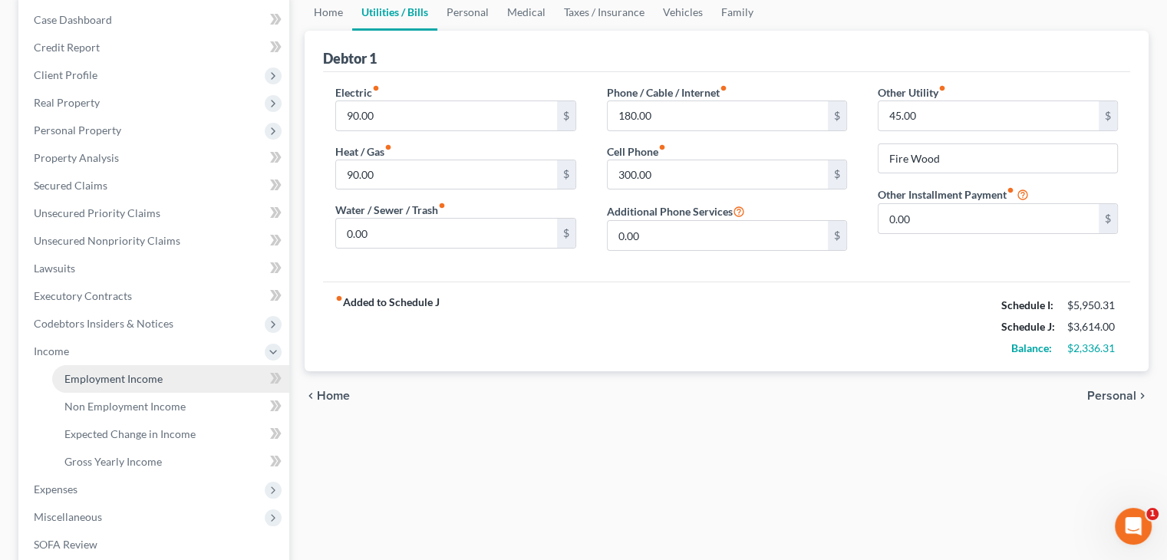
click at [121, 380] on span "Employment Income" at bounding box center [113, 378] width 98 height 13
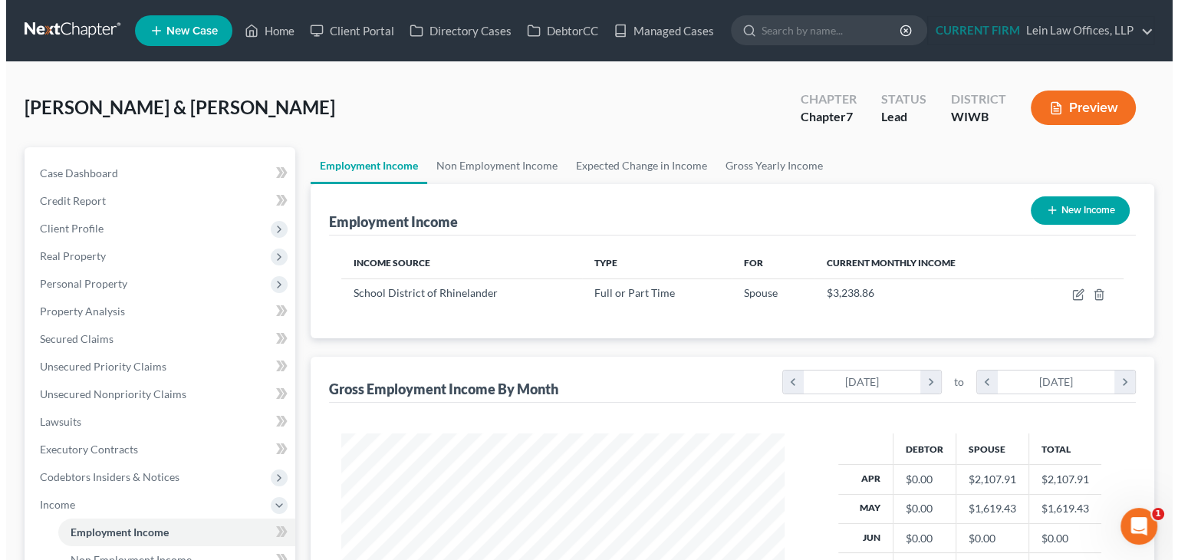
scroll to position [273, 473]
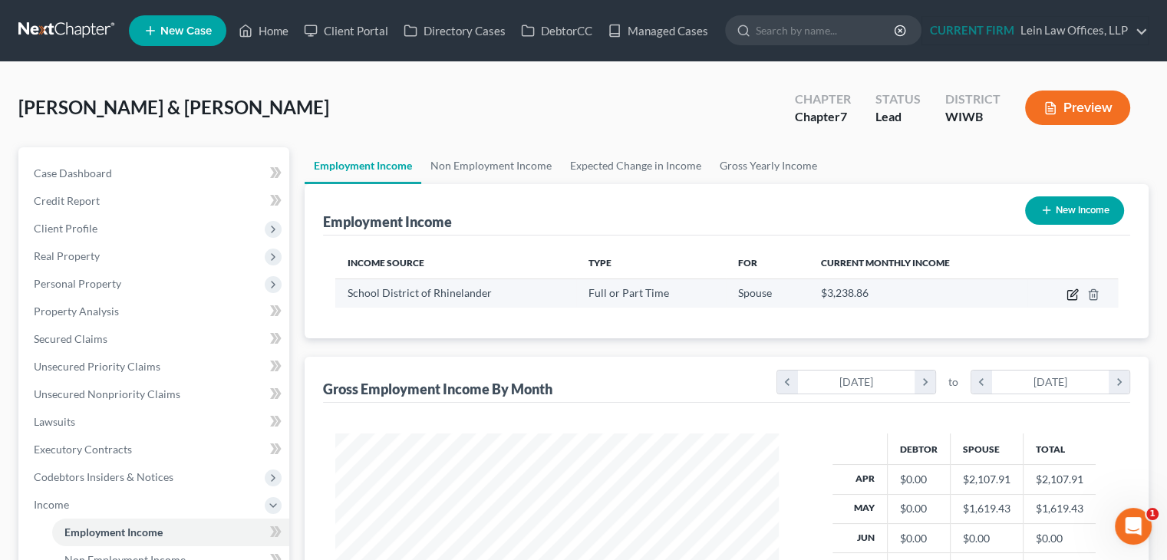
click at [1071, 296] on icon "button" at bounding box center [1072, 294] width 12 height 12
select select "0"
select select "52"
select select "1"
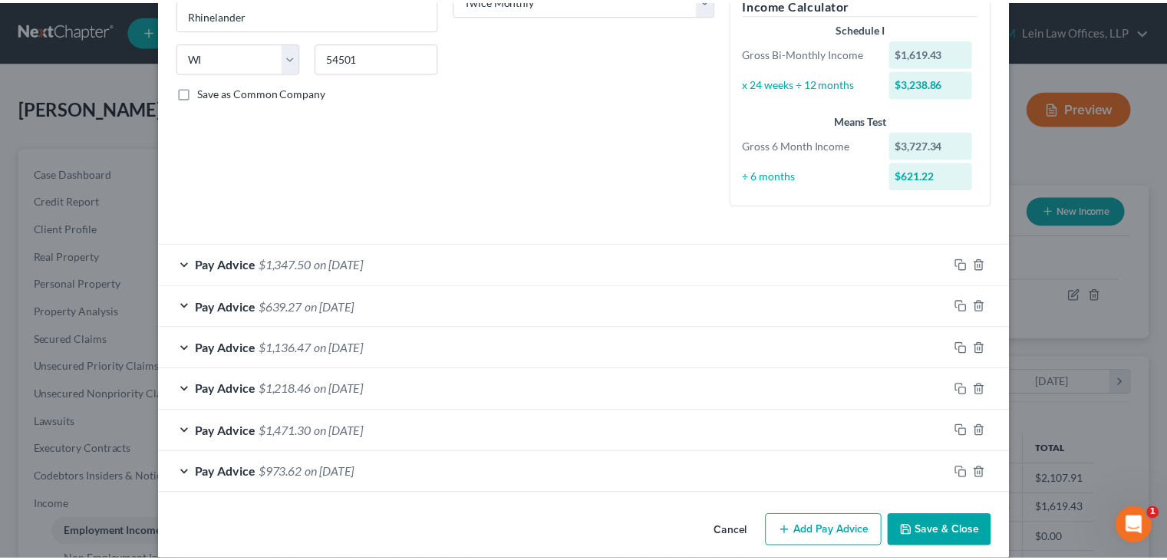
scroll to position [291, 0]
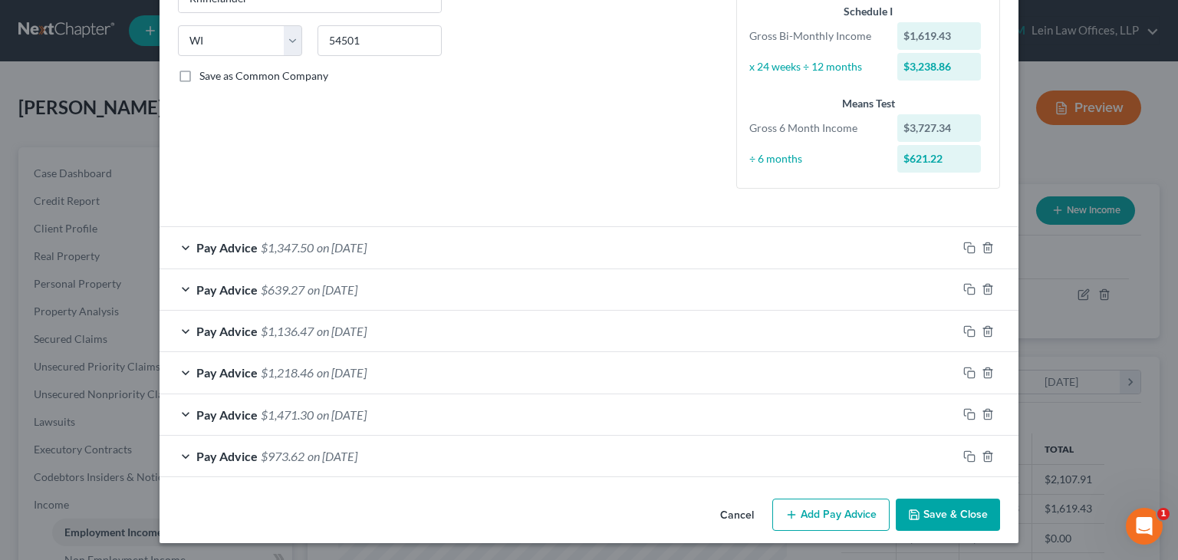
click at [947, 510] on button "Save & Close" at bounding box center [948, 515] width 104 height 32
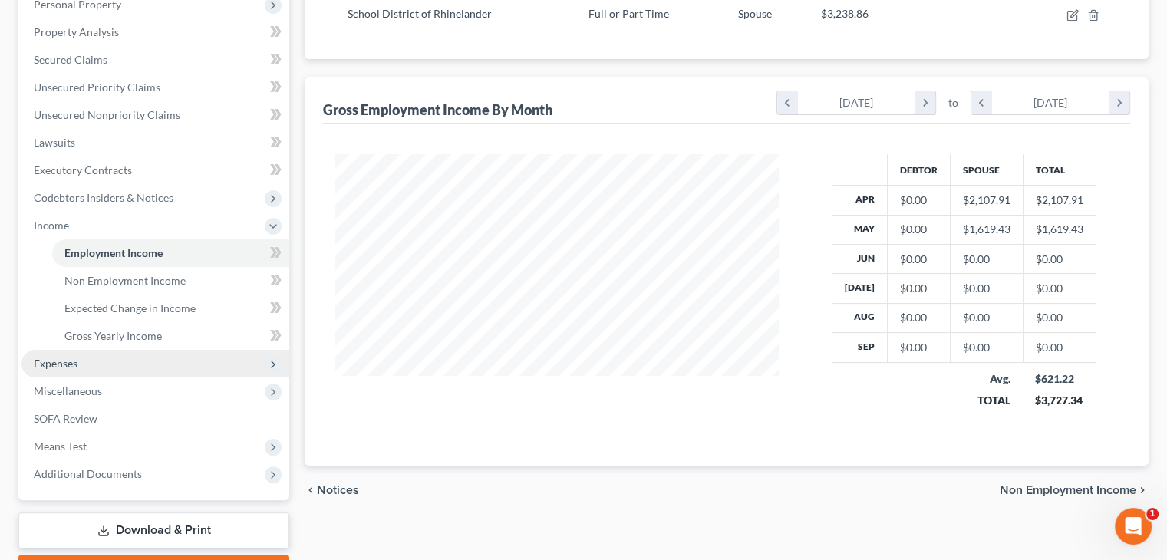
scroll to position [307, 0]
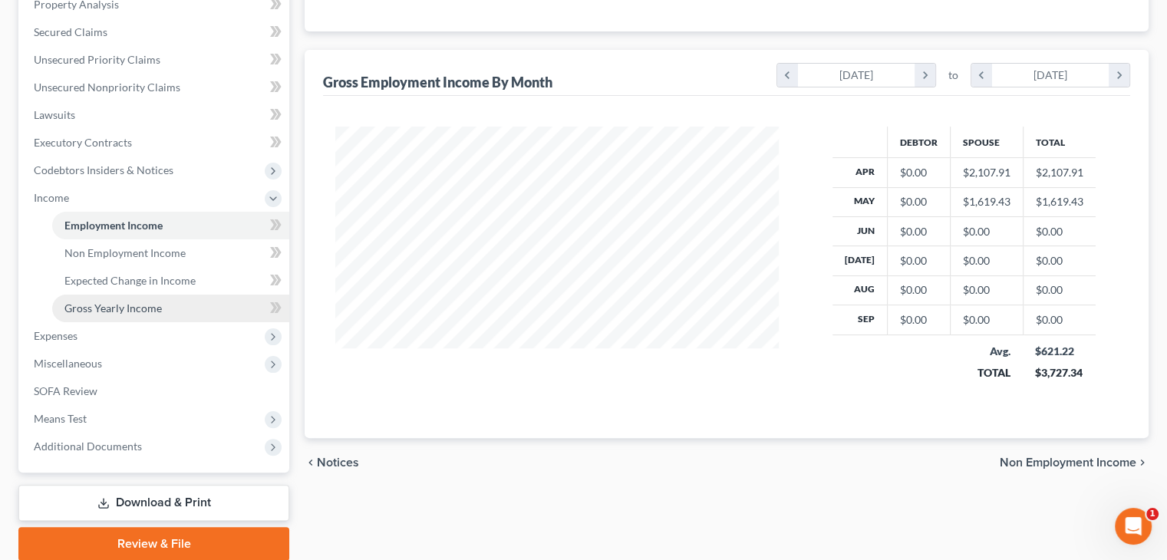
click at [139, 308] on span "Gross Yearly Income" at bounding box center [112, 307] width 97 height 13
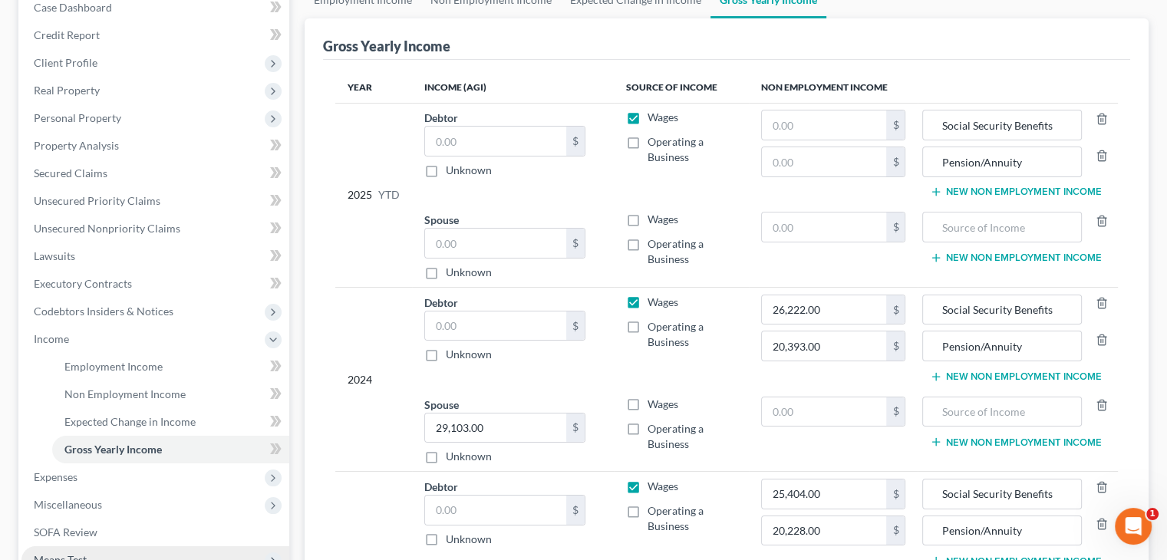
scroll to position [307, 0]
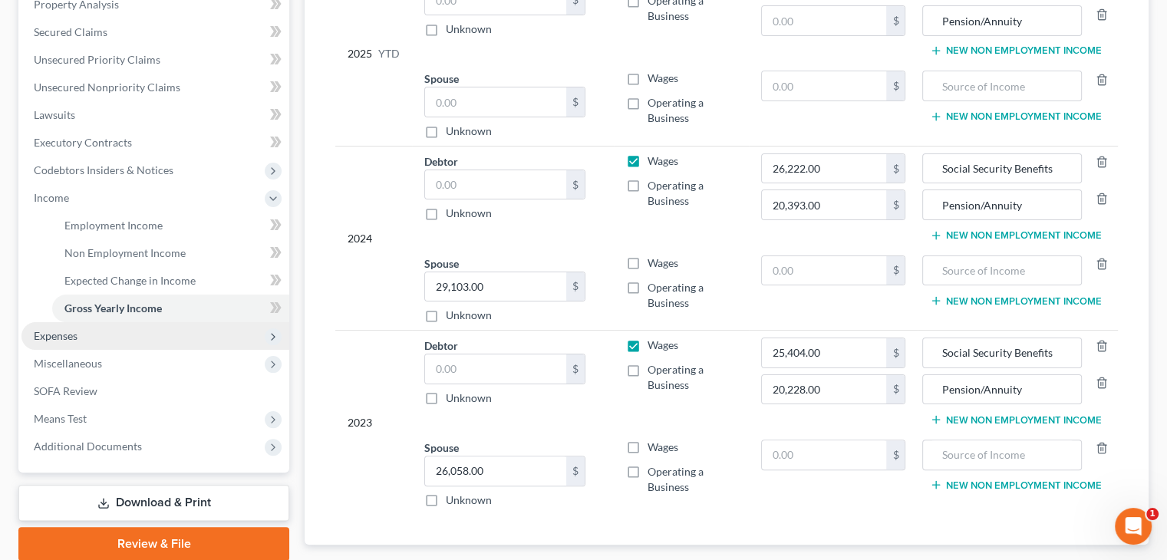
click at [86, 334] on span "Expenses" at bounding box center [155, 336] width 268 height 28
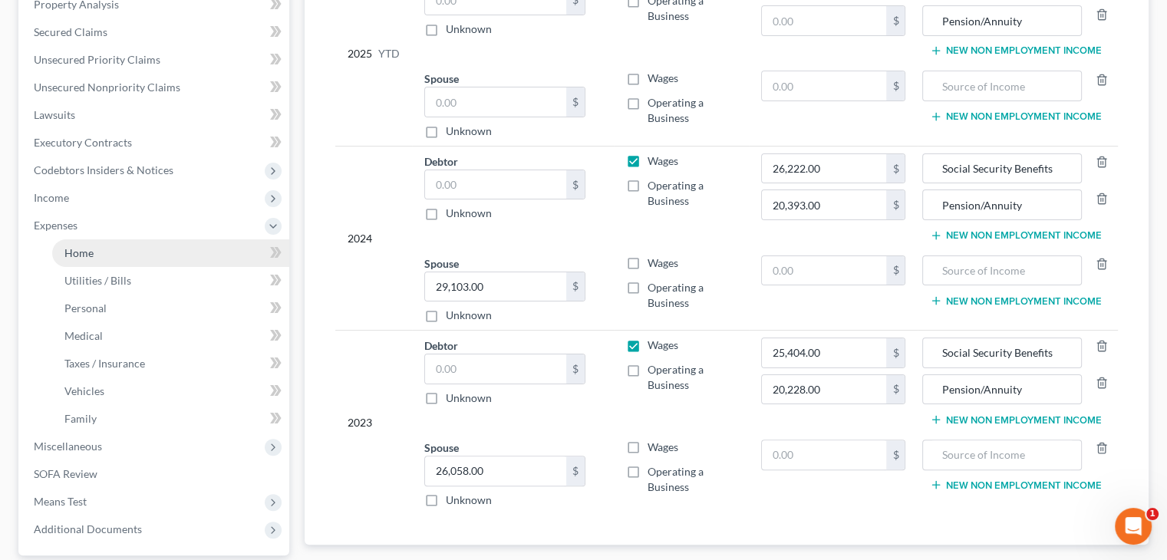
click at [153, 242] on link "Home" at bounding box center [170, 253] width 237 height 28
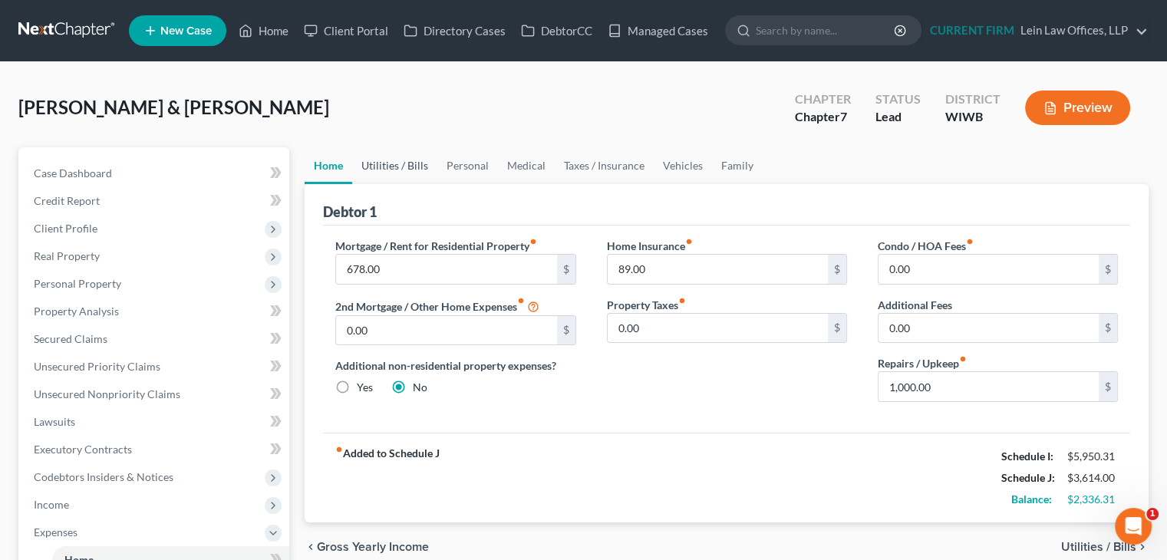
click at [400, 165] on link "Utilities / Bills" at bounding box center [394, 165] width 85 height 37
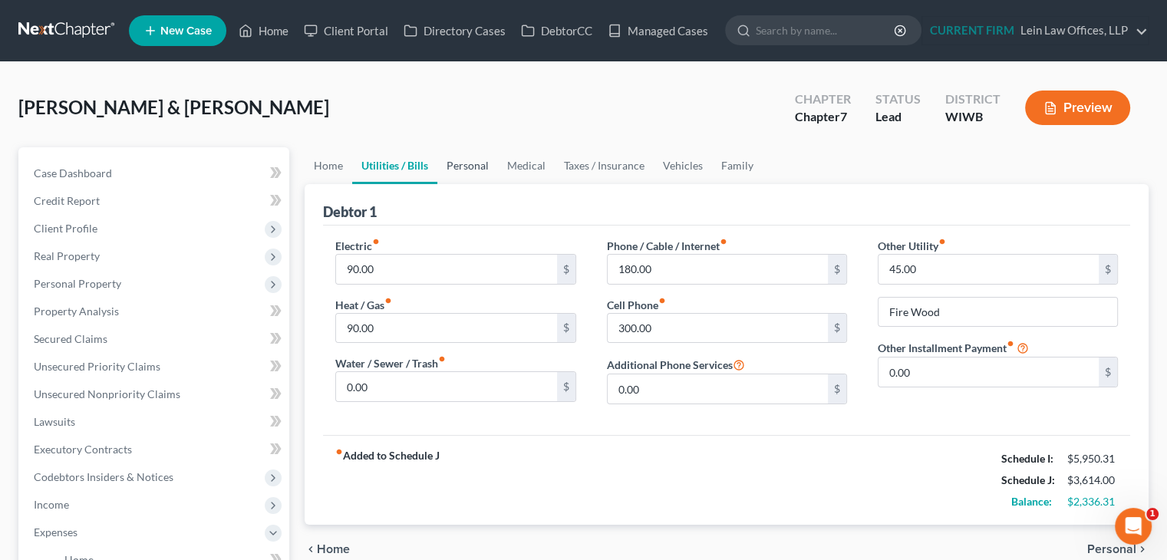
click at [461, 163] on link "Personal" at bounding box center [467, 165] width 61 height 37
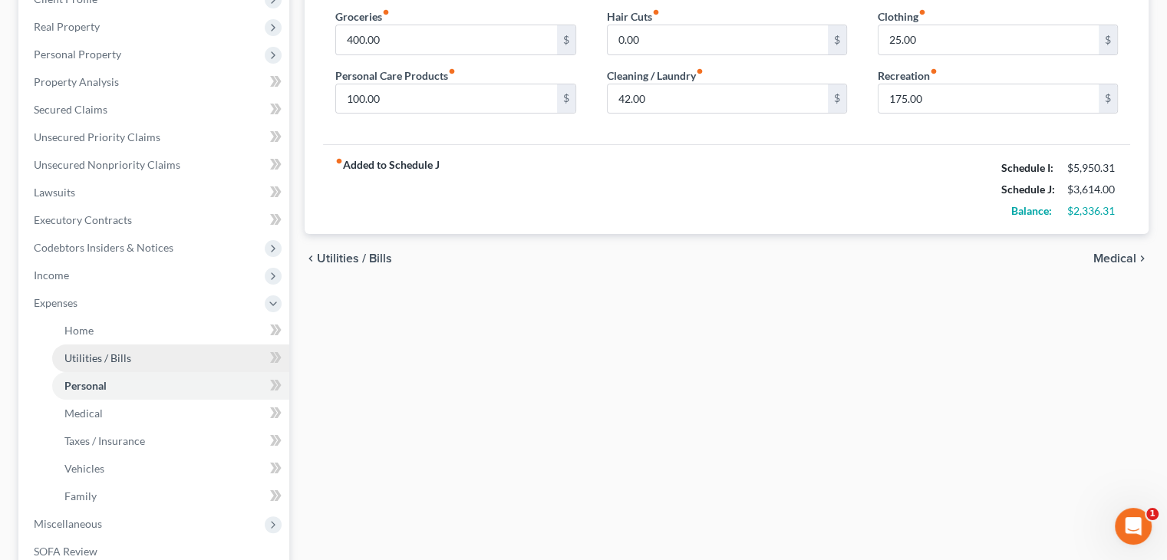
scroll to position [230, 0]
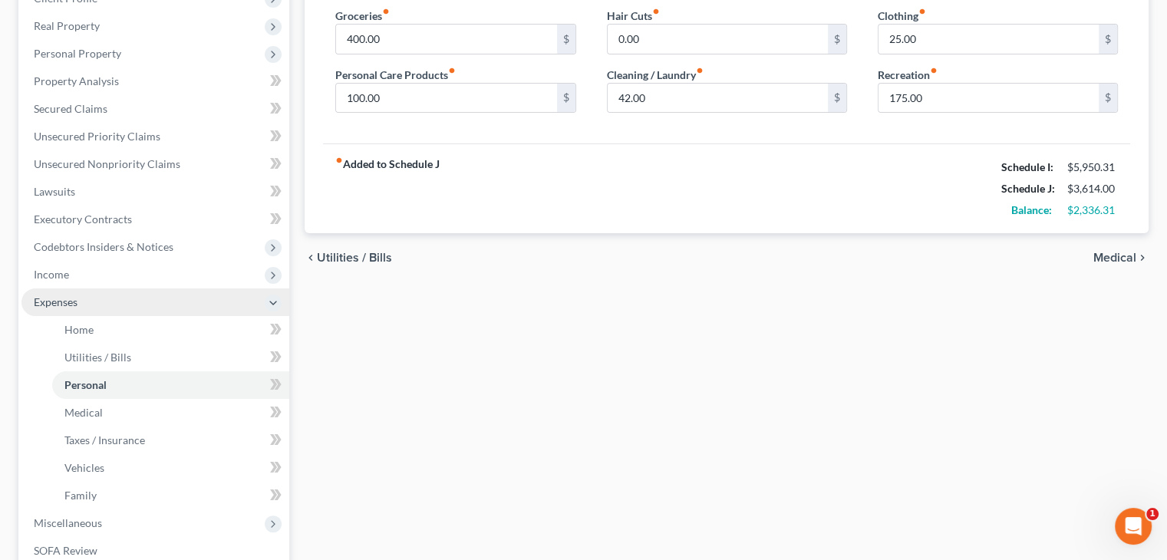
click at [174, 298] on span "Expenses" at bounding box center [155, 302] width 268 height 28
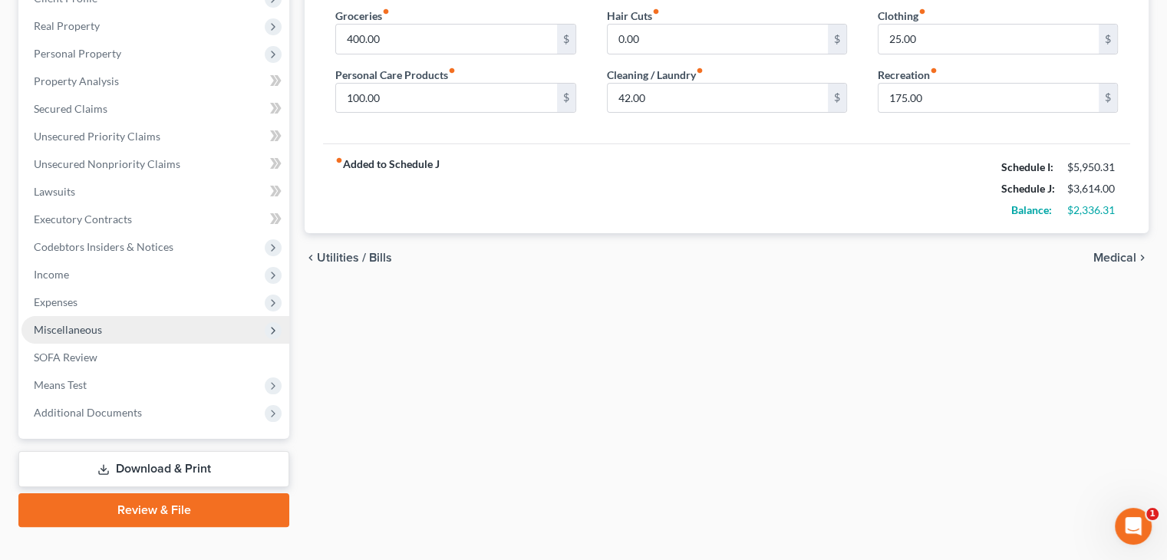
click at [110, 334] on span "Miscellaneous" at bounding box center [155, 330] width 268 height 28
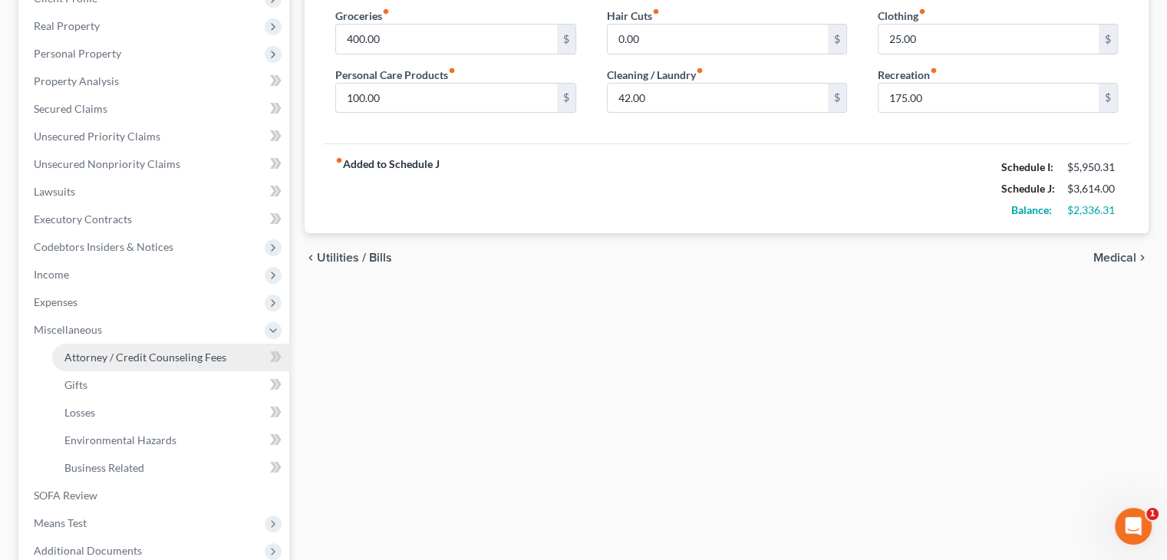
click at [152, 359] on span "Attorney / Credit Counseling Fees" at bounding box center [145, 357] width 162 height 13
select select "1"
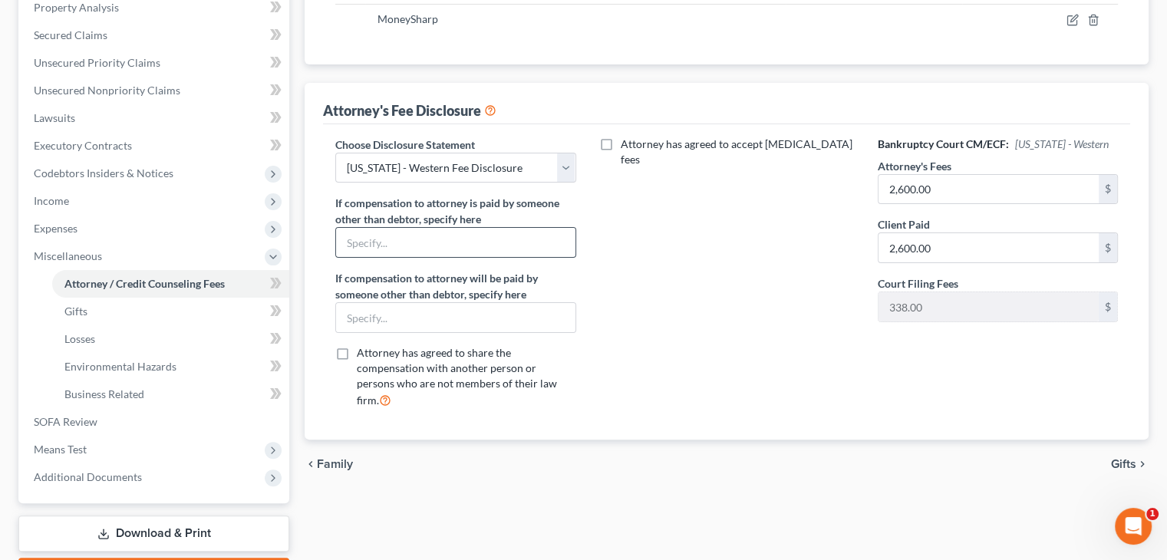
scroll to position [307, 0]
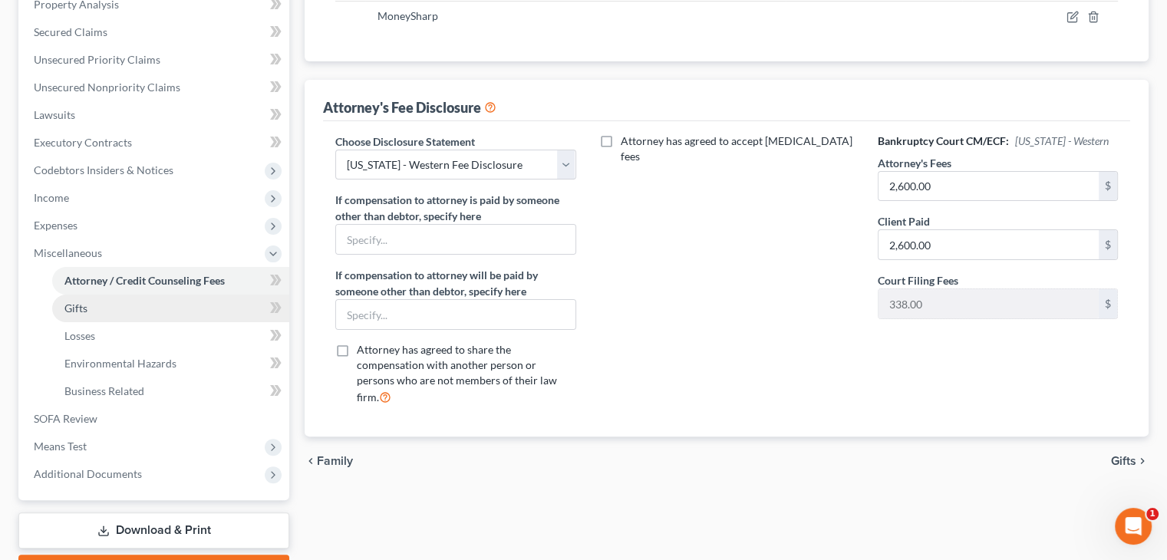
click at [100, 306] on link "Gifts" at bounding box center [170, 309] width 237 height 28
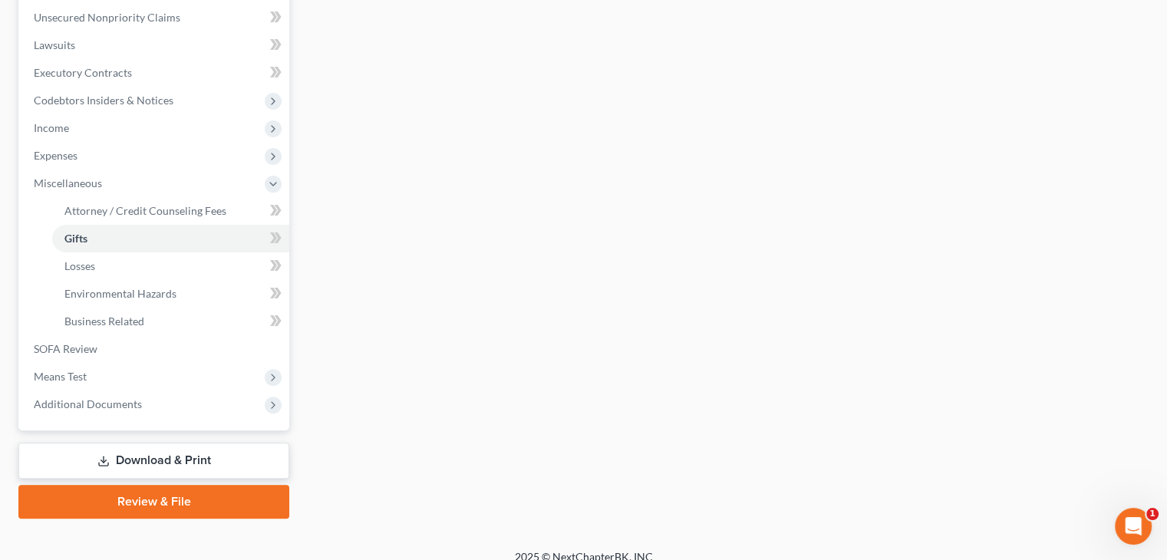
scroll to position [384, 0]
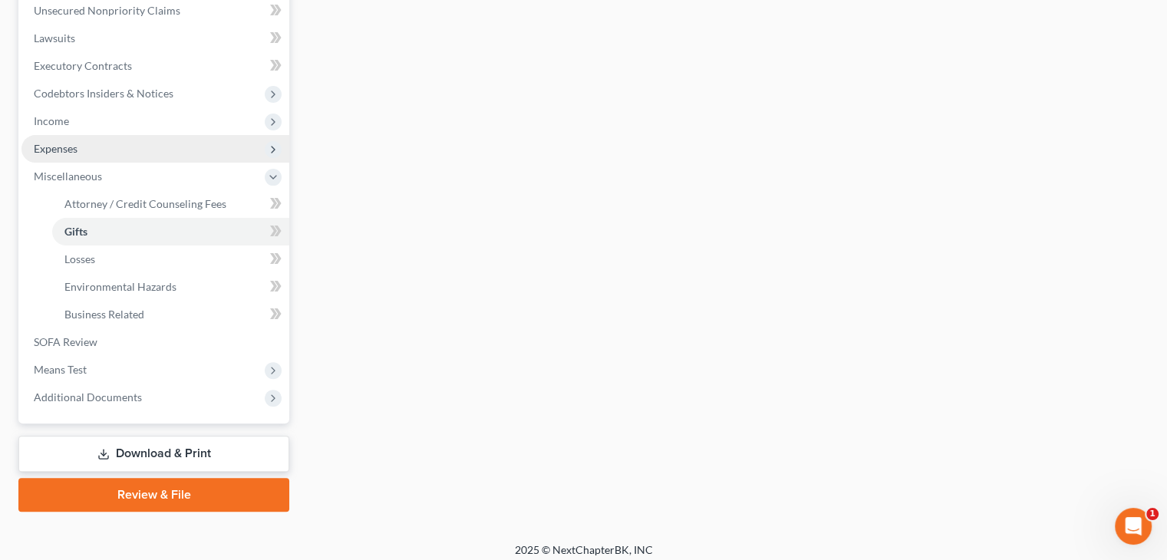
click at [135, 150] on span "Expenses" at bounding box center [155, 149] width 268 height 28
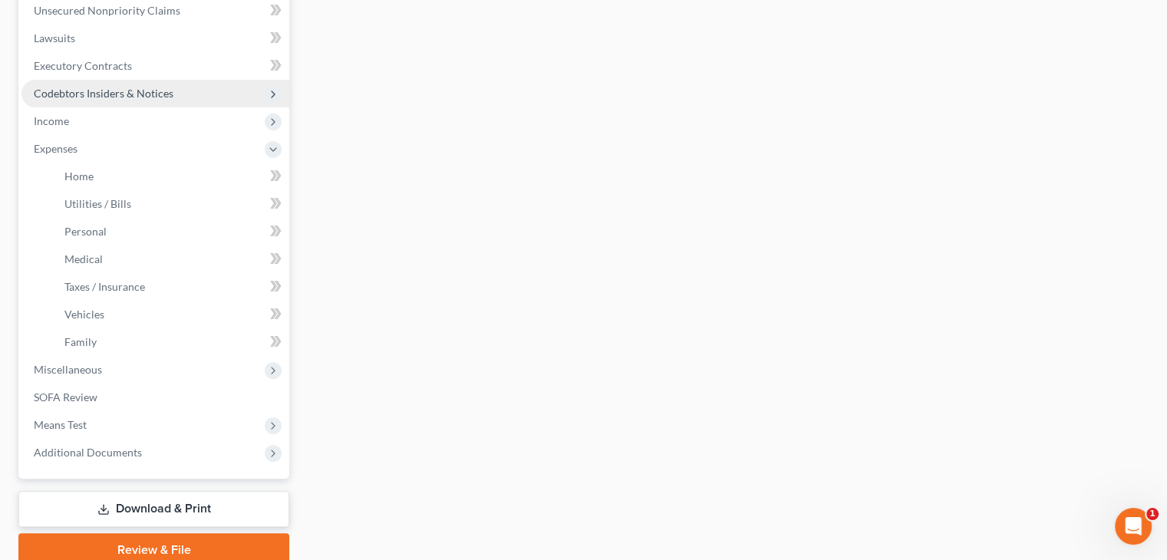
click at [177, 95] on span "Codebtors Insiders & Notices" at bounding box center [155, 94] width 268 height 28
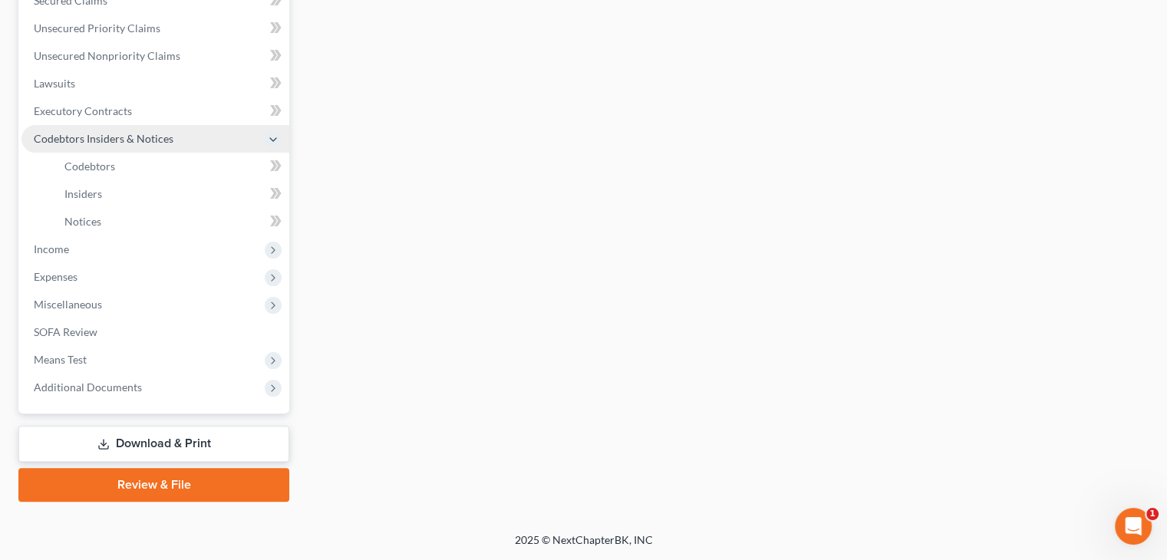
scroll to position [338, 0]
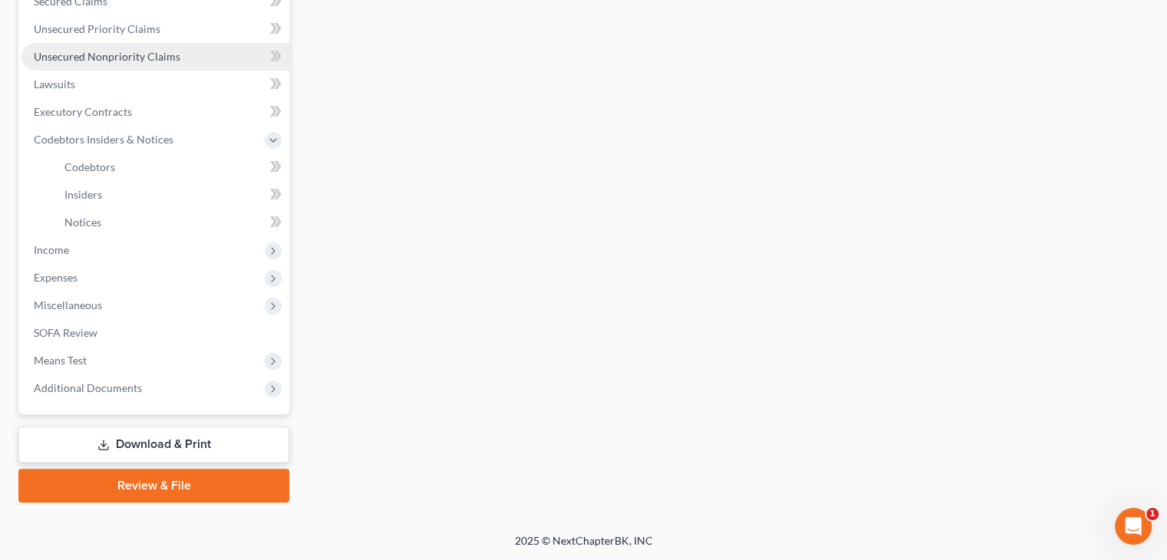
click at [157, 53] on span "Unsecured Nonpriority Claims" at bounding box center [107, 56] width 147 height 13
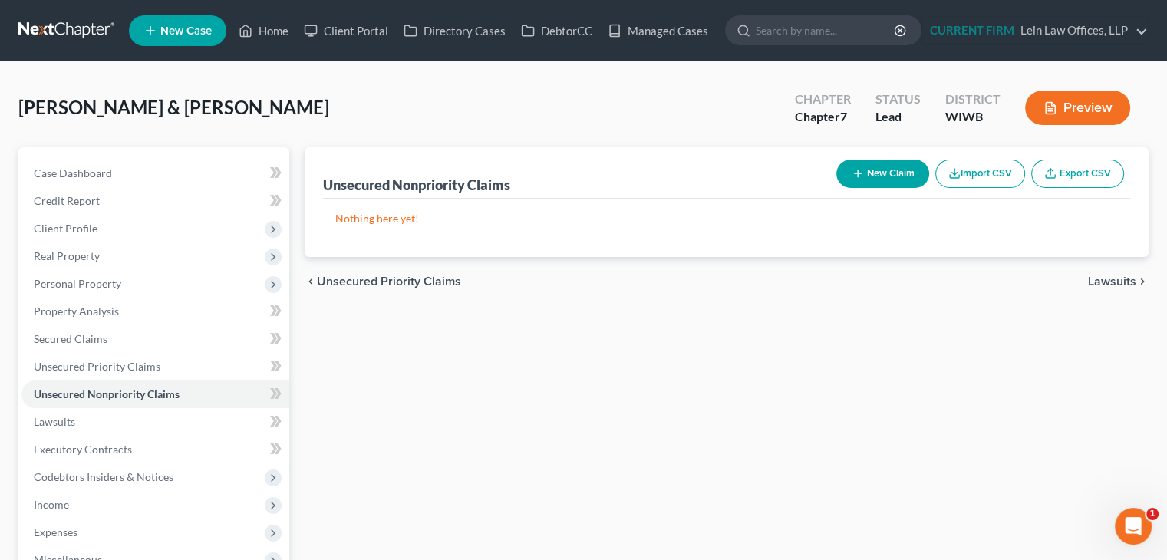
click at [885, 181] on button "New Claim" at bounding box center [882, 174] width 93 height 28
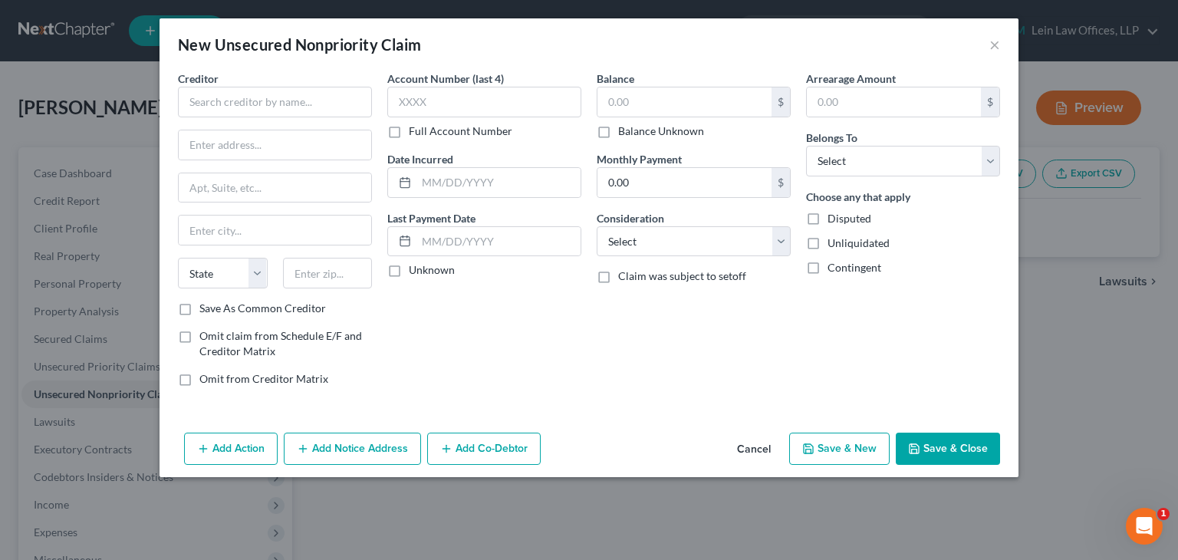
click at [509, 315] on div "Account Number (last 4) Full Account Number Date Incurred Last Payment Date Unk…" at bounding box center [484, 235] width 209 height 328
click at [755, 452] on button "Cancel" at bounding box center [754, 449] width 58 height 31
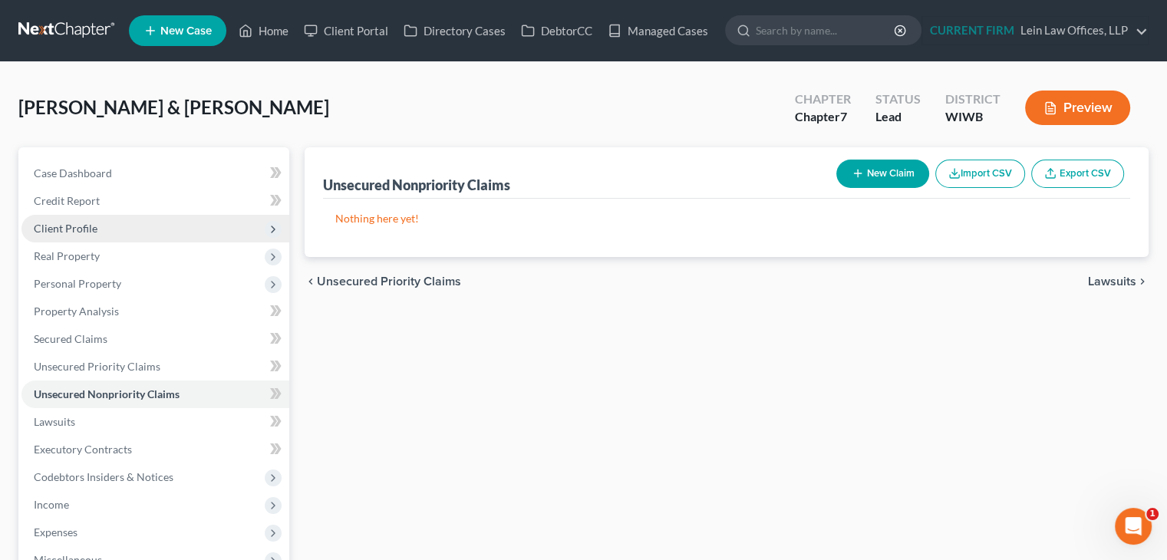
click at [100, 223] on span "Client Profile" at bounding box center [155, 229] width 268 height 28
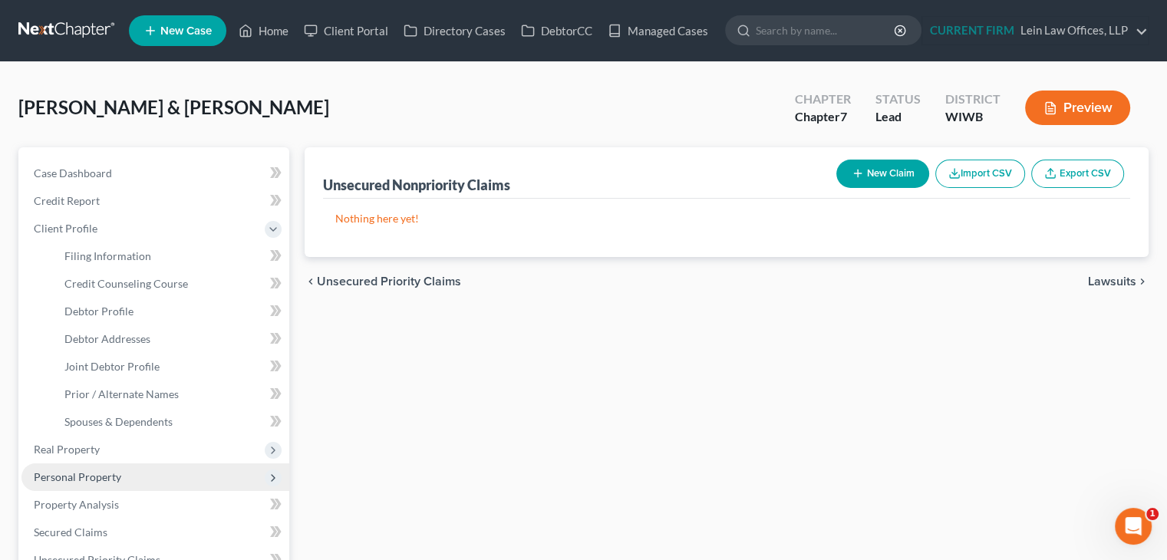
click at [87, 481] on span "Personal Property" at bounding box center [77, 476] width 87 height 13
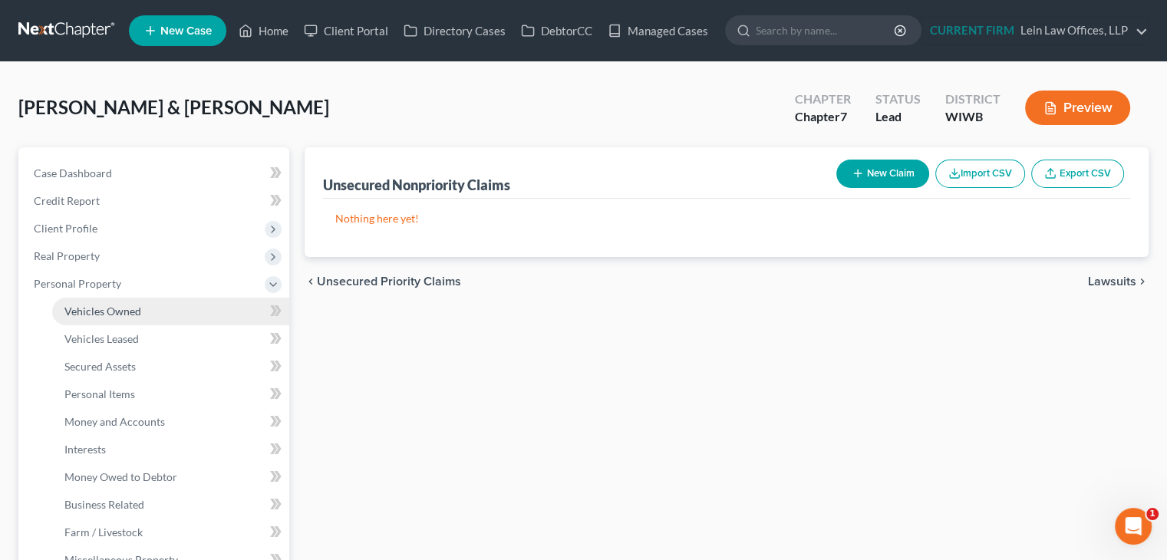
click at [126, 311] on span "Vehicles Owned" at bounding box center [102, 311] width 77 height 13
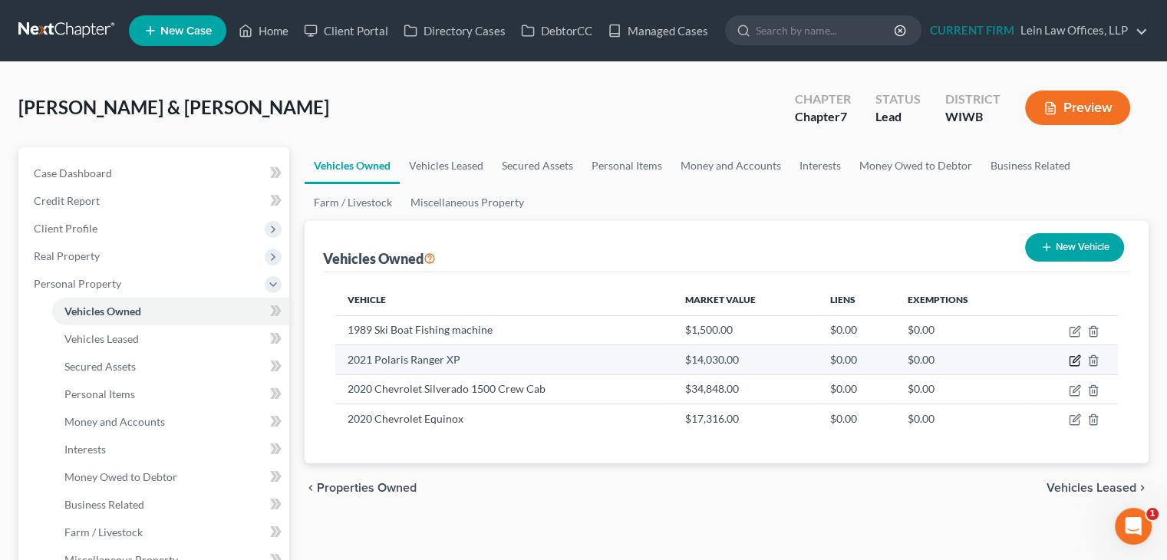
click at [1073, 360] on icon "button" at bounding box center [1075, 359] width 7 height 7
select select "6"
select select "5"
select select "1"
select select "2"
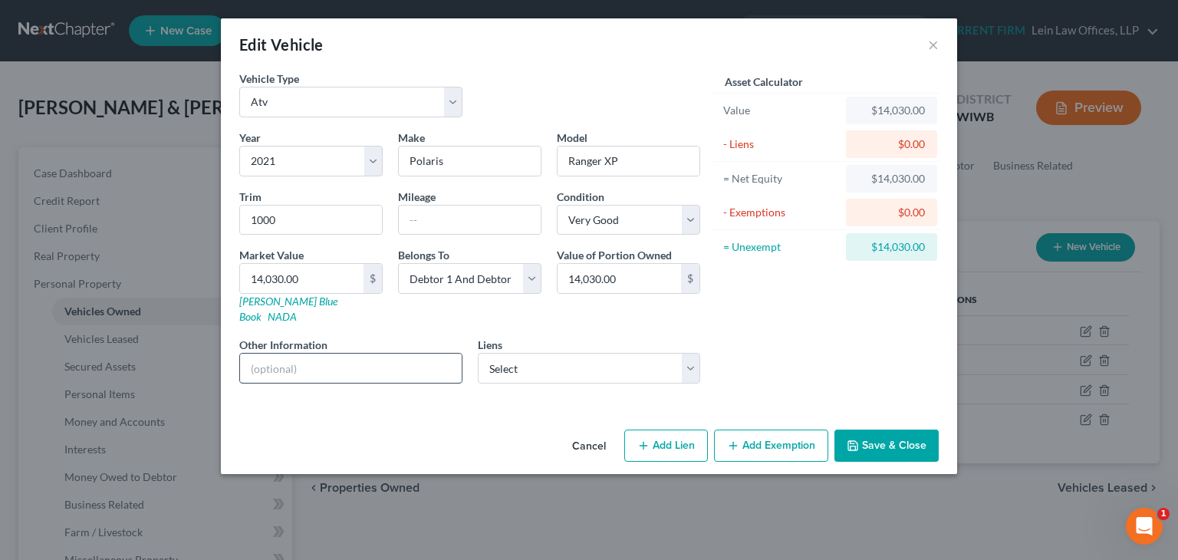
click at [371, 354] on input "text" at bounding box center [351, 368] width 222 height 29
type input "Engine blown up."
click at [685, 353] on select "Select Onieda County - $800.00" at bounding box center [589, 368] width 223 height 31
drag, startPoint x: 770, startPoint y: 342, endPoint x: 770, endPoint y: 354, distance: 11.5
click at [770, 342] on div "Asset Calculator Value $14,030.00 - Liens $0.00 = Net Equity $14,030.00 - Exemp…" at bounding box center [827, 233] width 239 height 325
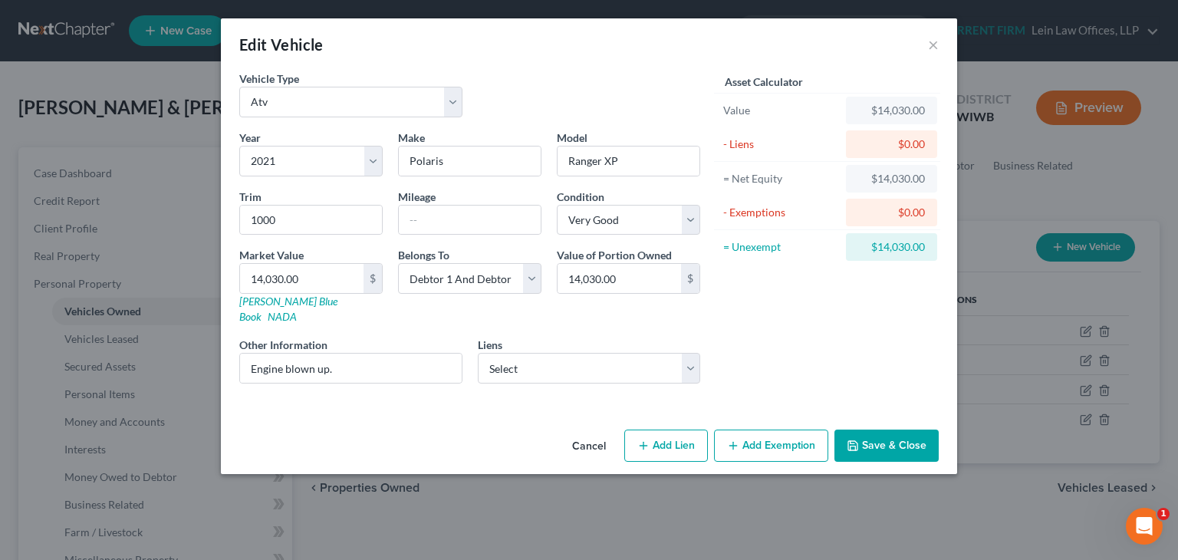
click at [881, 432] on button "Save & Close" at bounding box center [887, 446] width 104 height 32
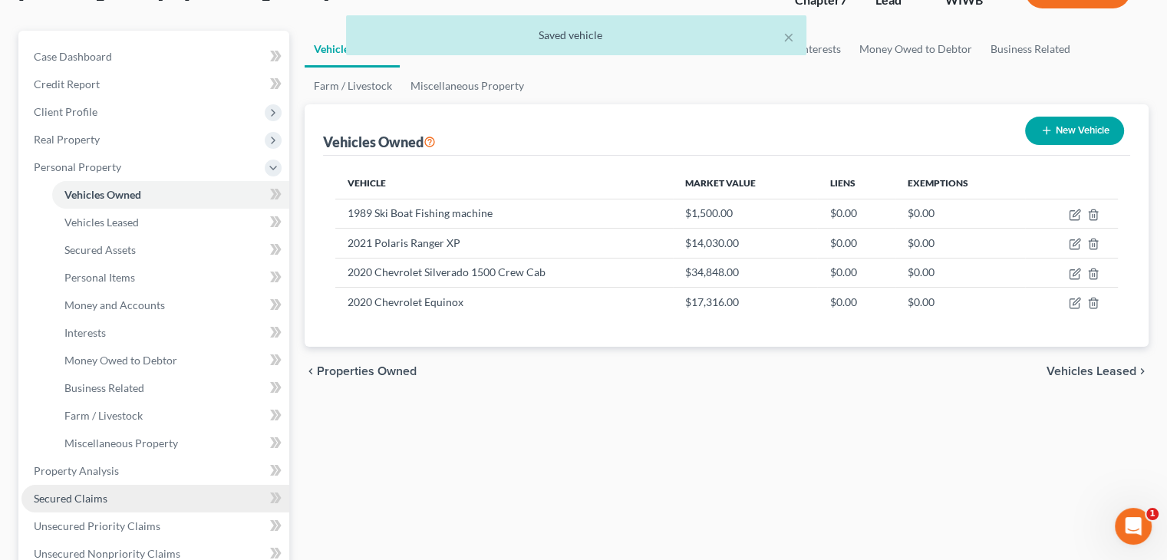
scroll to position [153, 0]
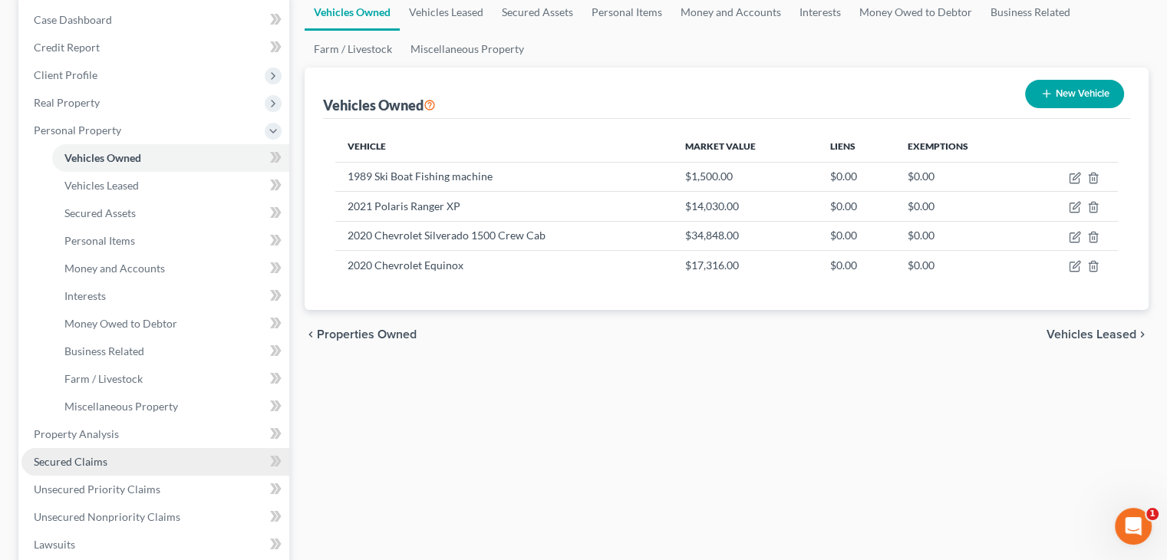
click at [102, 460] on span "Secured Claims" at bounding box center [71, 461] width 74 height 13
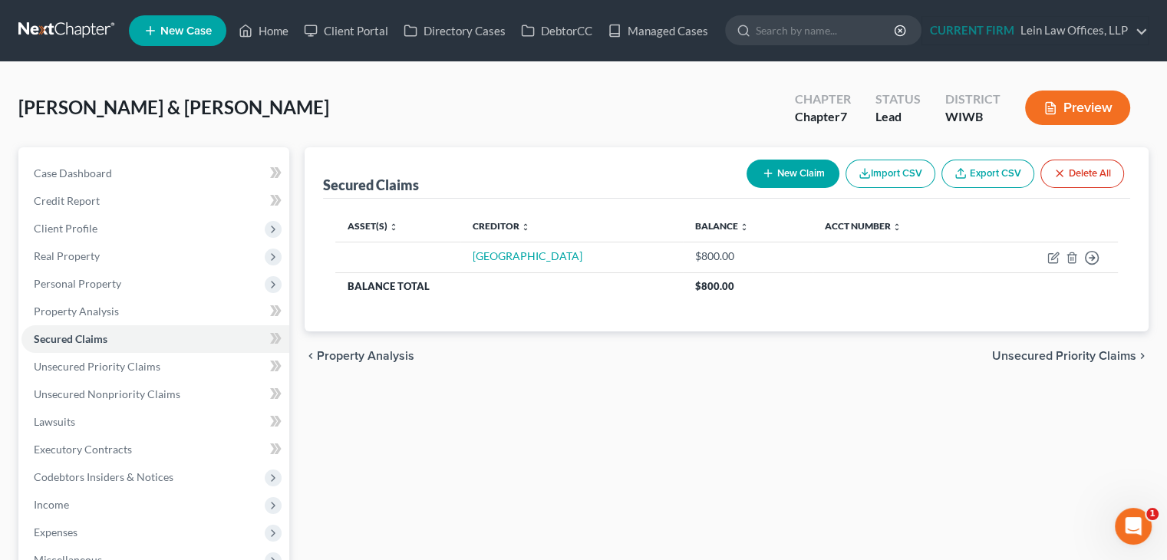
click at [782, 174] on button "New Claim" at bounding box center [792, 174] width 93 height 28
select select "0"
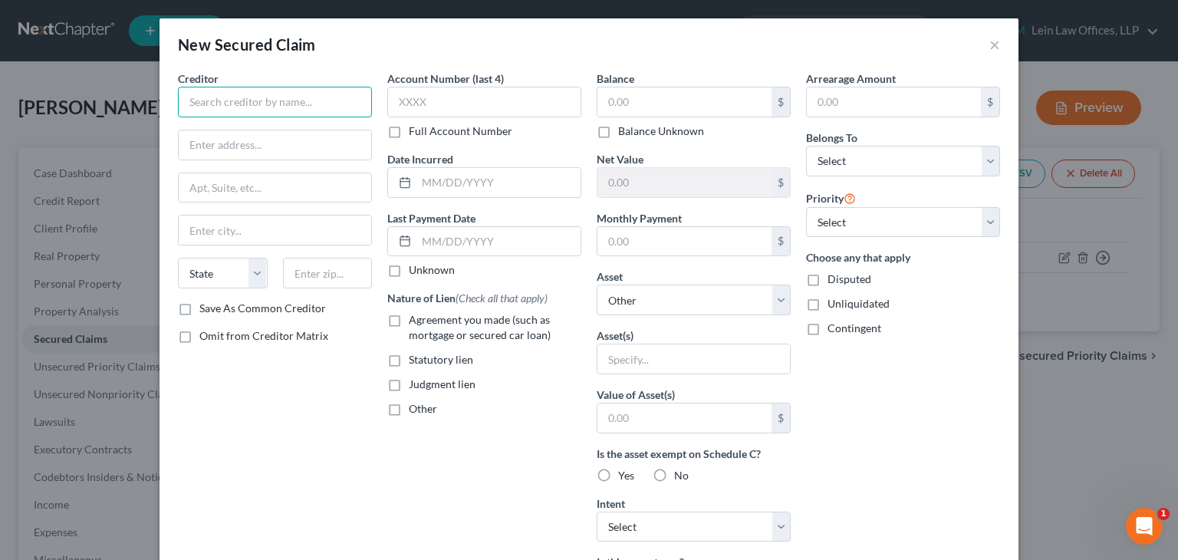
click at [285, 106] on input "text" at bounding box center [275, 102] width 194 height 31
type input "First Community CU"
click at [466, 318] on span "Agreement you made (such as mortgage or secured car loan)" at bounding box center [480, 327] width 142 height 28
click at [425, 318] on input "Agreement you made (such as mortgage or secured car loan)" at bounding box center [420, 317] width 10 height 10
checkbox input "true"
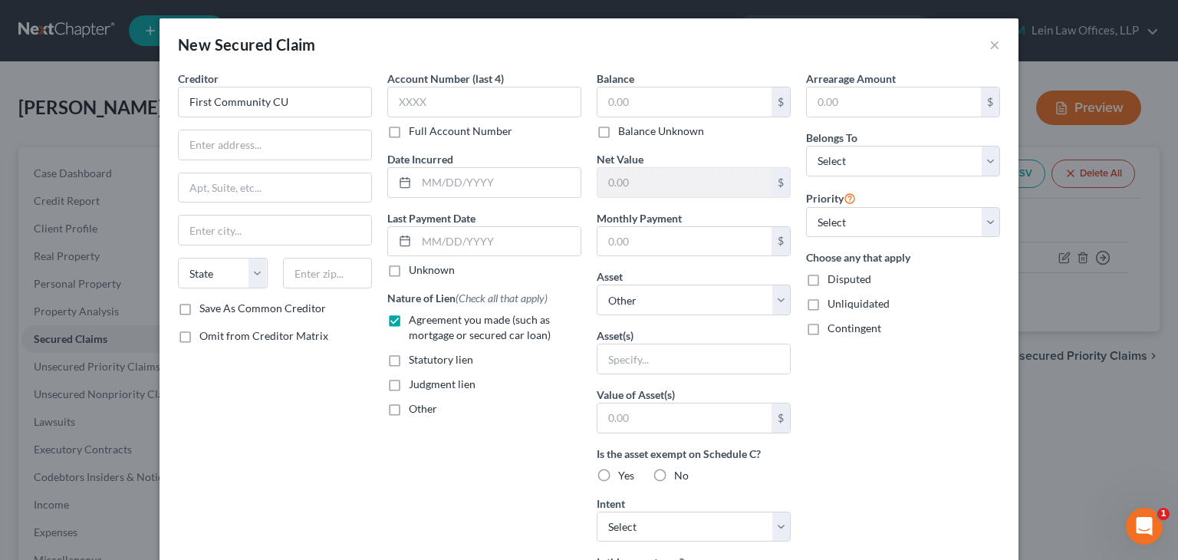
type input "First Community CU"
click at [674, 106] on input "text" at bounding box center [685, 101] width 174 height 29
type input "16,000"
click at [856, 160] on select "Select Debtor 1 Only Debtor 2 Only Debtor 1 And Debtor 2 Only At Least One Of T…" at bounding box center [903, 161] width 194 height 31
select select "2"
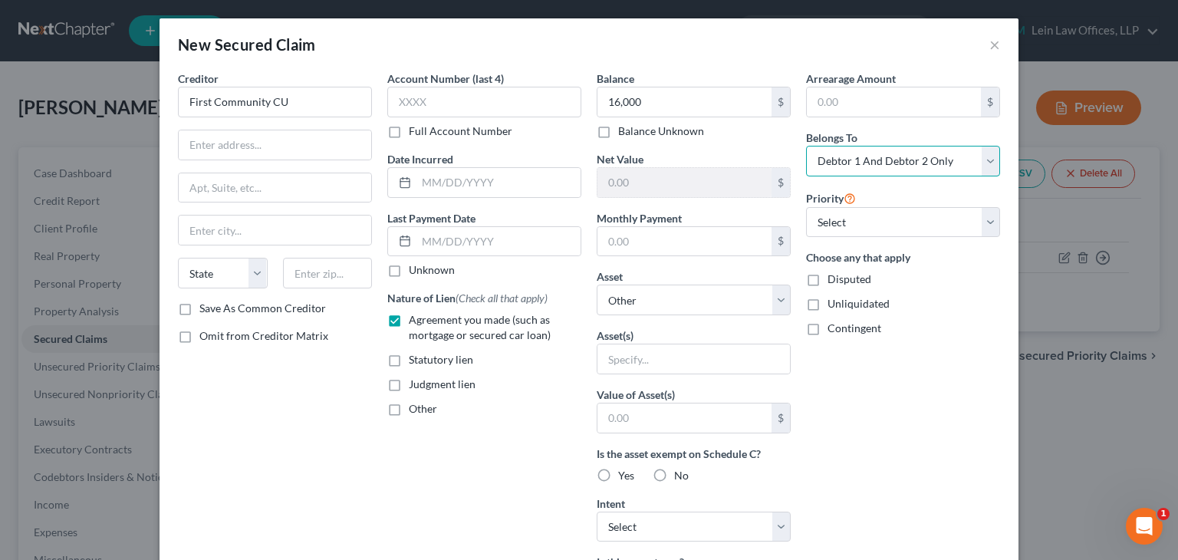
click at [806, 146] on select "Select Debtor 1 Only Debtor 2 Only Debtor 1 And Debtor 2 Only At Least One Of T…" at bounding box center [903, 161] width 194 height 31
click at [855, 230] on select "Select 1st 2nd 3rd 4th 5th 6th 7th 8th 9th 10th 11th 12th 13th 14th 15th 16th 1…" at bounding box center [903, 222] width 194 height 31
select select "0"
click at [806, 207] on select "Select 1st 2nd 3rd 4th 5th 6th 7th 8th 9th 10th 11th 12th 13th 14th 15th 16th 1…" at bounding box center [903, 222] width 194 height 31
click at [911, 354] on div "Arrearage Amount $ Belongs To * Select Debtor 1 Only Debtor 2 Only Debtor 1 And…" at bounding box center [903, 413] width 209 height 684
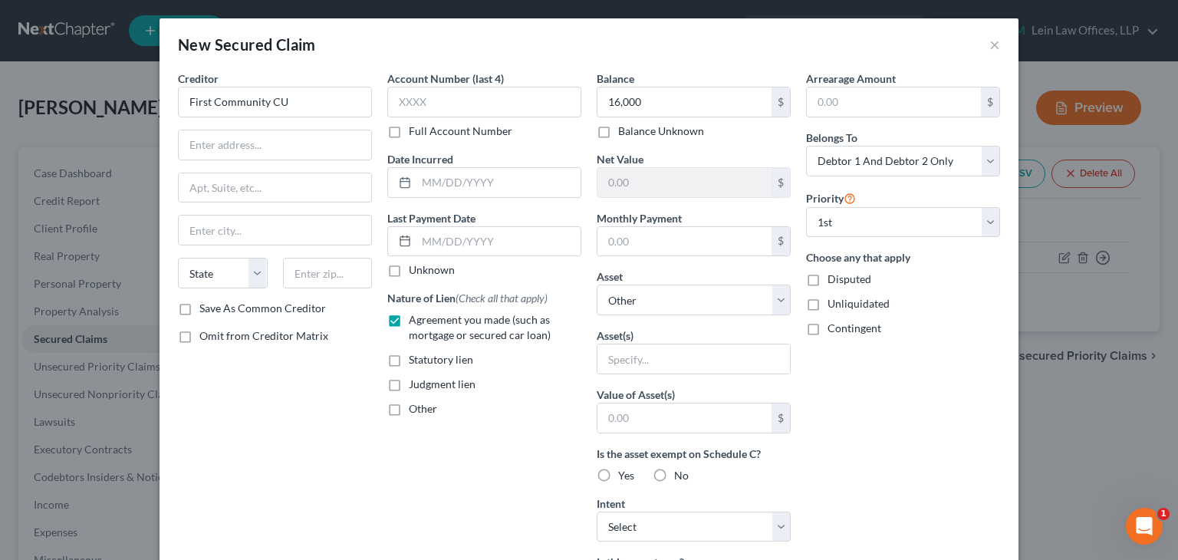
click at [862, 433] on div "Arrearage Amount $ Belongs To * Select Debtor 1 Only Debtor 2 Only Debtor 1 And…" at bounding box center [903, 413] width 209 height 684
click at [862, 454] on div "Arrearage Amount $ Belongs To * Select Debtor 1 Only Debtor 2 Only Debtor 1 And…" at bounding box center [903, 413] width 209 height 684
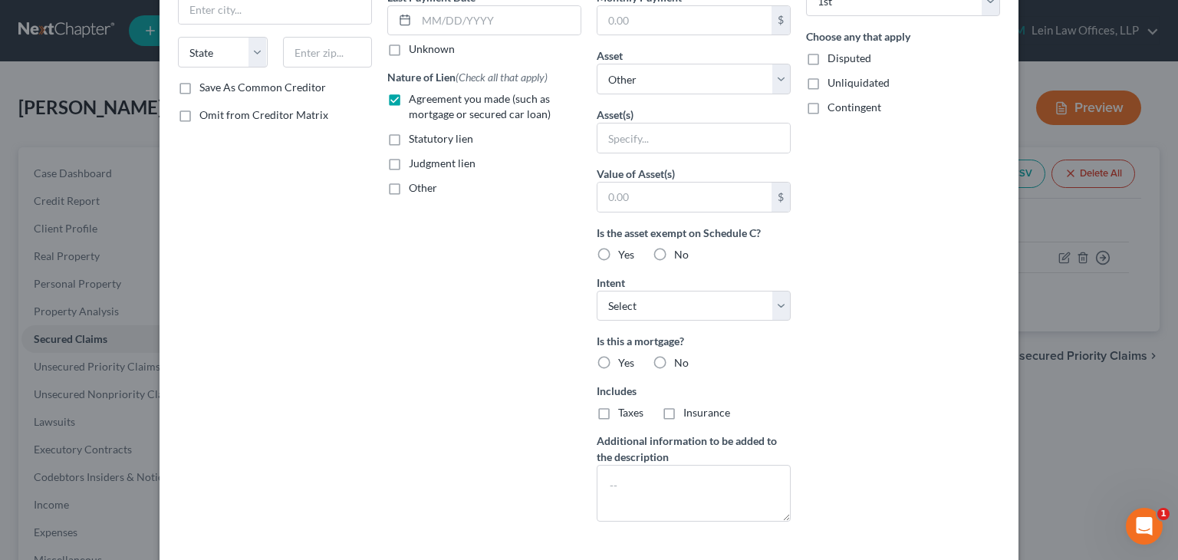
scroll to position [230, 0]
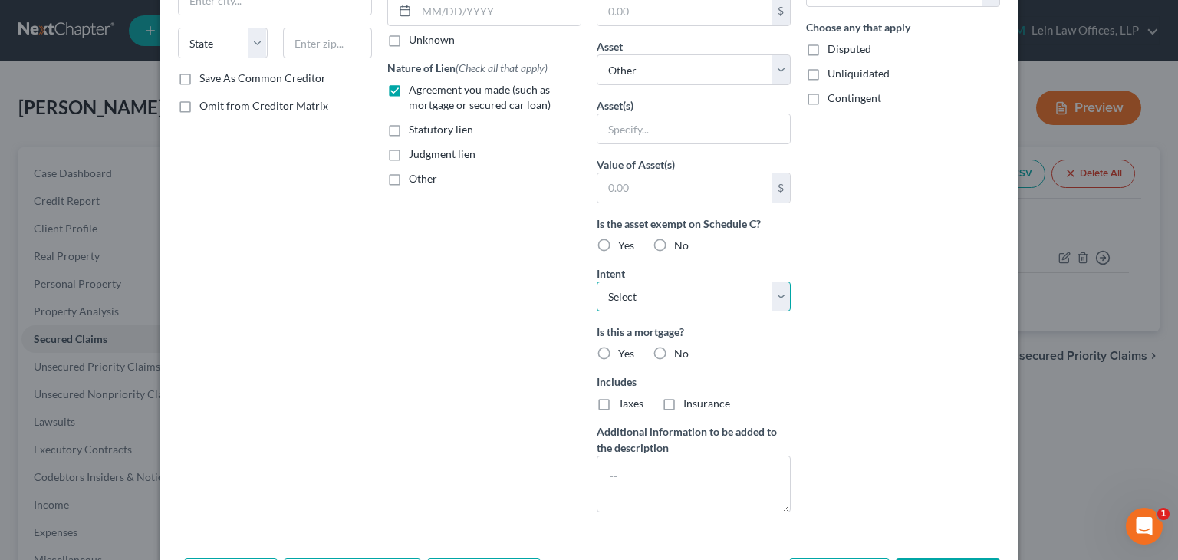
click at [776, 296] on select "Select Surrender Redeem Reaffirm Avoid Other" at bounding box center [694, 297] width 194 height 31
select select "0"
click at [597, 282] on select "Select Surrender Redeem Reaffirm Avoid Other" at bounding box center [694, 297] width 194 height 31
click at [844, 353] on div "Arrearage Amount $ Belongs To * Select Debtor 1 Only Debtor 2 Only Debtor 1 And…" at bounding box center [903, 182] width 209 height 684
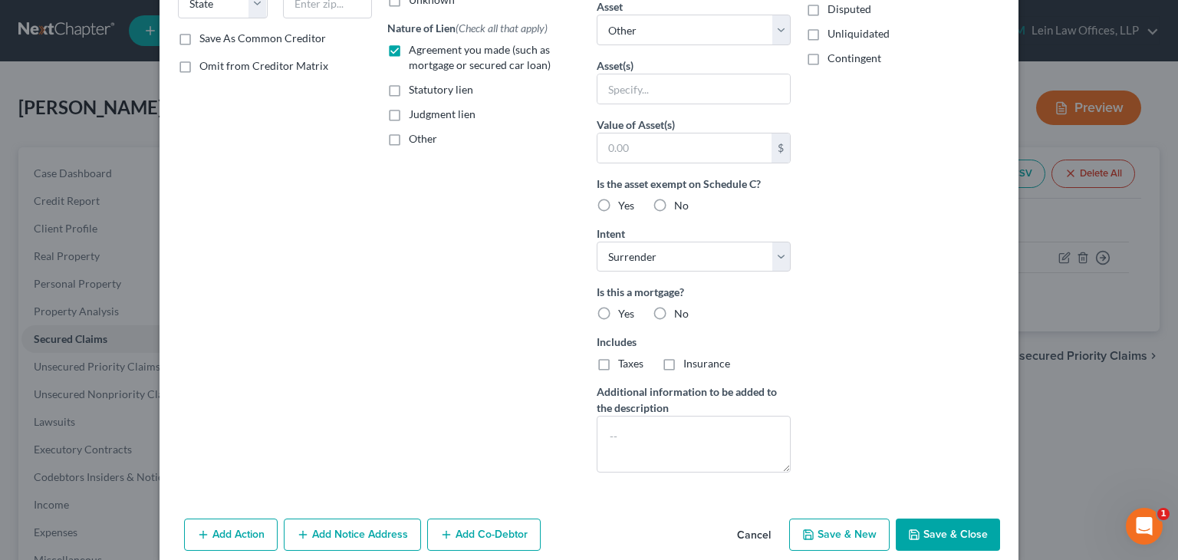
scroll to position [289, 0]
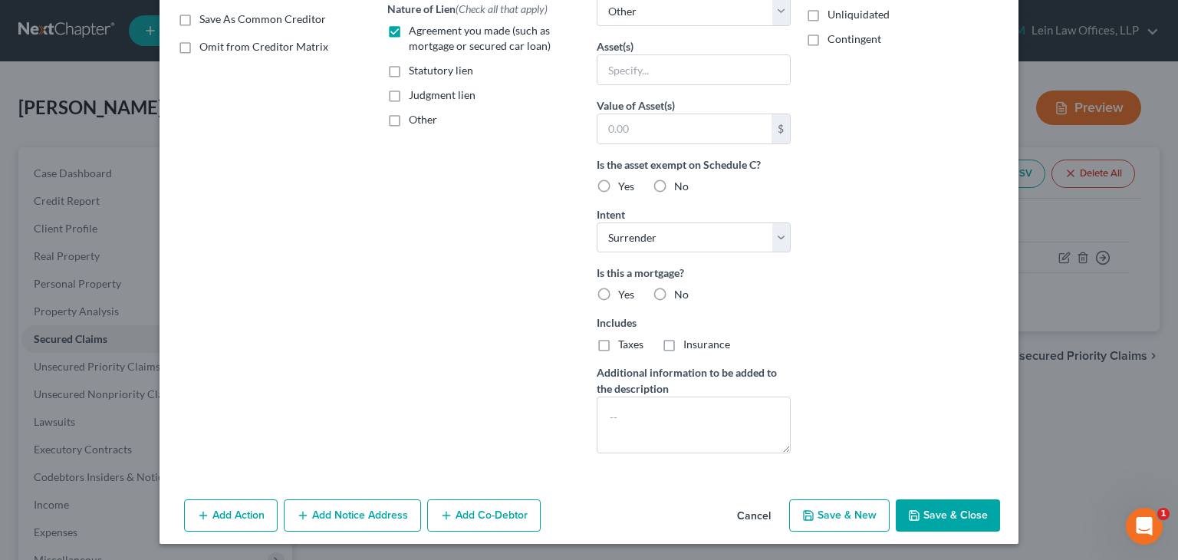
click at [947, 509] on button "Save & Close" at bounding box center [948, 515] width 104 height 32
select select
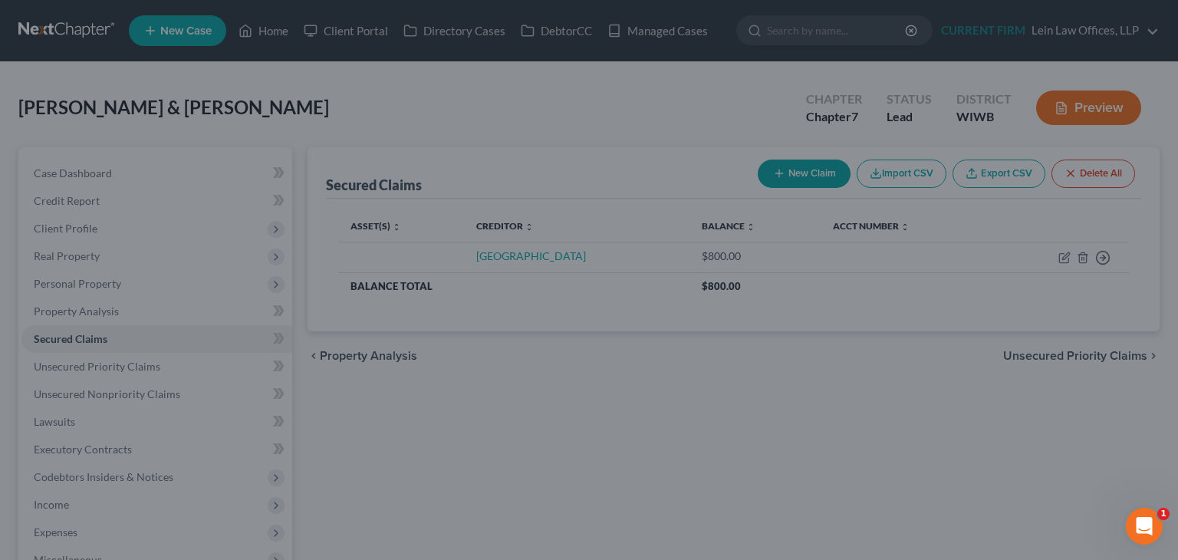
type input "16,000.00"
type input "0"
type input "0.00"
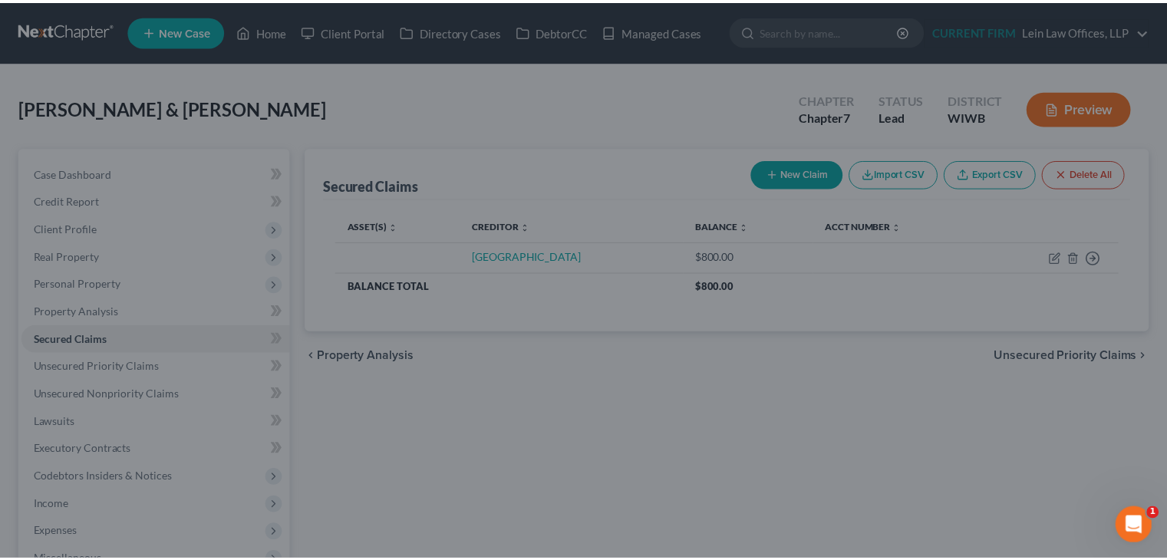
scroll to position [123, 0]
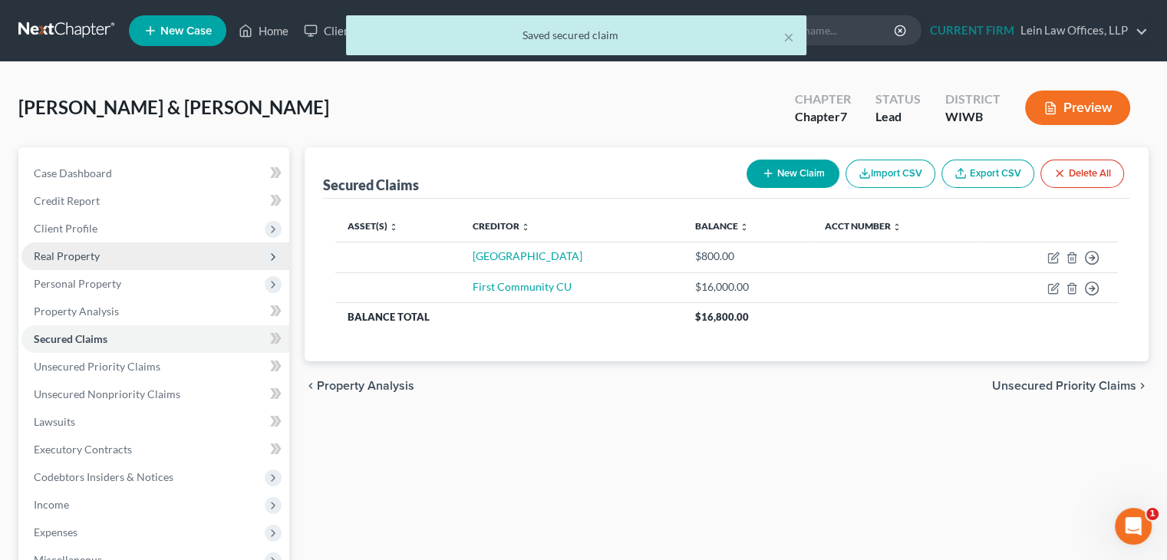
click at [92, 255] on span "Real Property" at bounding box center [67, 255] width 66 height 13
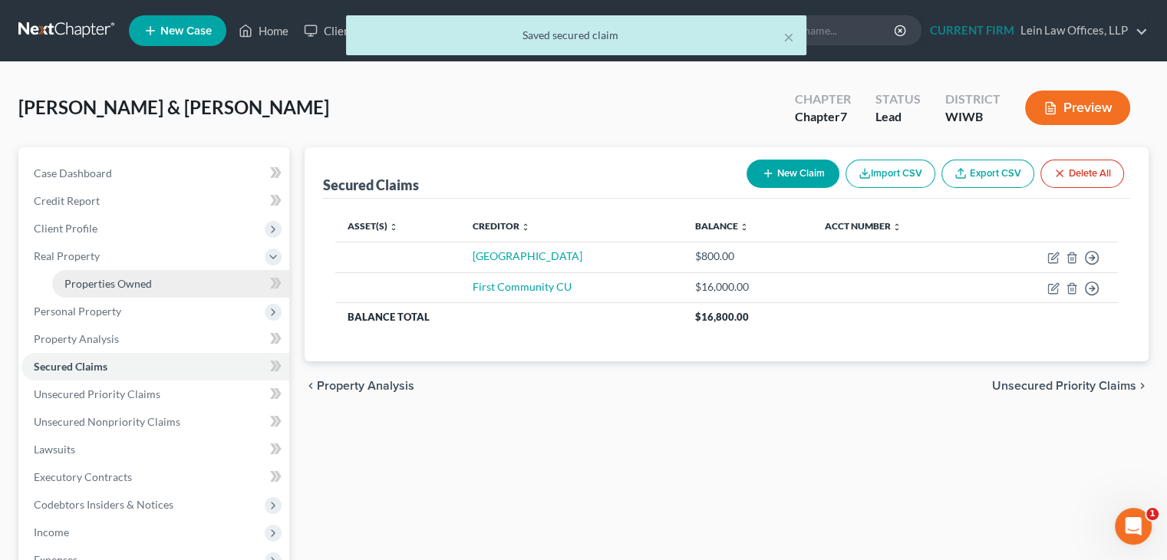
click at [117, 278] on span "Properties Owned" at bounding box center [107, 283] width 87 height 13
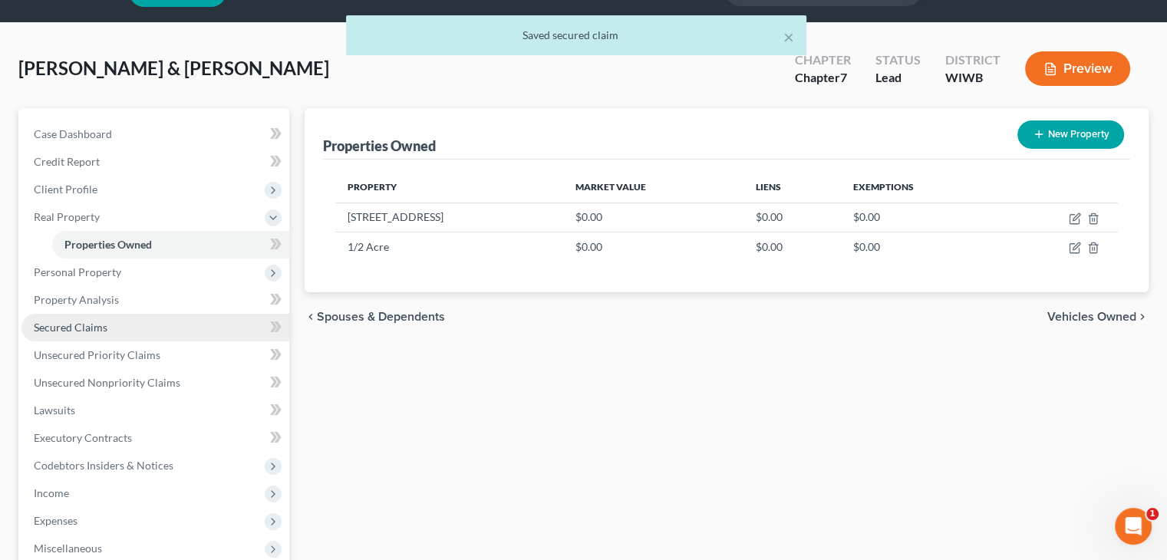
scroll to position [77, 0]
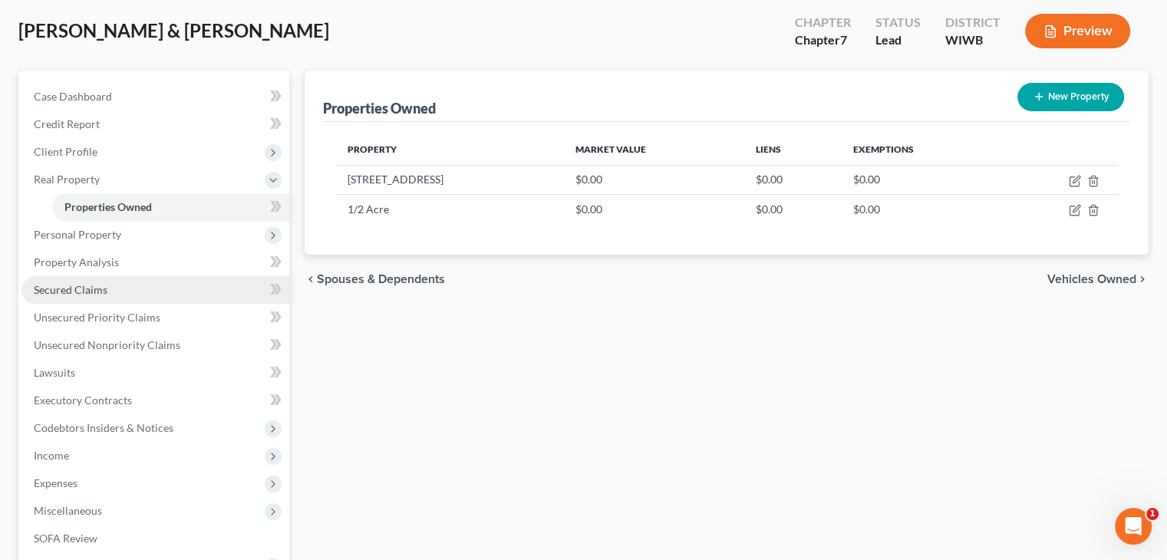
click at [117, 291] on link "Secured Claims" at bounding box center [155, 290] width 268 height 28
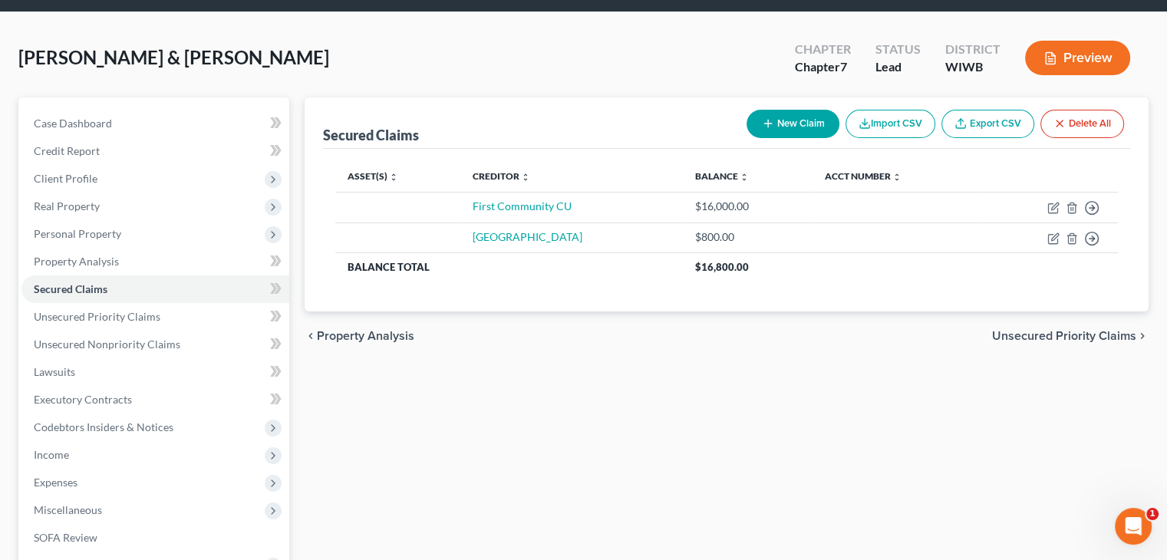
scroll to position [77, 0]
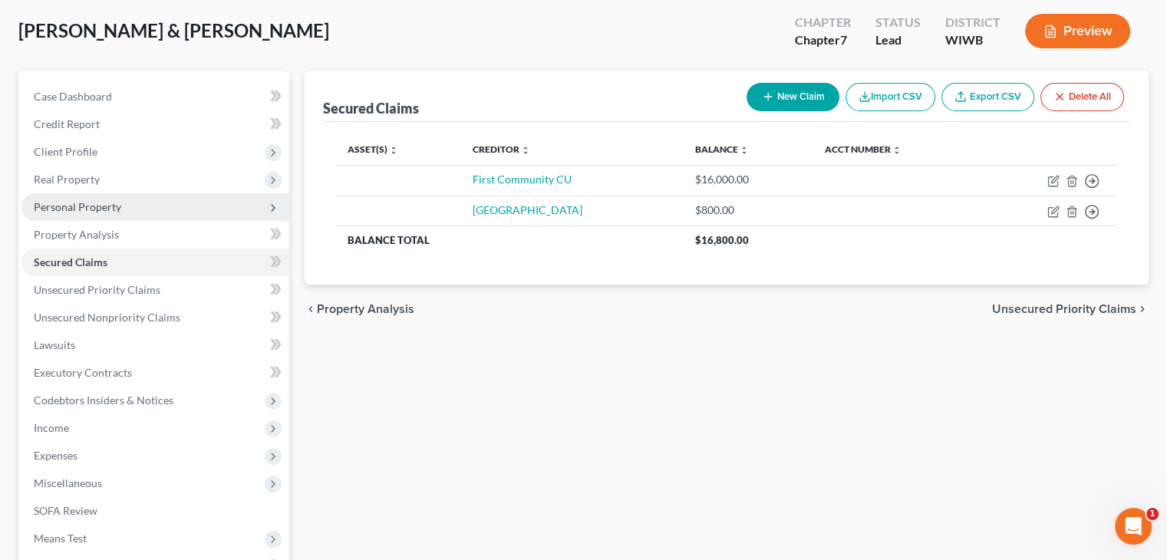
click at [116, 212] on span "Personal Property" at bounding box center [155, 207] width 268 height 28
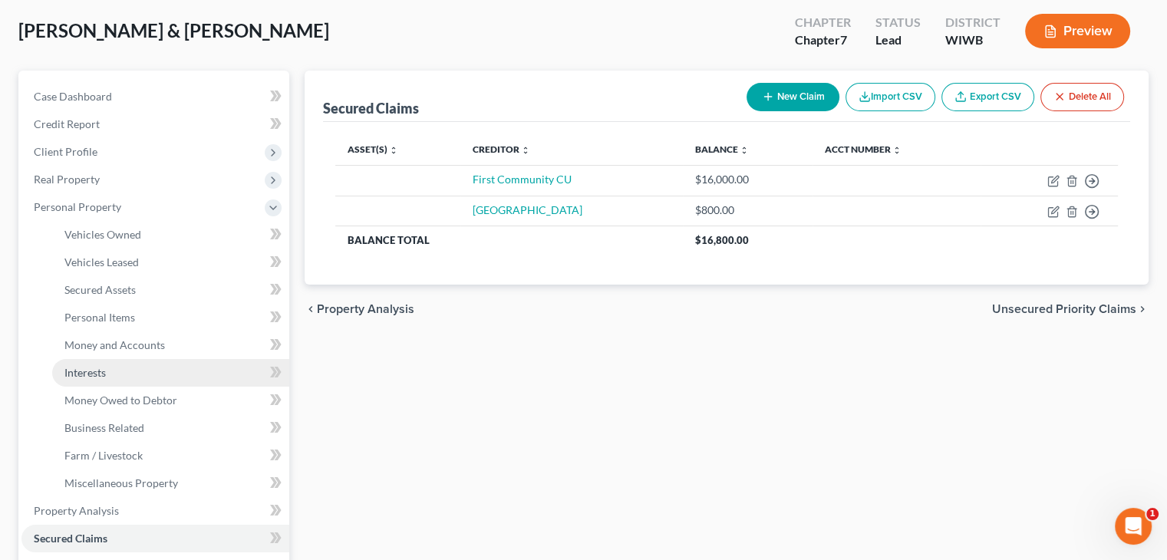
click at [133, 375] on link "Interests" at bounding box center [170, 373] width 237 height 28
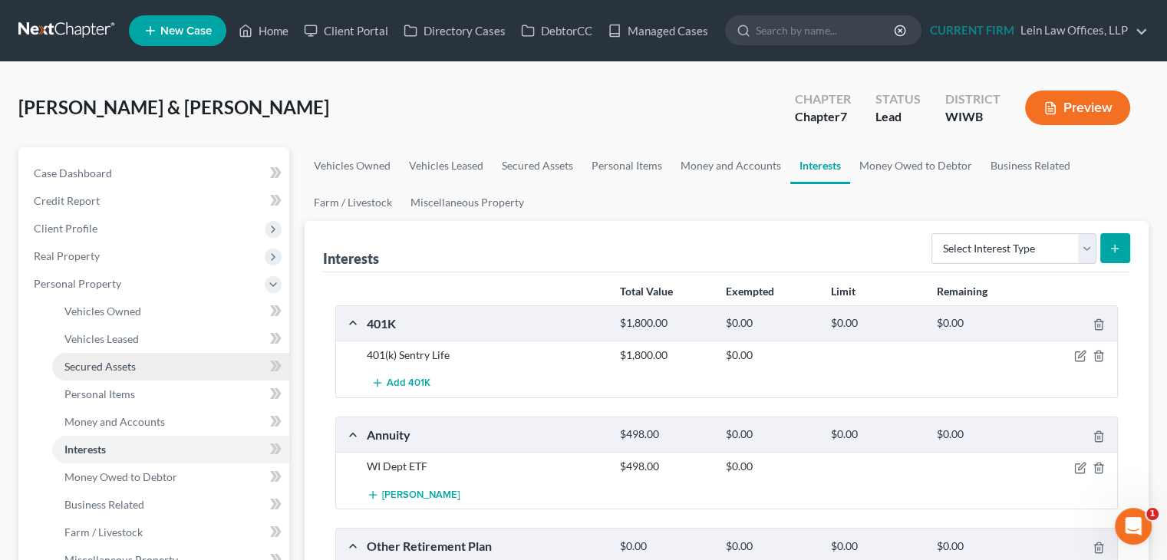
click at [110, 363] on span "Secured Assets" at bounding box center [99, 366] width 71 height 13
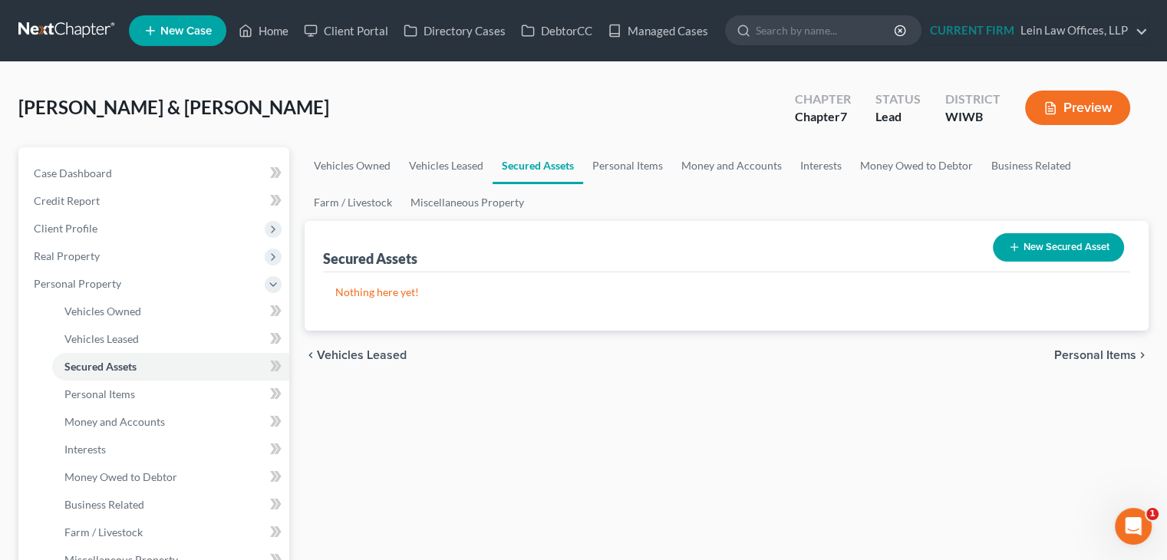
click at [1008, 241] on icon "button" at bounding box center [1014, 247] width 12 height 12
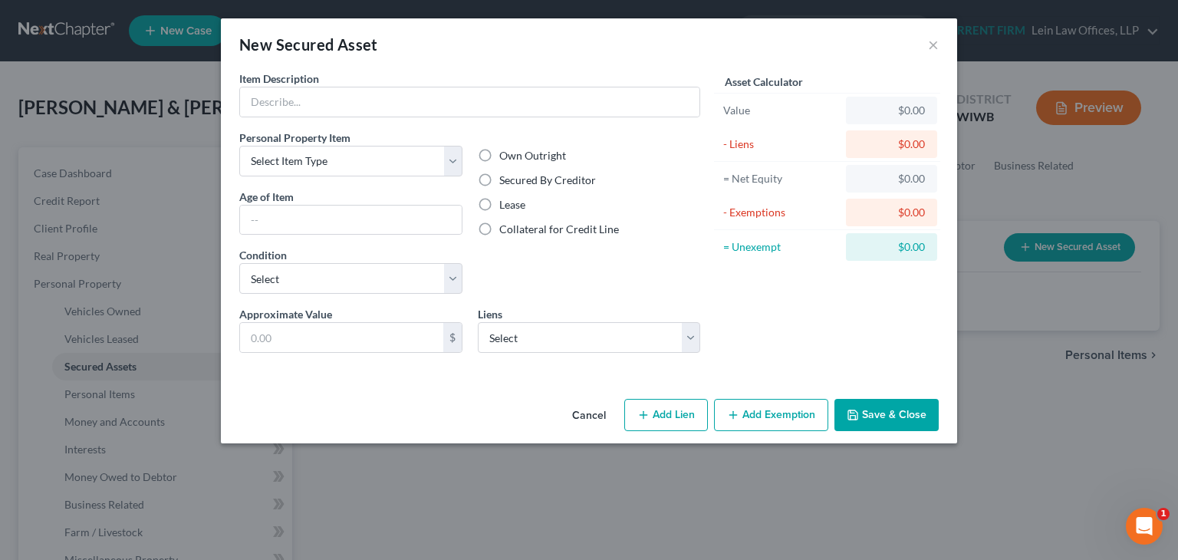
click at [470, 403] on div "Cancel Add Lien Add Lease Add Exemption Save & Close" at bounding box center [589, 418] width 736 height 51
click at [602, 416] on button "Cancel" at bounding box center [589, 415] width 58 height 31
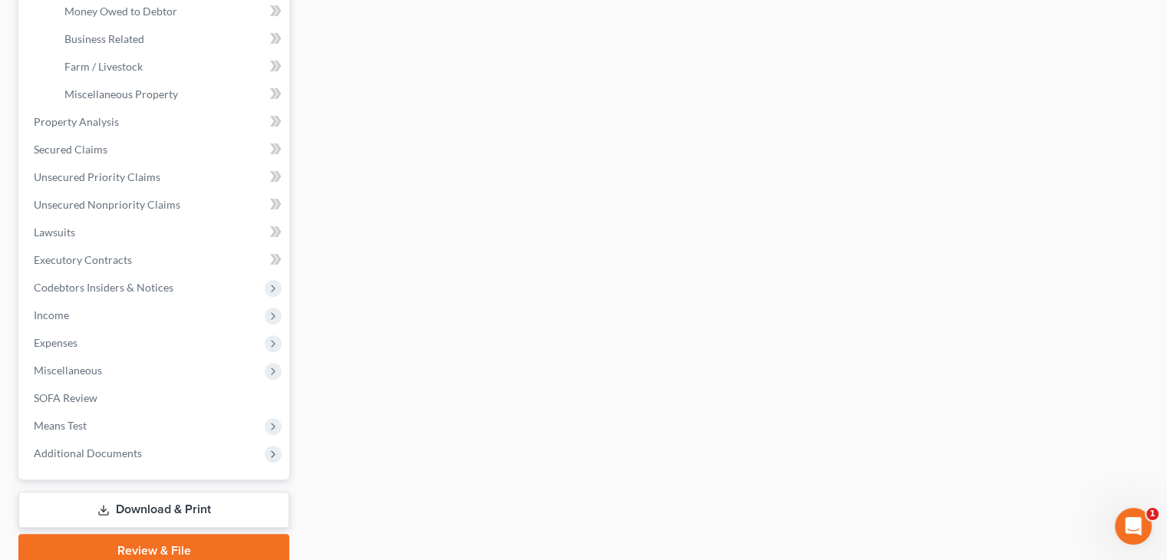
scroll to position [531, 0]
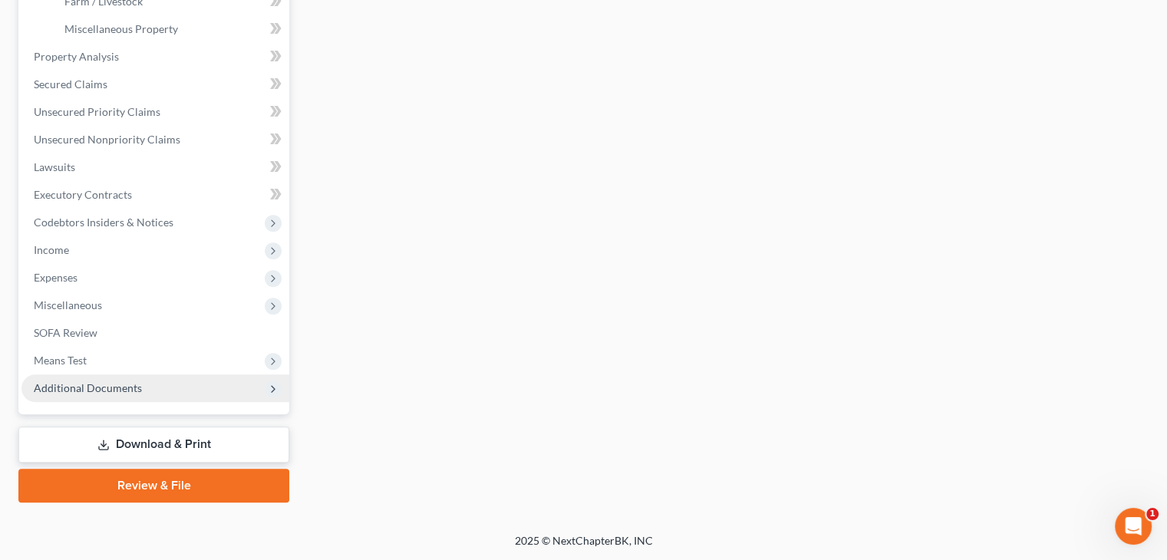
click at [79, 394] on span "Additional Documents" at bounding box center [155, 388] width 268 height 28
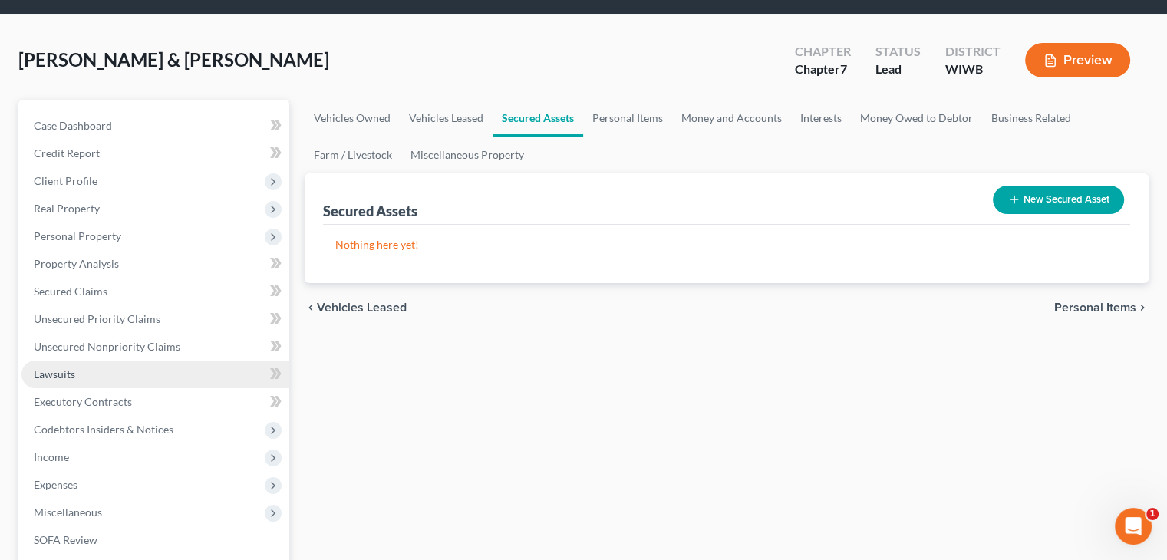
scroll to position [0, 0]
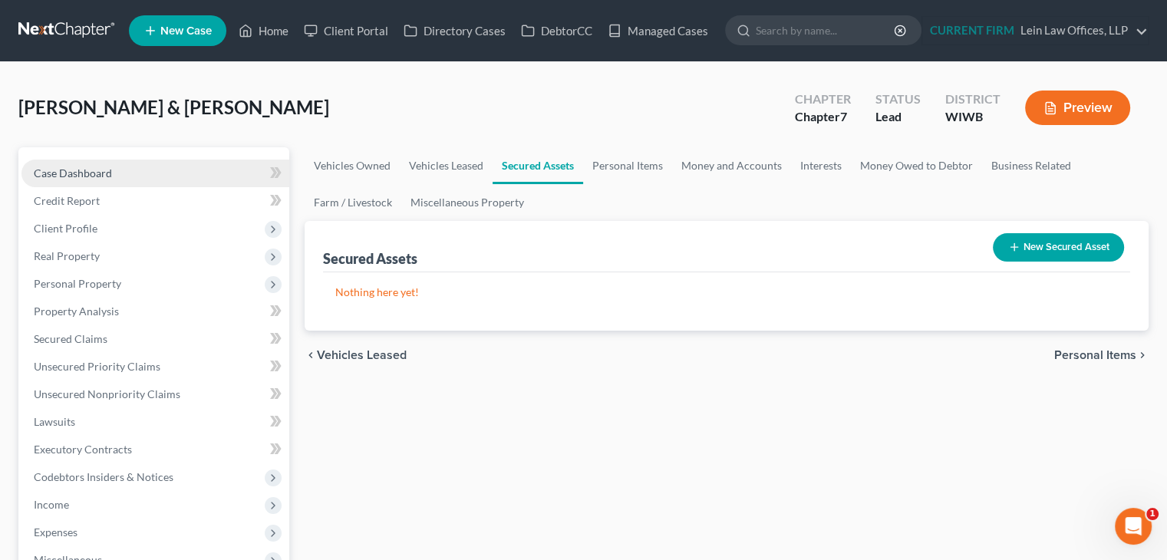
click at [116, 176] on link "Case Dashboard" at bounding box center [155, 174] width 268 height 28
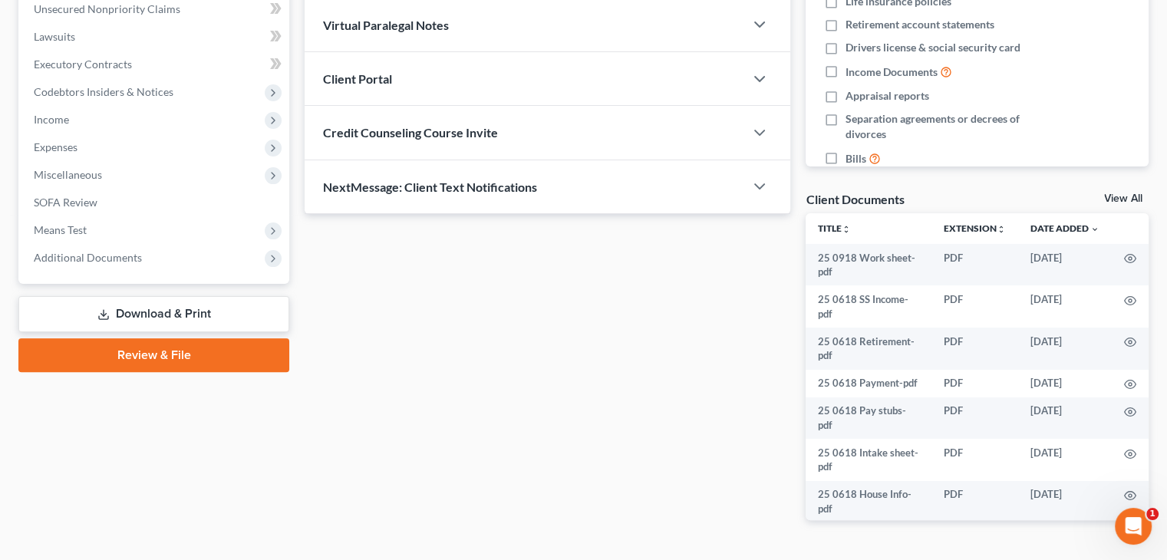
scroll to position [351, 0]
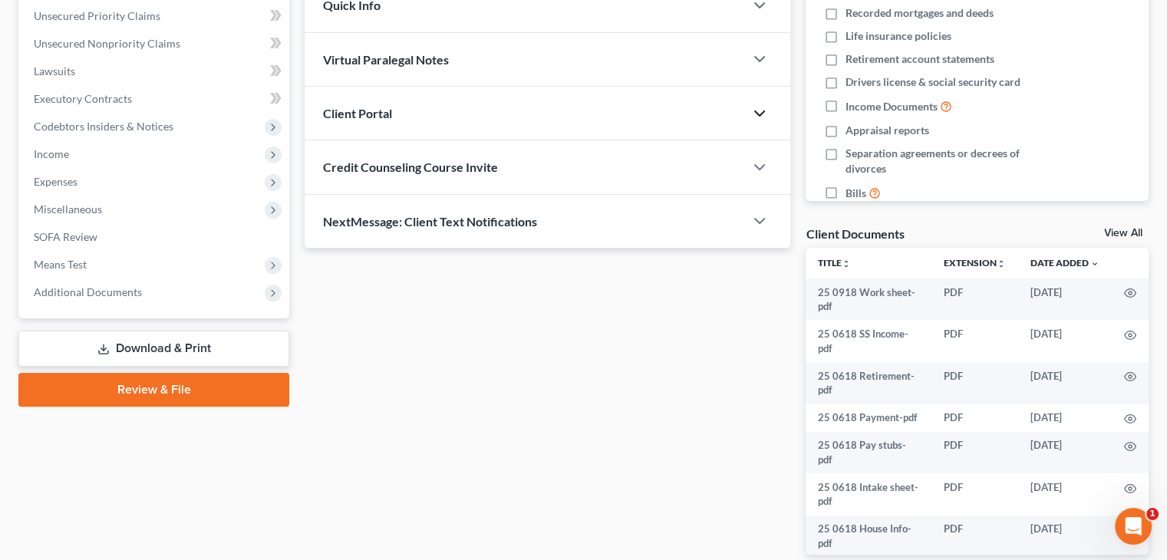
click at [753, 117] on icon "button" at bounding box center [759, 113] width 18 height 18
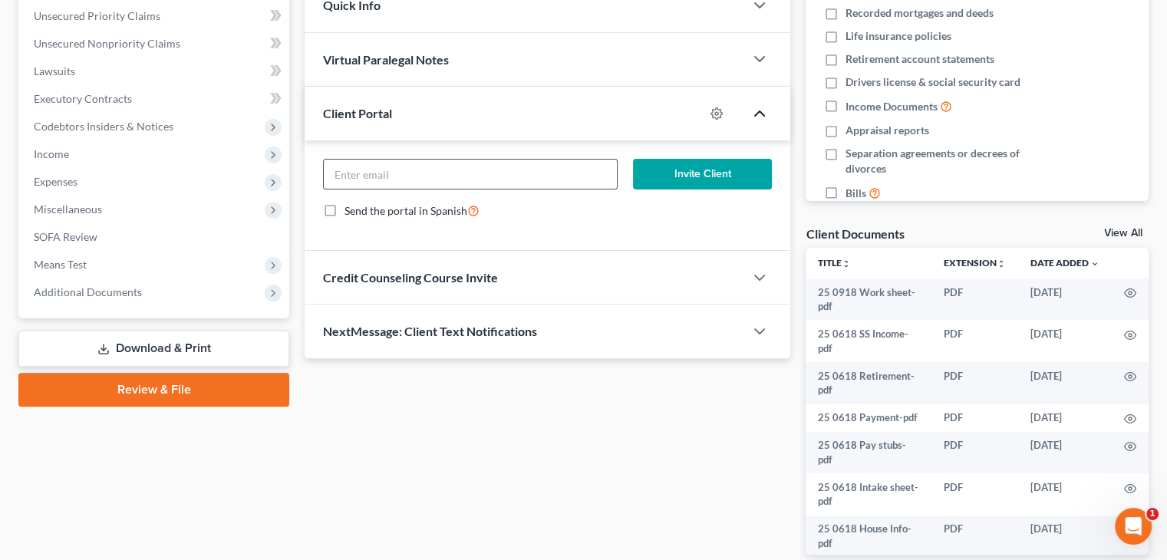
click at [554, 173] on input "email" at bounding box center [470, 174] width 292 height 29
type input "jimmacjvl@aol.com"
click at [697, 173] on button "Invite Client" at bounding box center [703, 174] width 140 height 31
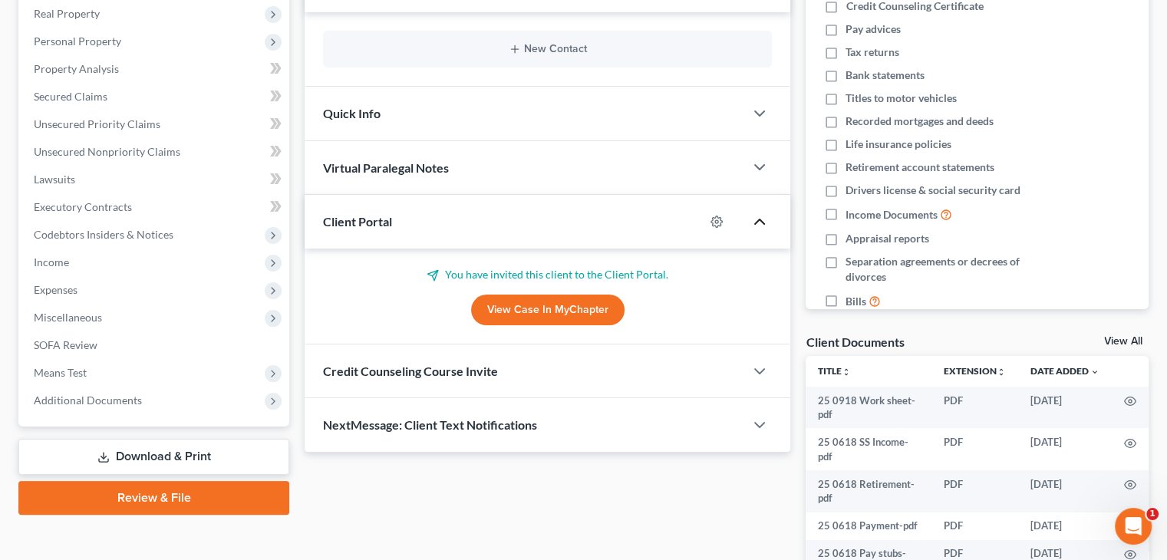
scroll to position [44, 0]
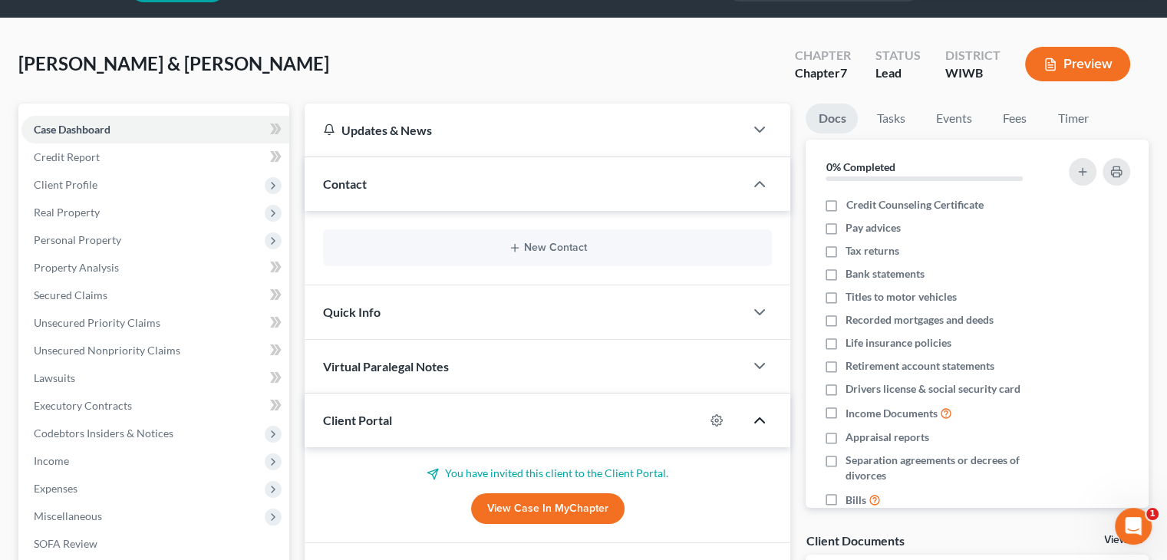
drag, startPoint x: 551, startPoint y: 506, endPoint x: 470, endPoint y: 297, distance: 223.7
click at [551, 506] on link "View Case in MyChapter" at bounding box center [547, 508] width 153 height 31
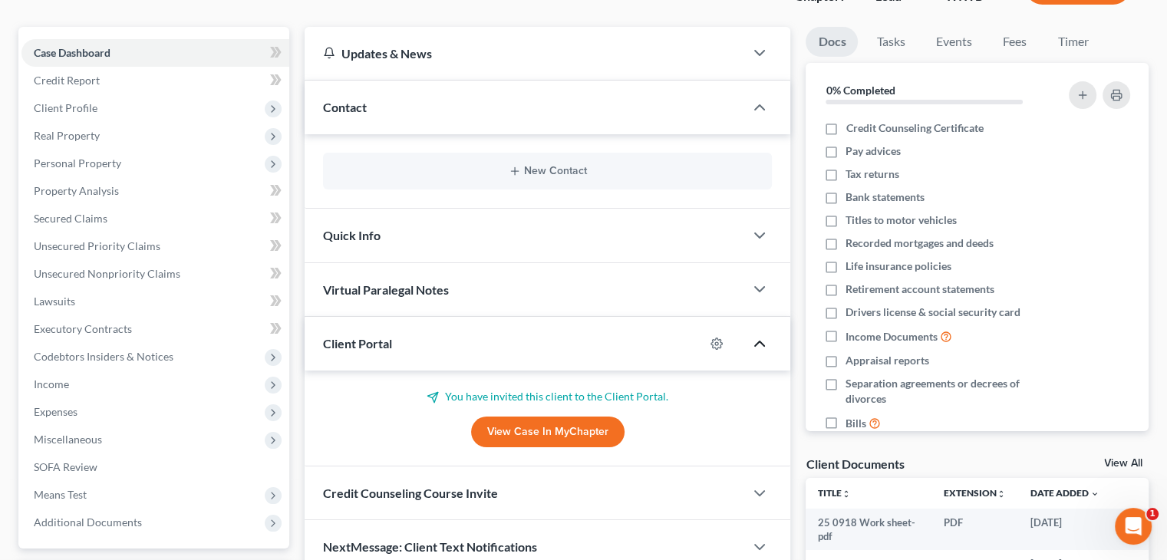
scroll to position [197, 0]
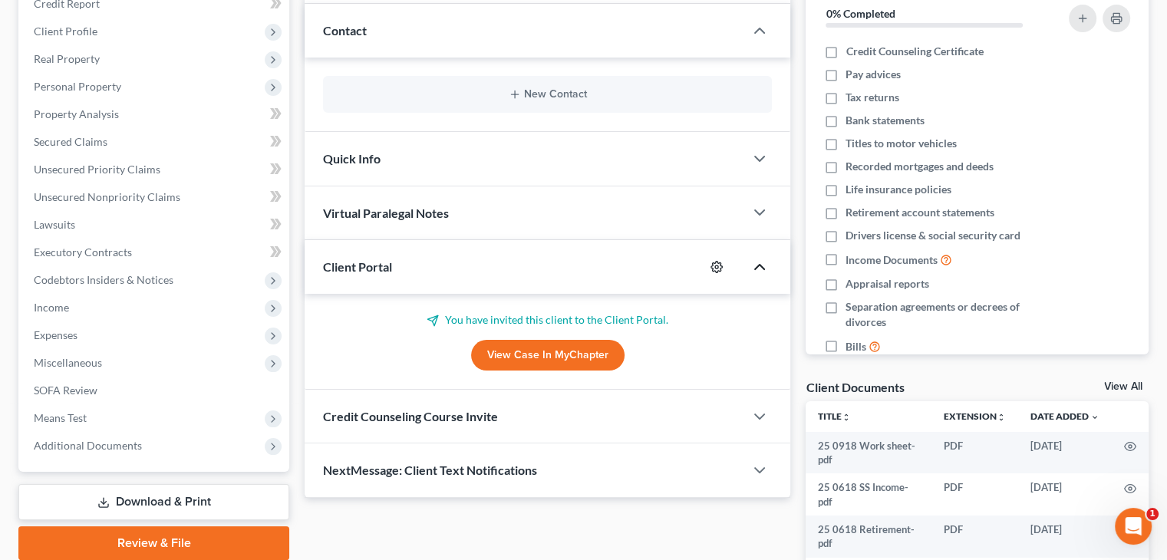
click at [713, 265] on icon "button" at bounding box center [716, 267] width 12 height 12
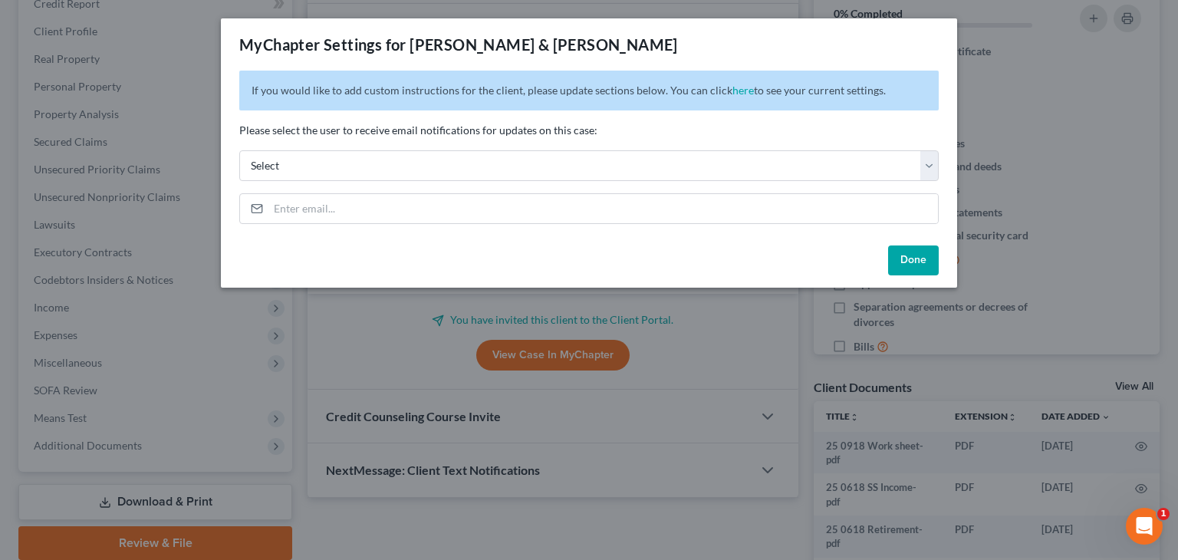
click at [897, 257] on button "Done" at bounding box center [913, 260] width 51 height 31
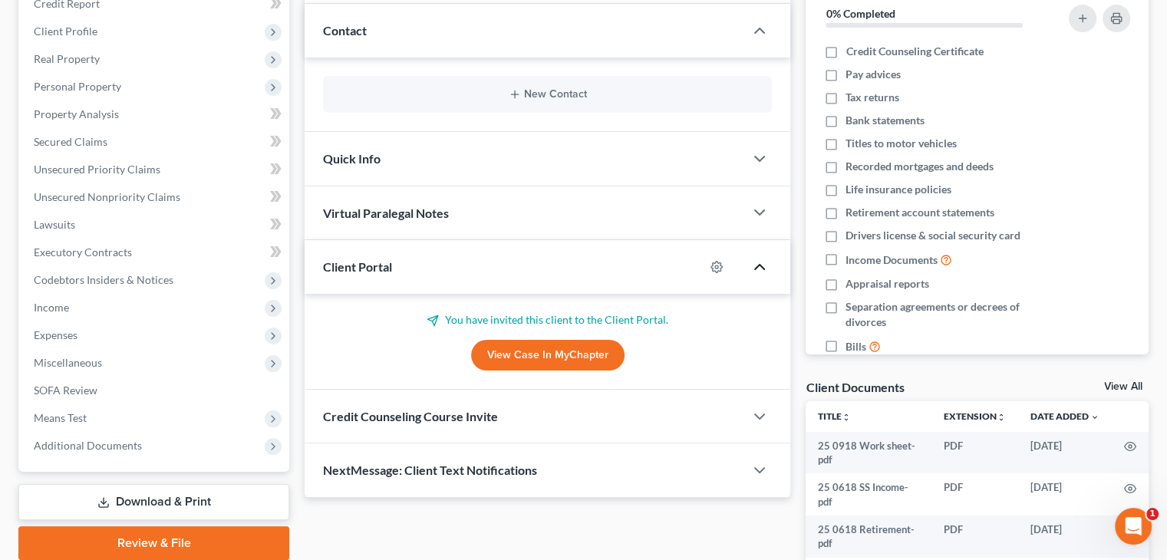
click at [580, 358] on link "View Case in MyChapter" at bounding box center [547, 355] width 153 height 31
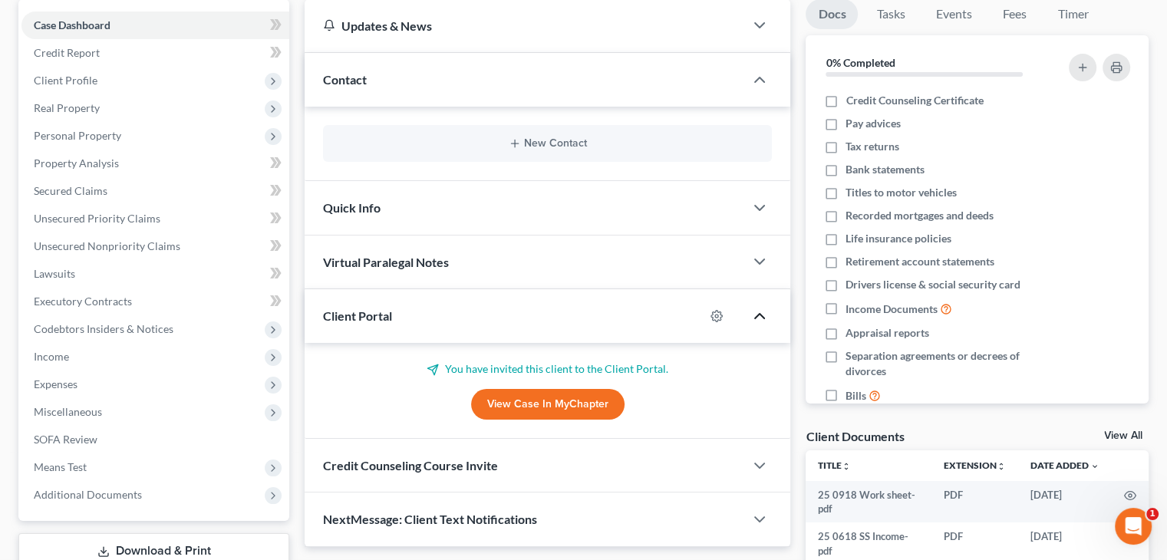
scroll to position [0, 0]
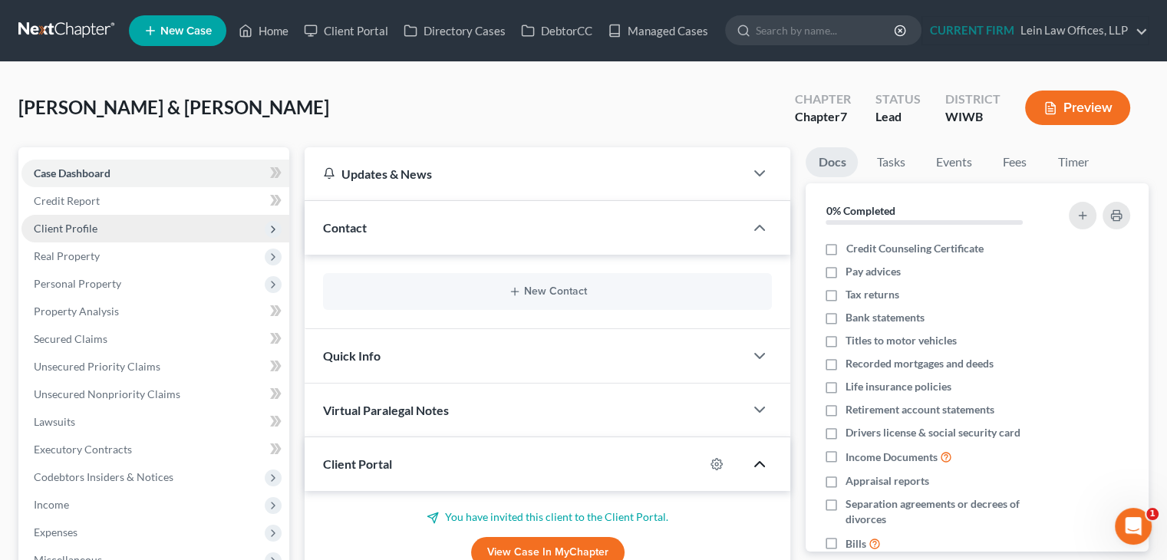
drag, startPoint x: 89, startPoint y: 228, endPoint x: 136, endPoint y: 216, distance: 48.2
click at [89, 228] on span "Client Profile" at bounding box center [66, 228] width 64 height 13
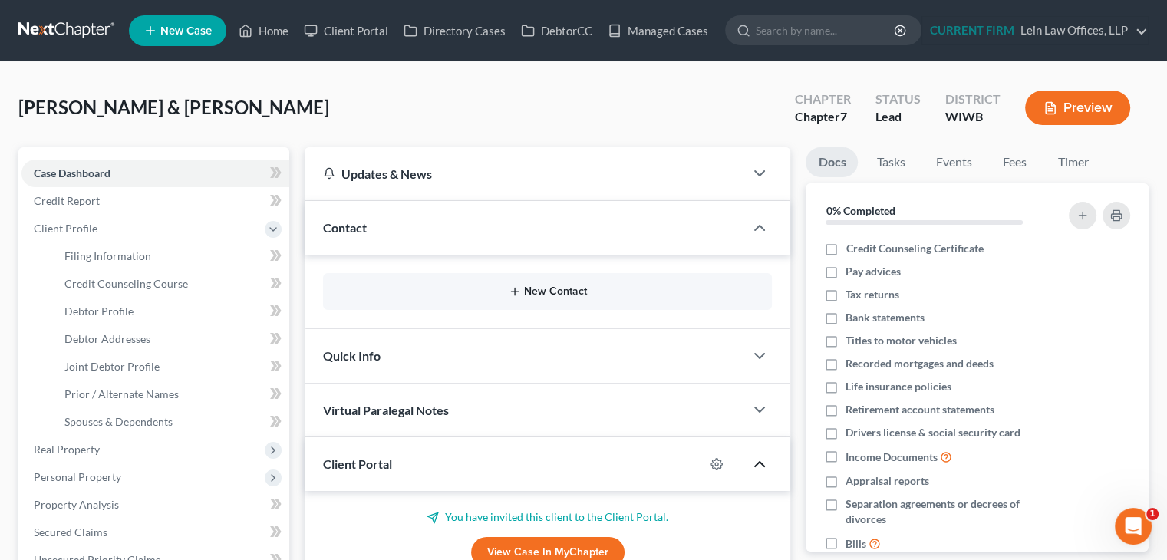
click at [524, 286] on button "New Contact" at bounding box center [547, 291] width 424 height 12
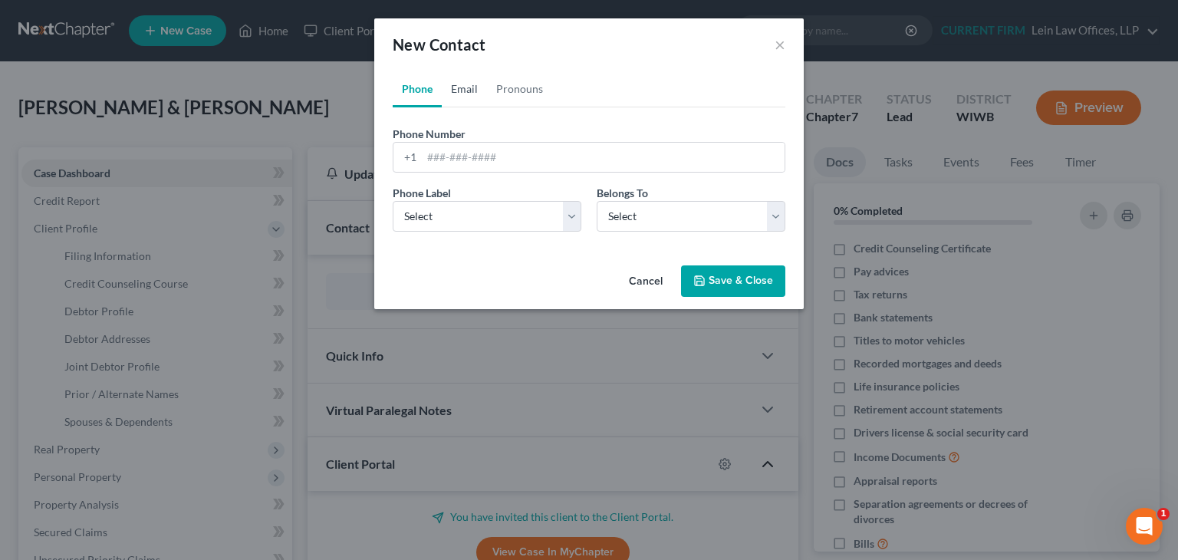
click at [469, 86] on link "Email" at bounding box center [464, 89] width 45 height 37
drag, startPoint x: 479, startPoint y: 156, endPoint x: 430, endPoint y: 162, distance: 50.1
click at [479, 156] on input "email" at bounding box center [603, 157] width 363 height 29
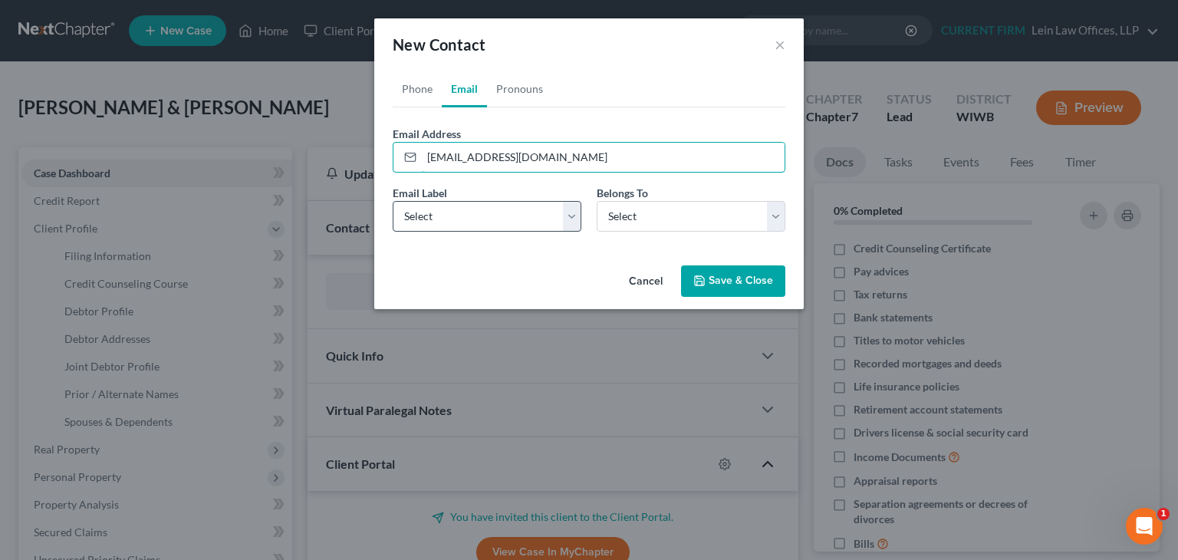
type input "mclellanmichelle069@gmail.com"
drag, startPoint x: 461, startPoint y: 211, endPoint x: 460, endPoint y: 229, distance: 17.7
click at [461, 211] on select "Select Home Work Other" at bounding box center [487, 216] width 189 height 31
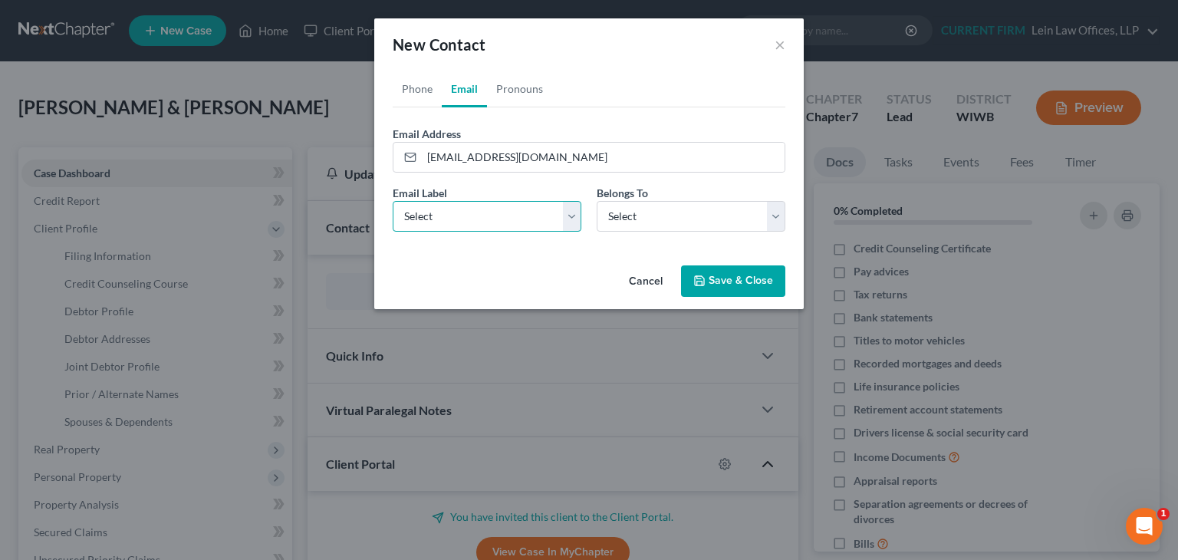
select select "0"
click at [393, 201] on select "Select Home Work Other" at bounding box center [487, 216] width 189 height 31
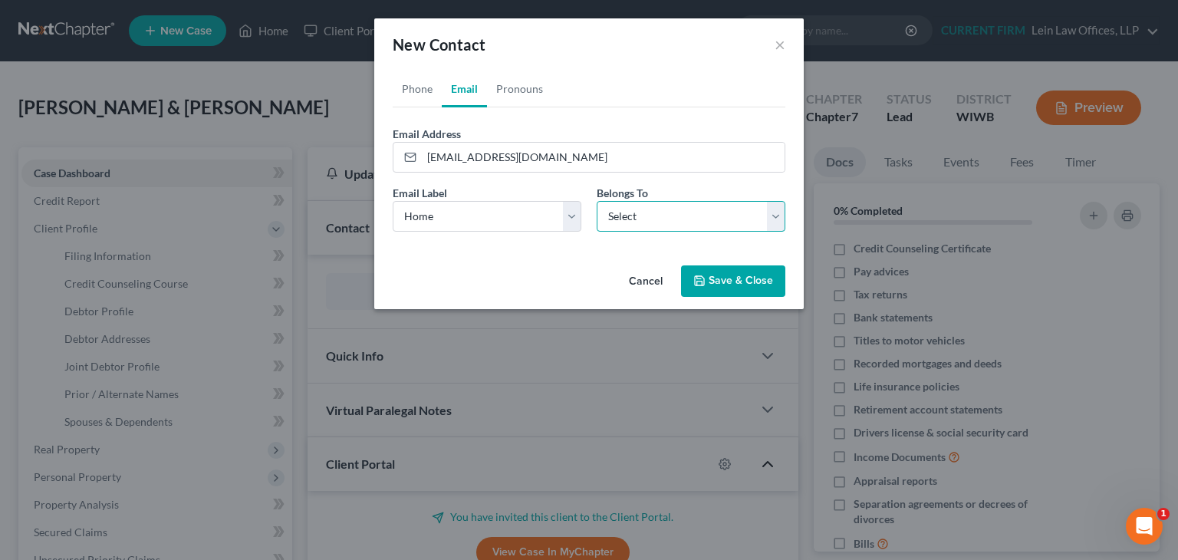
drag, startPoint x: 646, startPoint y: 219, endPoint x: 648, endPoint y: 228, distance: 8.7
click at [647, 219] on select "Select Client Spouse Other" at bounding box center [691, 216] width 189 height 31
select select "1"
click at [597, 201] on select "Select Client Spouse Other" at bounding box center [691, 216] width 189 height 31
click at [724, 277] on button "Save & Close" at bounding box center [733, 281] width 104 height 32
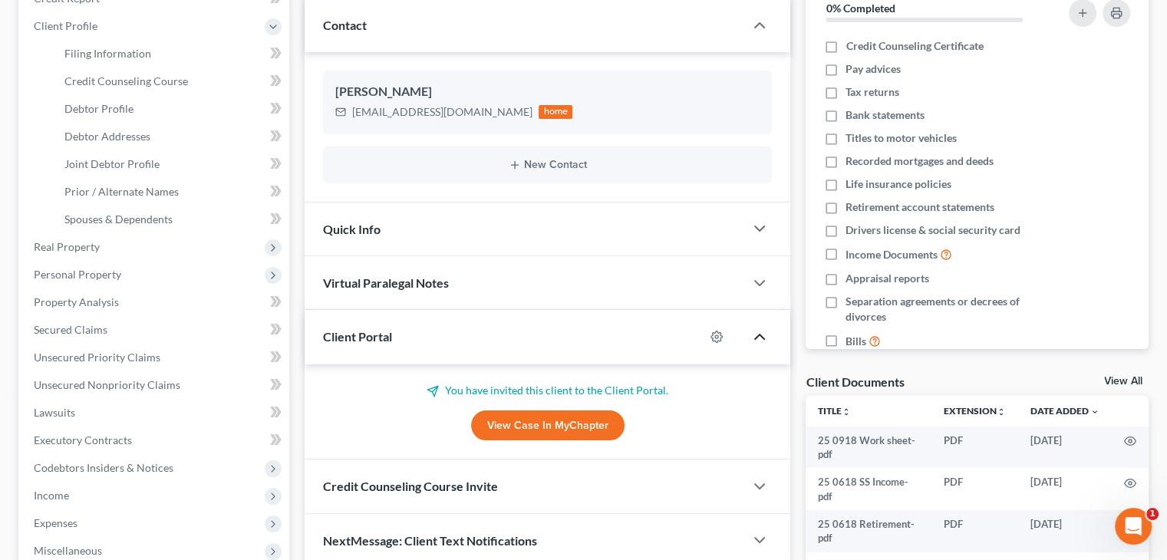
scroll to position [230, 0]
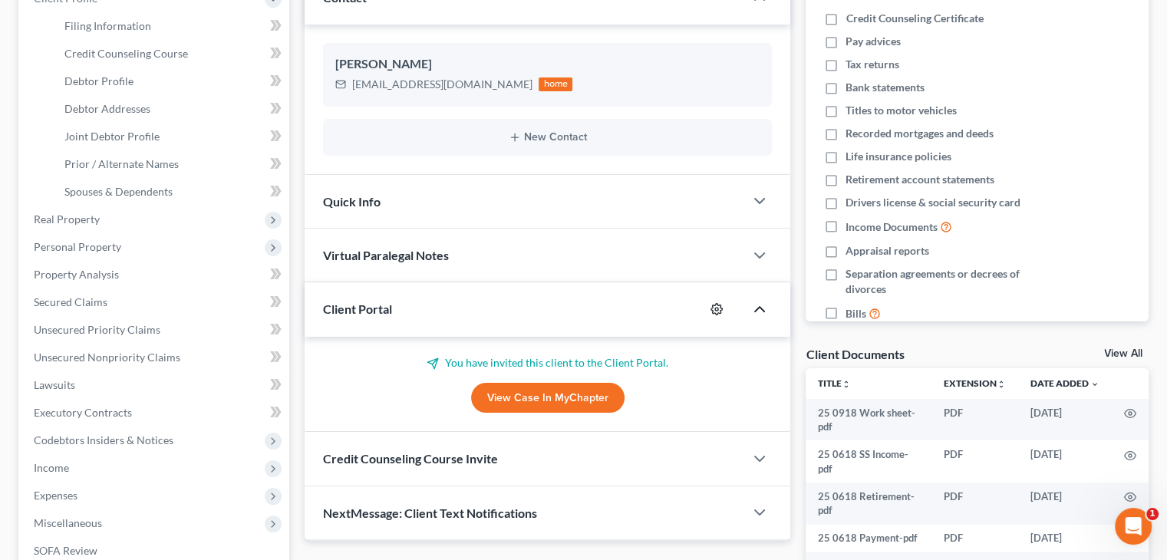
click at [719, 310] on icon "button" at bounding box center [716, 309] width 12 height 12
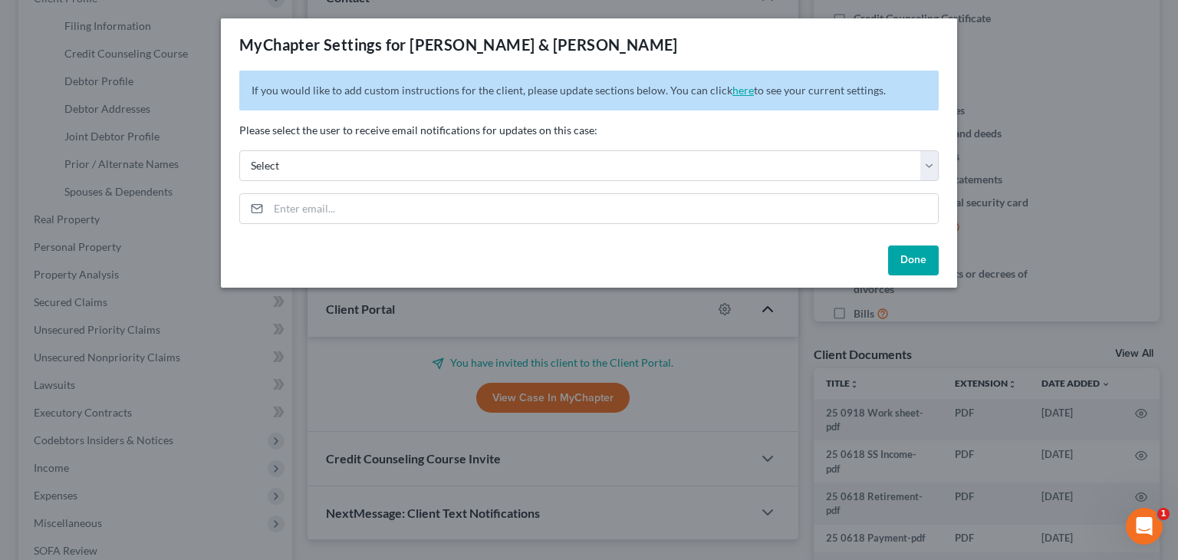
click at [739, 91] on link "here" at bounding box center [743, 90] width 21 height 13
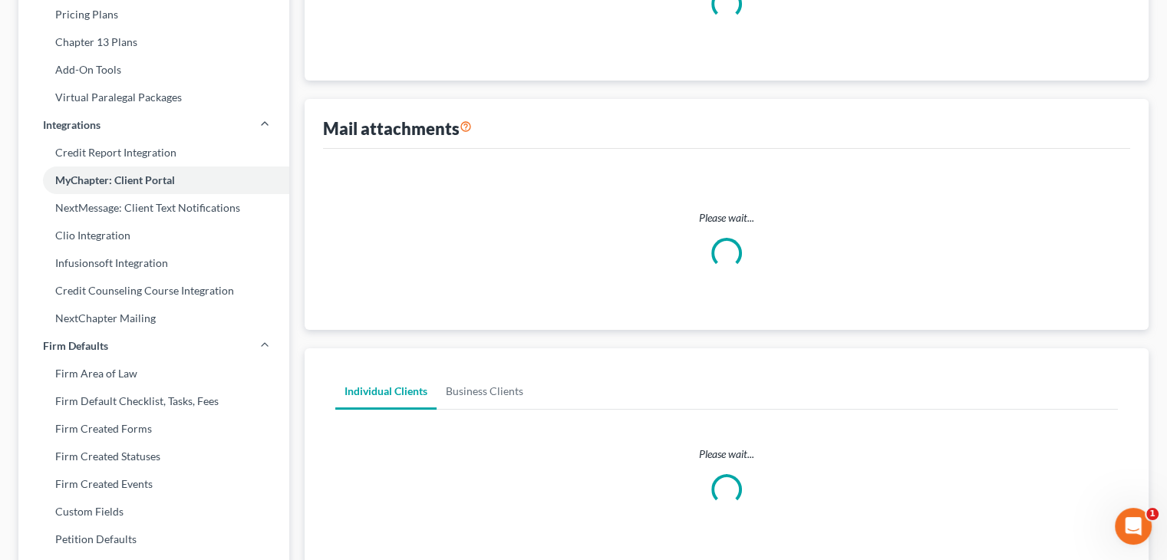
scroll to position [229, 0]
select select
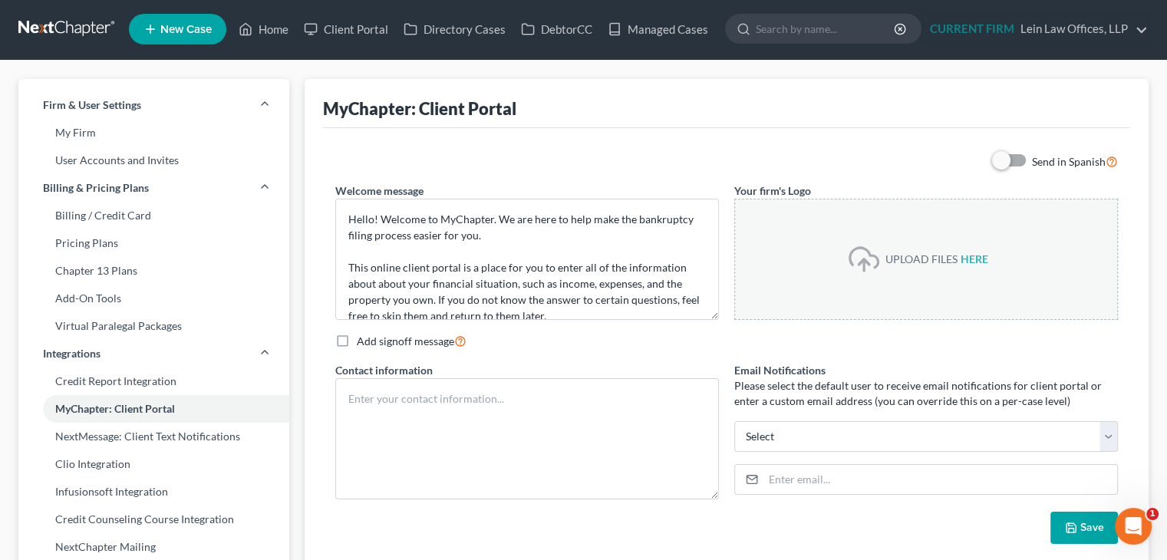
scroll to position [0, 0]
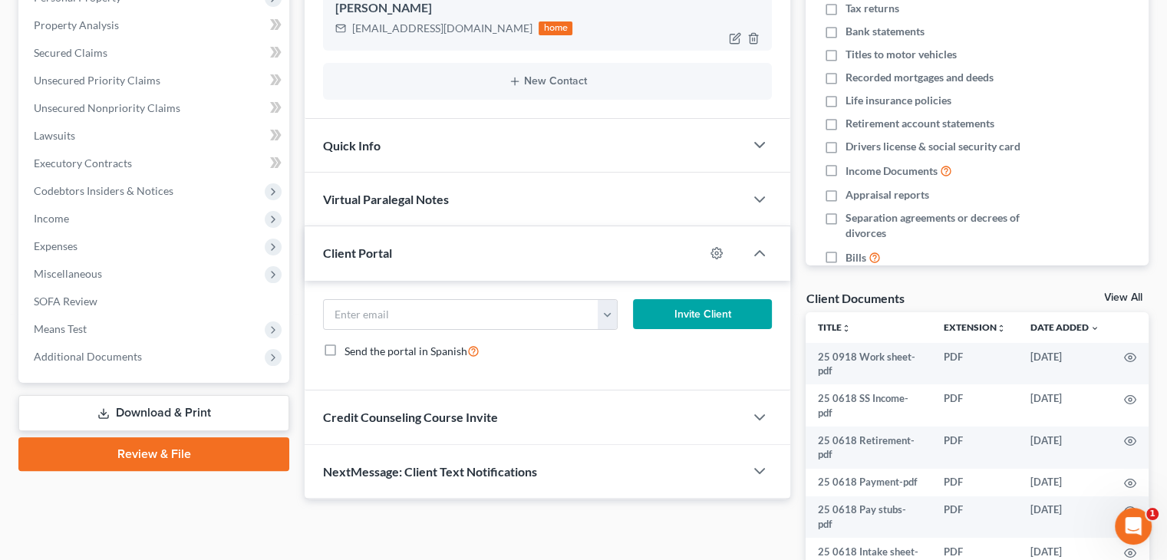
scroll to position [285, 0]
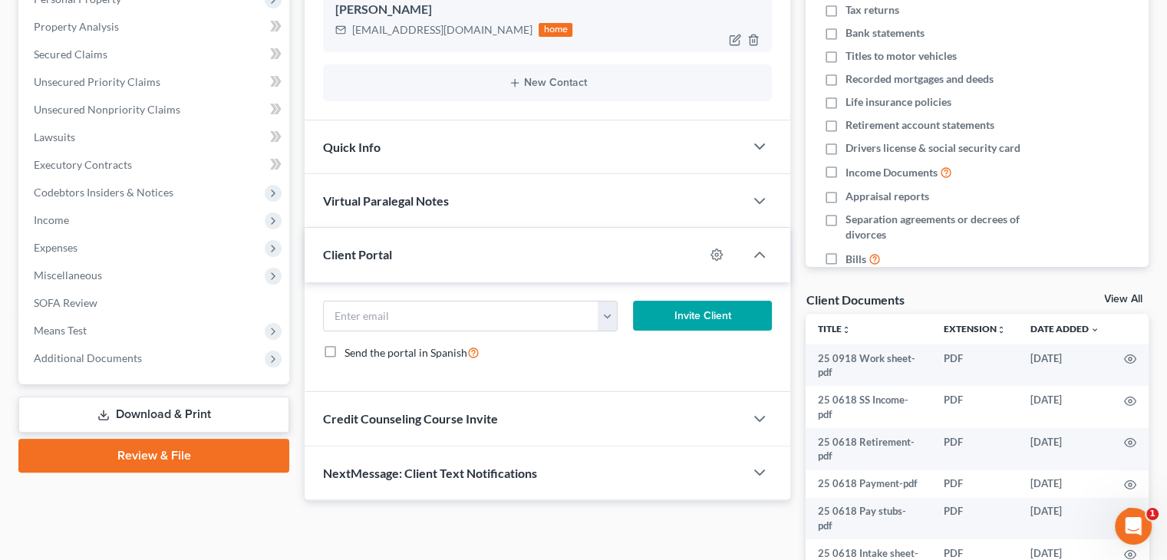
drag, startPoint x: 506, startPoint y: 8, endPoint x: 356, endPoint y: 41, distance: 153.2
click at [356, 41] on div "Michelle McLellan mclellanmichelle069@gmail.com home" at bounding box center [547, 19] width 449 height 63
copy div "mclellanmichelle069@gmail.com"
click at [380, 313] on input "email" at bounding box center [461, 315] width 275 height 29
paste input "mclellanmichelle069@gmail.com"
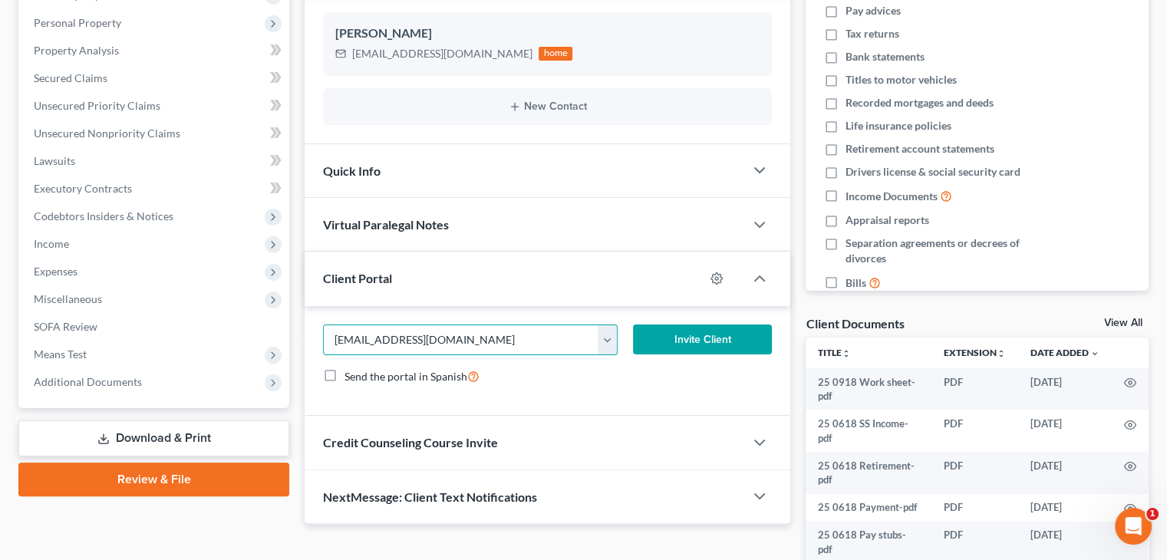
scroll to position [307, 0]
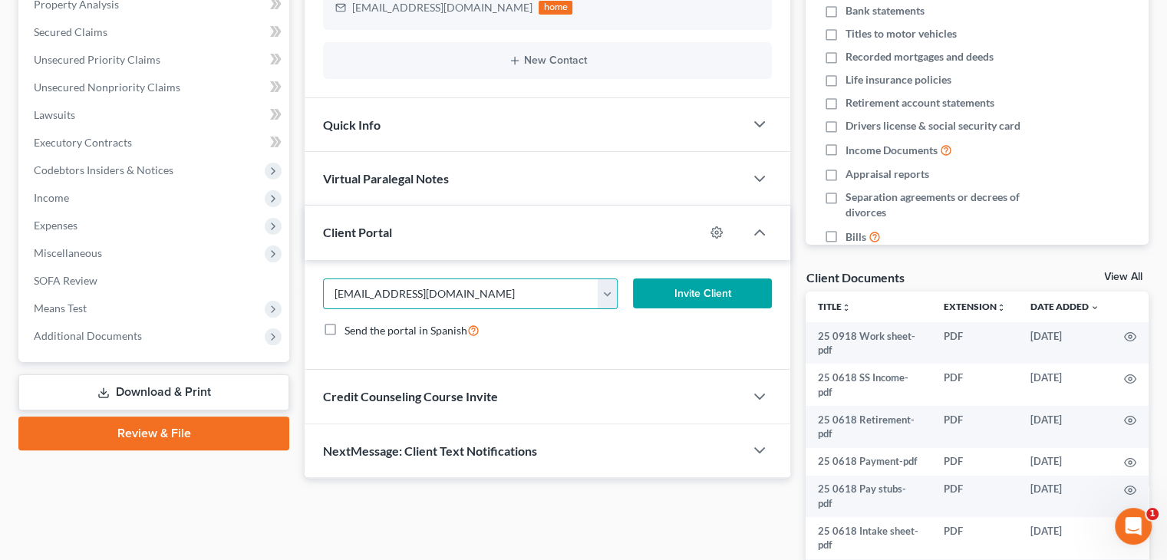
type input "mclellanmichelle069@gmail.com"
click at [690, 292] on button "Invite Client" at bounding box center [703, 293] width 140 height 31
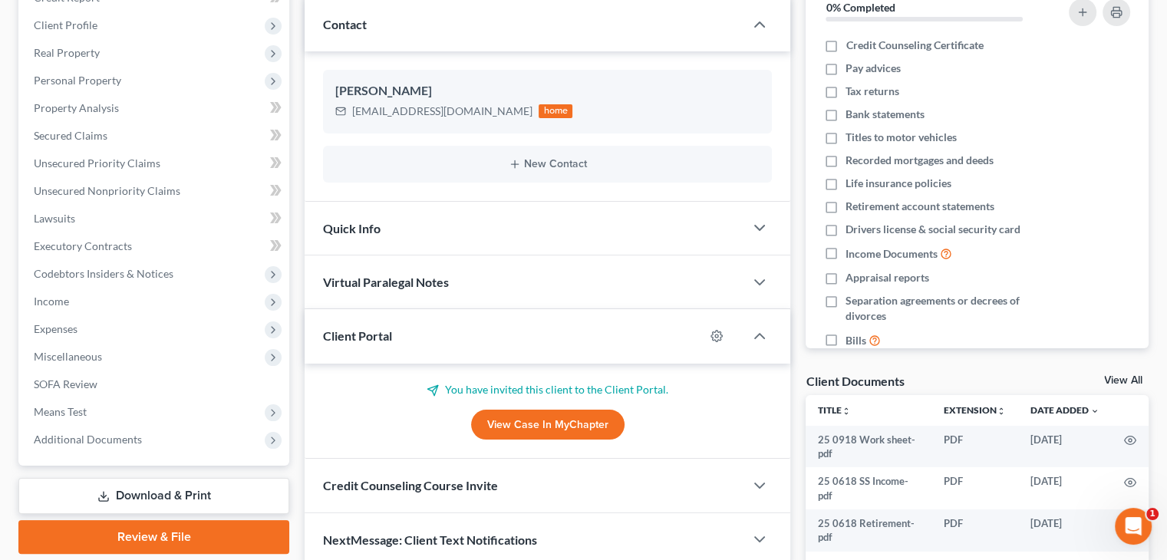
scroll to position [0, 0]
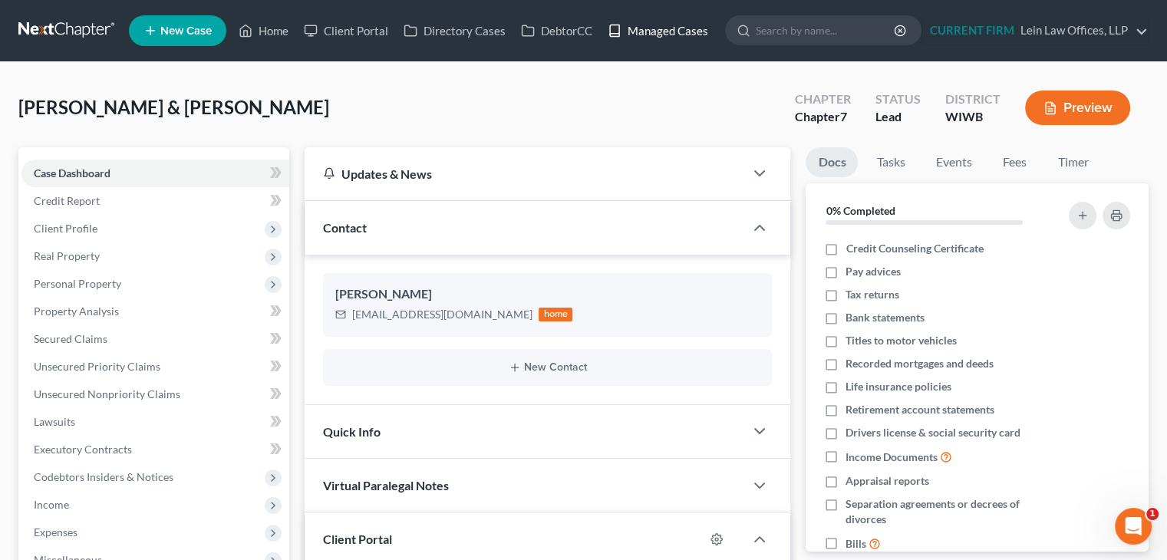
click at [641, 31] on link "Managed Cases" at bounding box center [658, 31] width 116 height 28
